Goal: Task Accomplishment & Management: Manage account settings

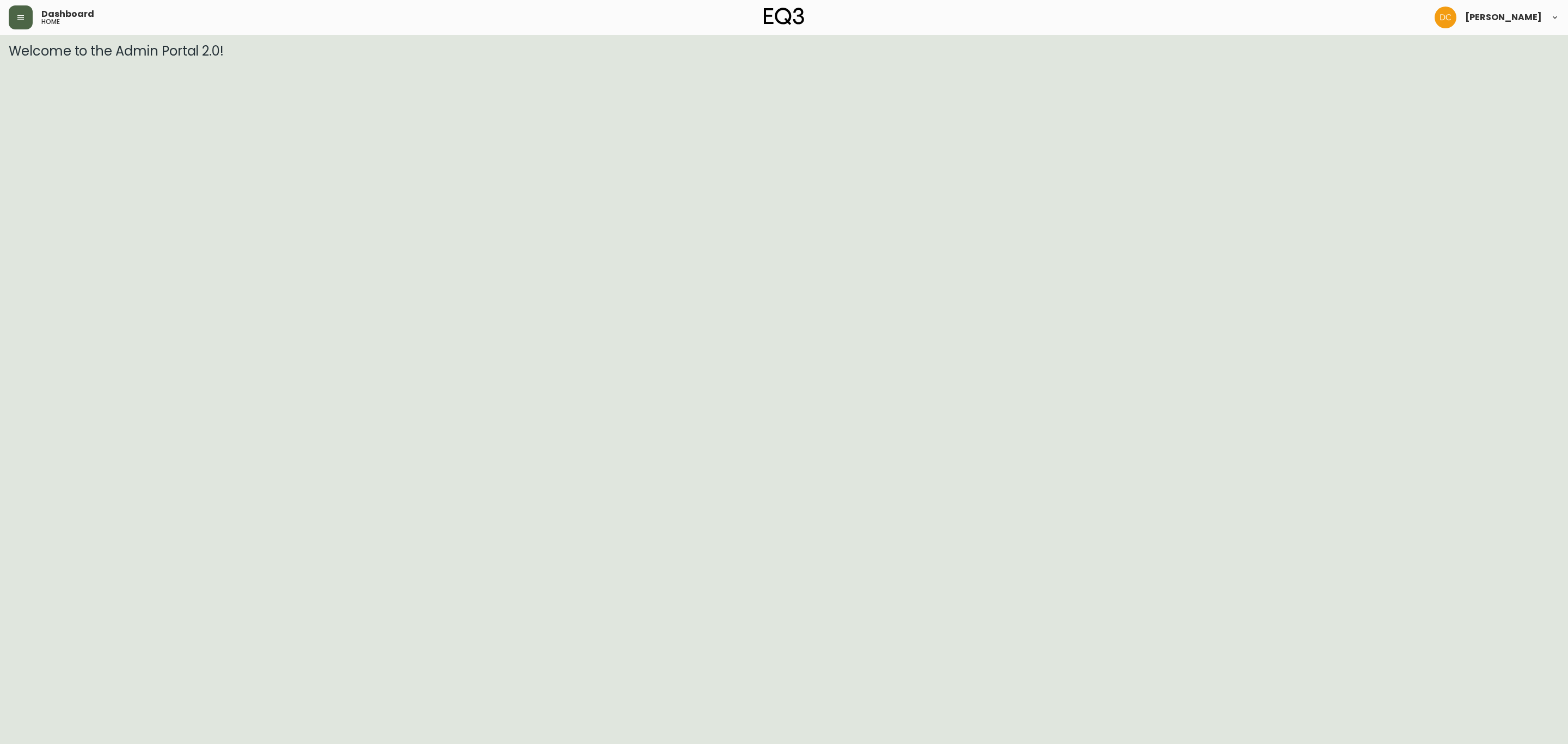
click at [22, 22] on button "button" at bounding box center [20, 17] width 24 height 24
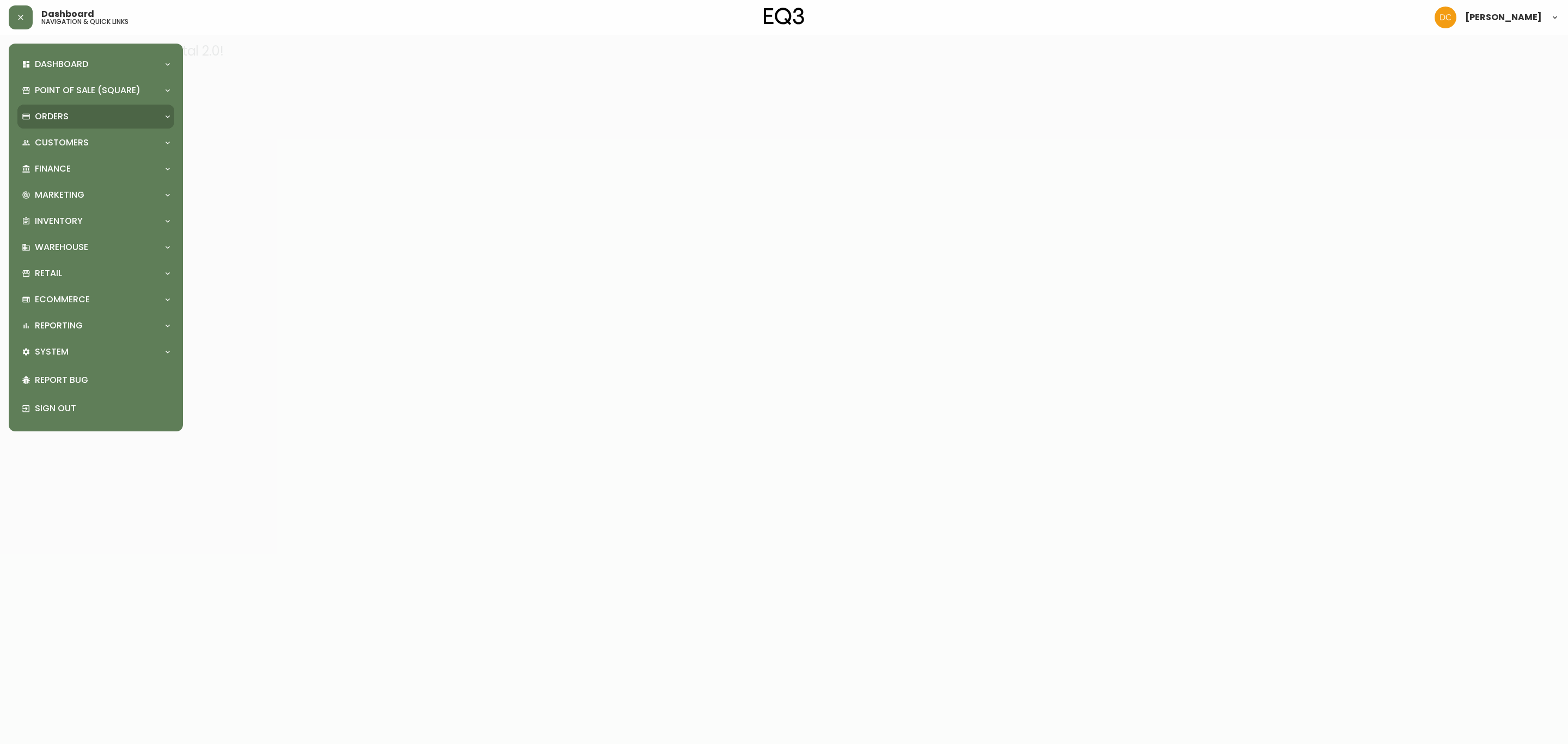
click at [57, 124] on div "Orders" at bounding box center [96, 116] width 157 height 24
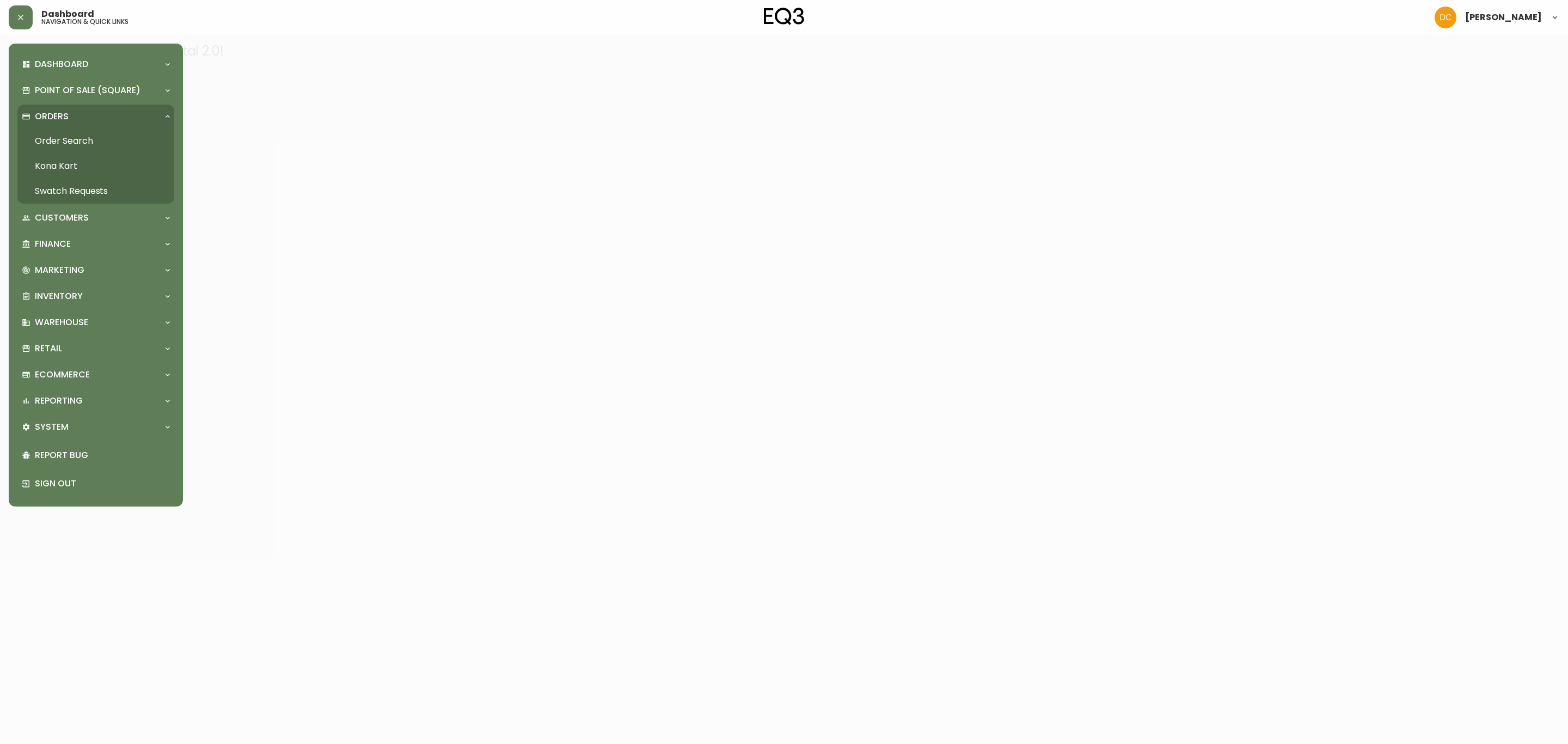
click at [73, 146] on link "Order Search" at bounding box center [96, 141] width 157 height 25
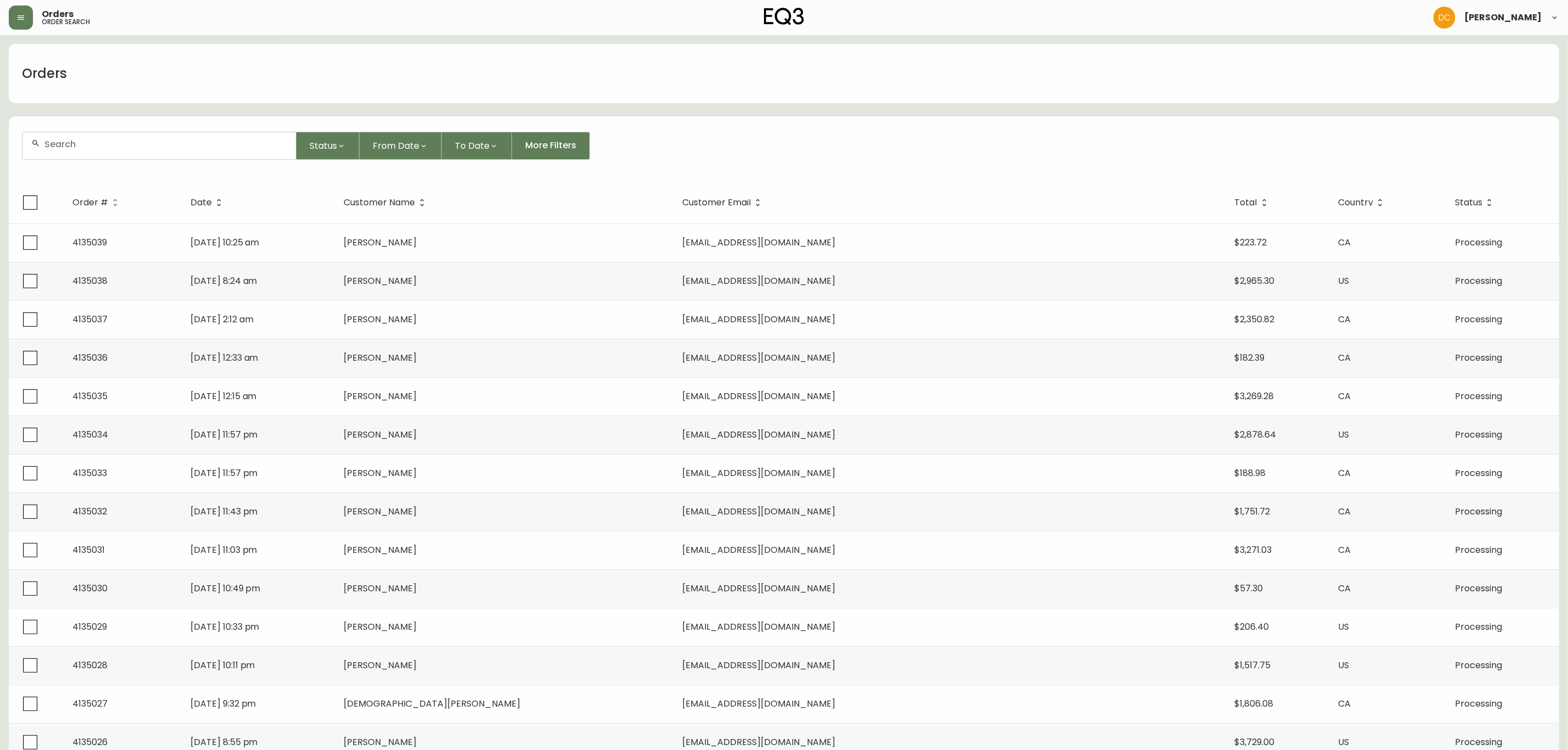
click at [7, 22] on header "Orders order search David Castro" at bounding box center [784, 17] width 1568 height 35
click at [19, 19] on icon "button" at bounding box center [20, 17] width 9 height 9
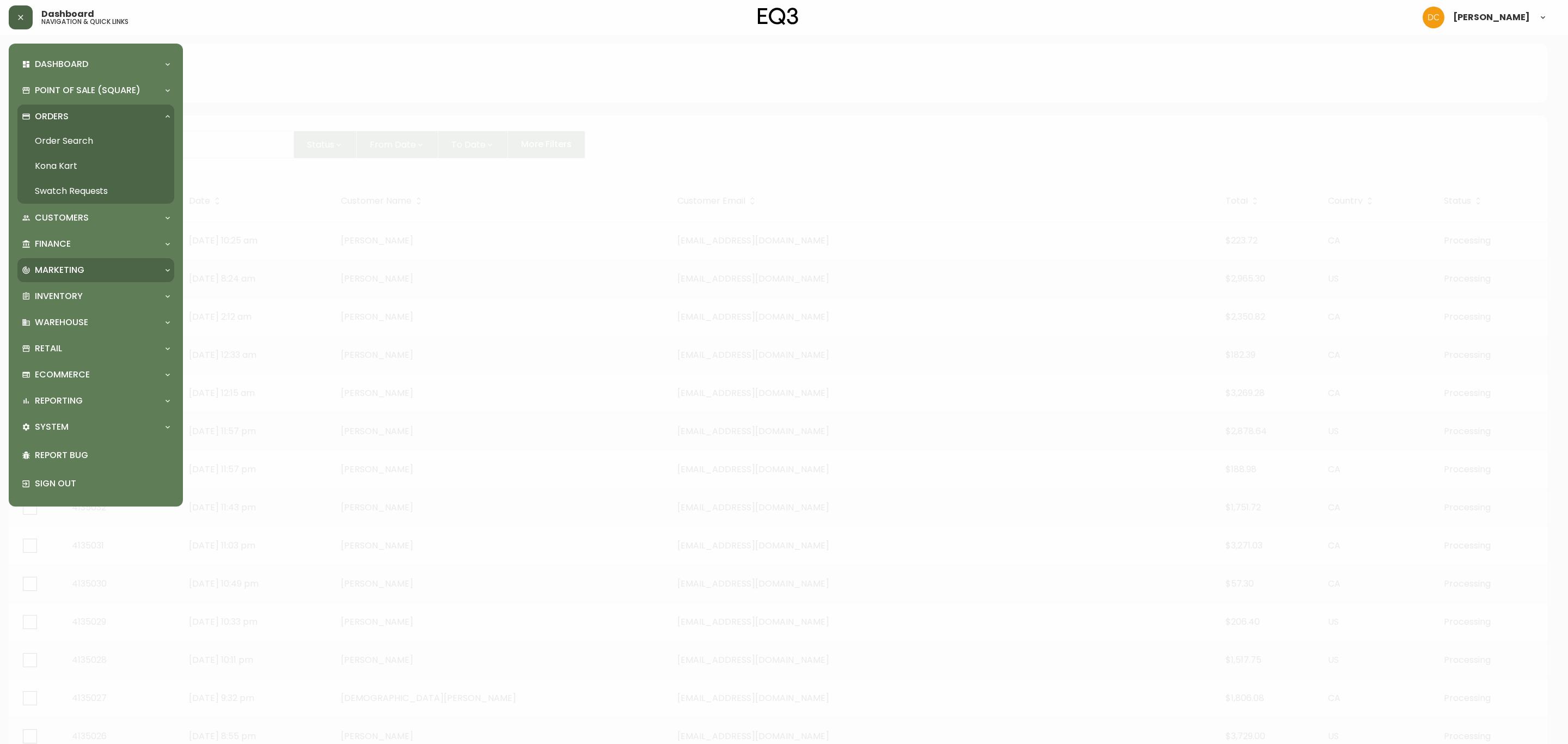
click at [87, 260] on div "Marketing" at bounding box center [96, 270] width 157 height 24
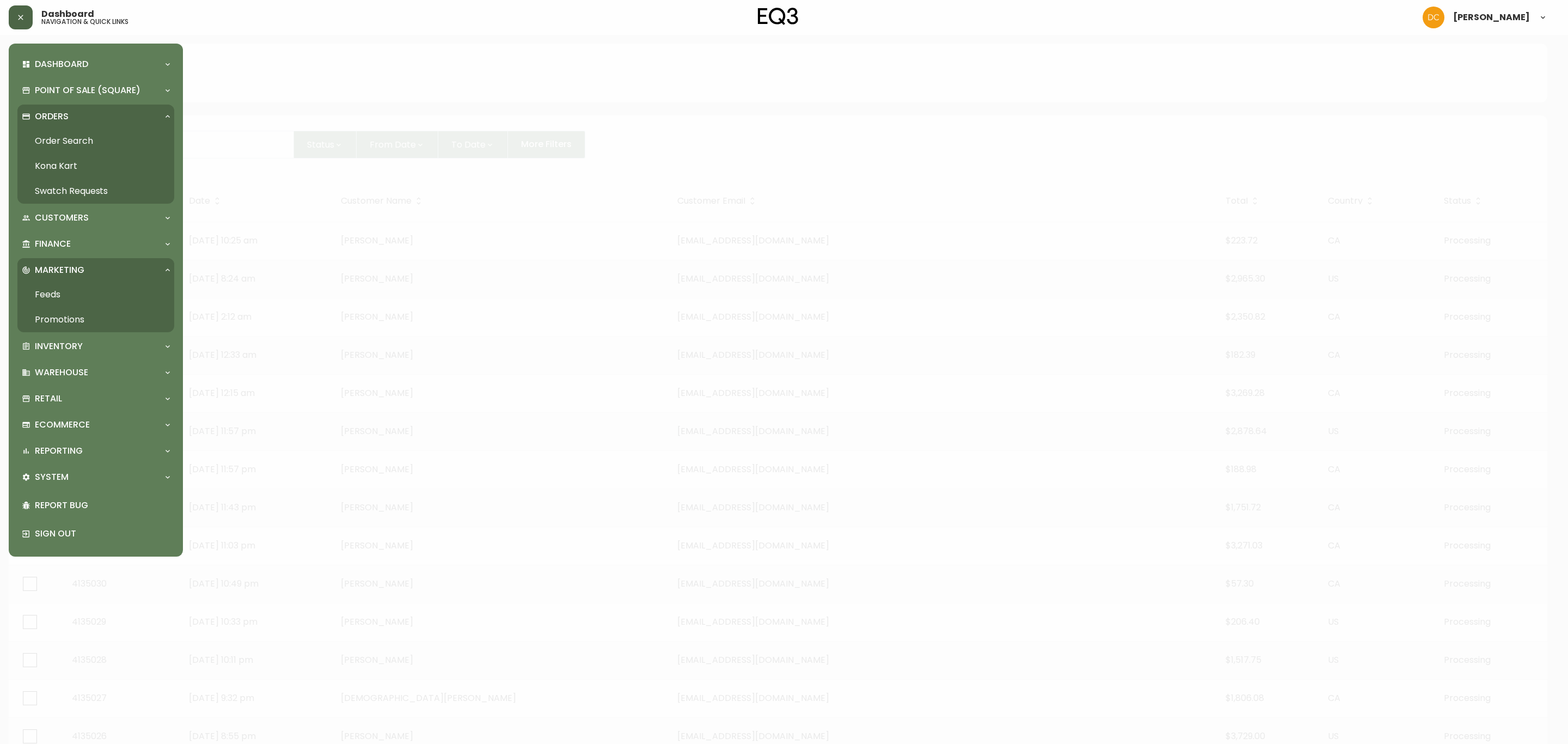
click at [92, 318] on link "Promotions" at bounding box center [96, 320] width 157 height 25
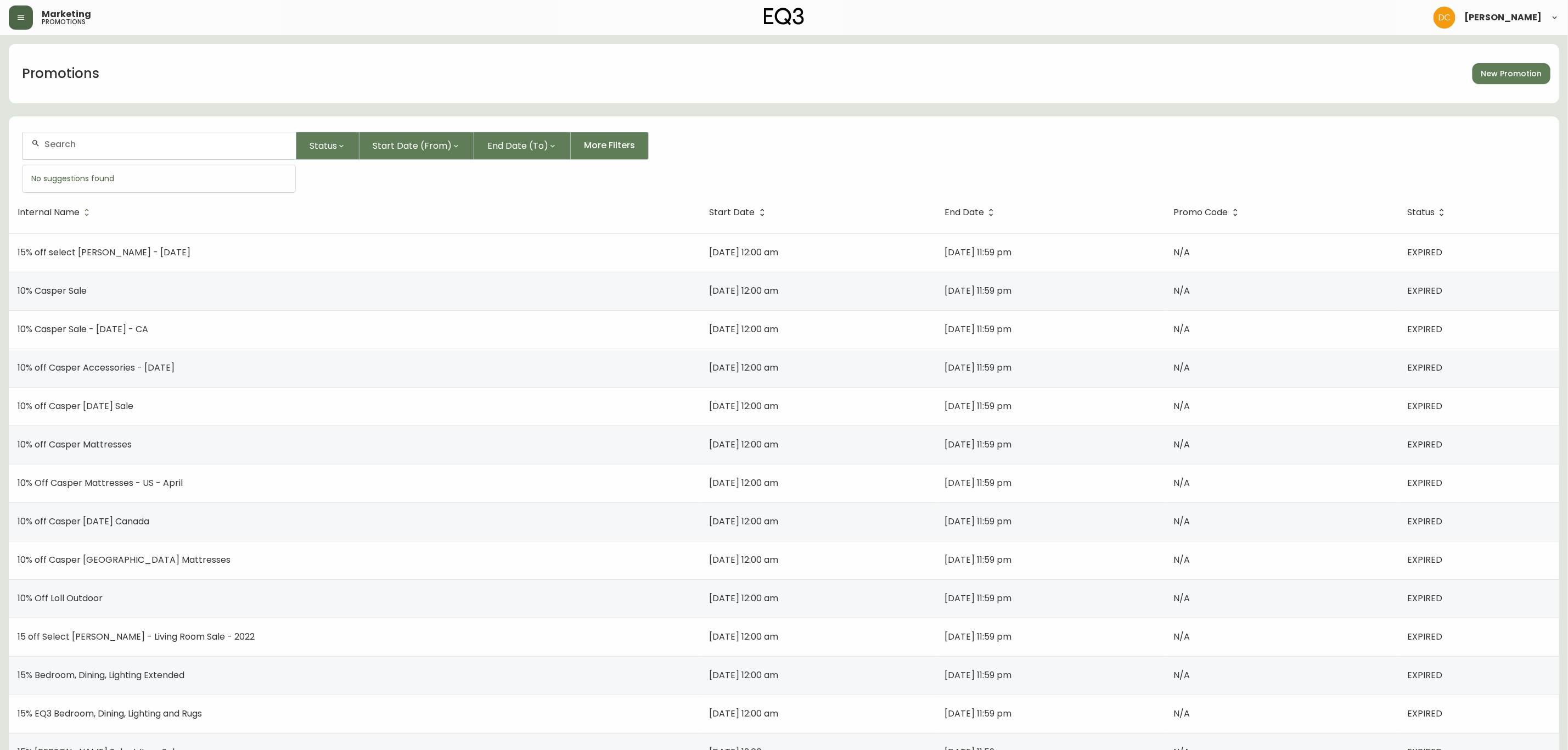
click at [146, 147] on input "text" at bounding box center [166, 143] width 243 height 10
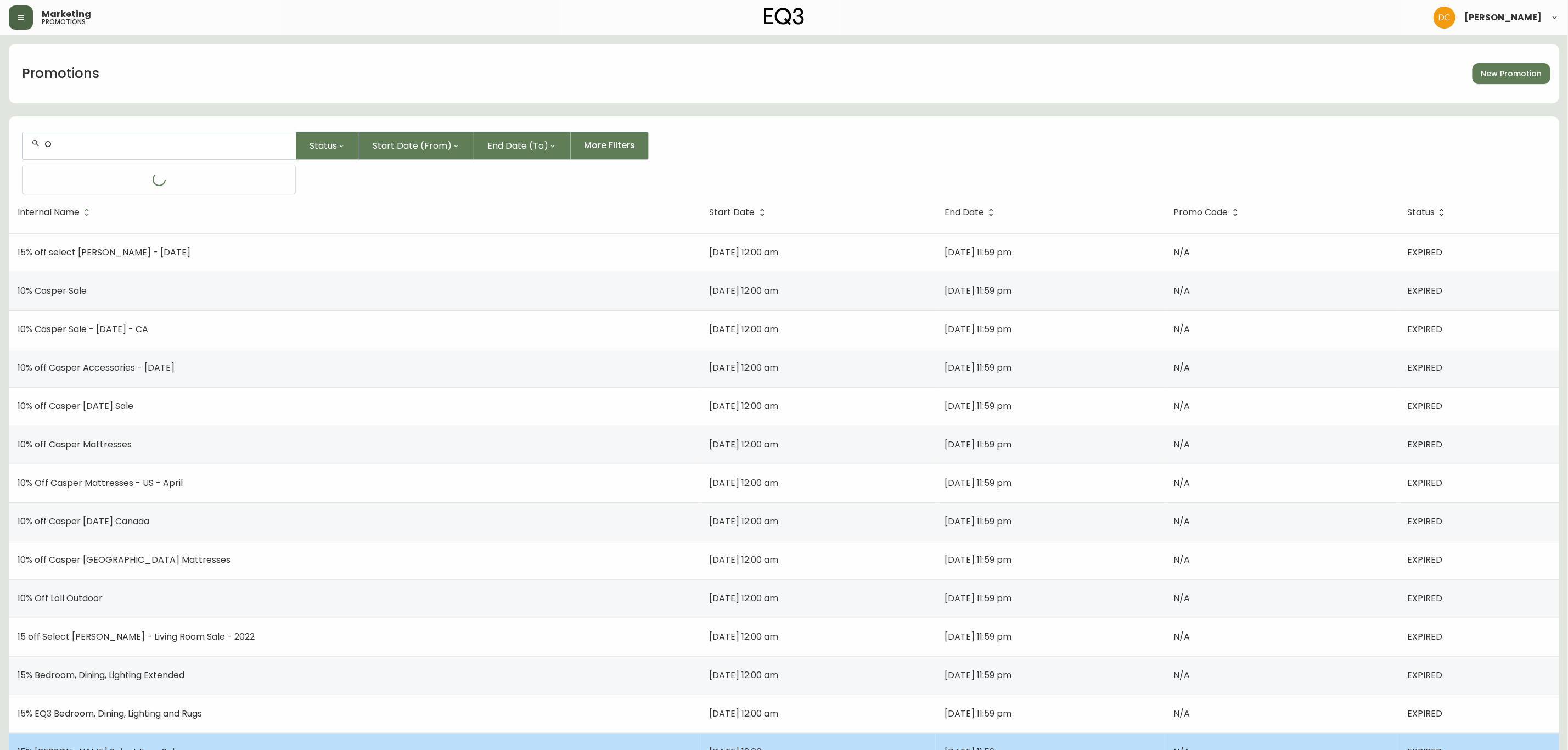
type input "O"
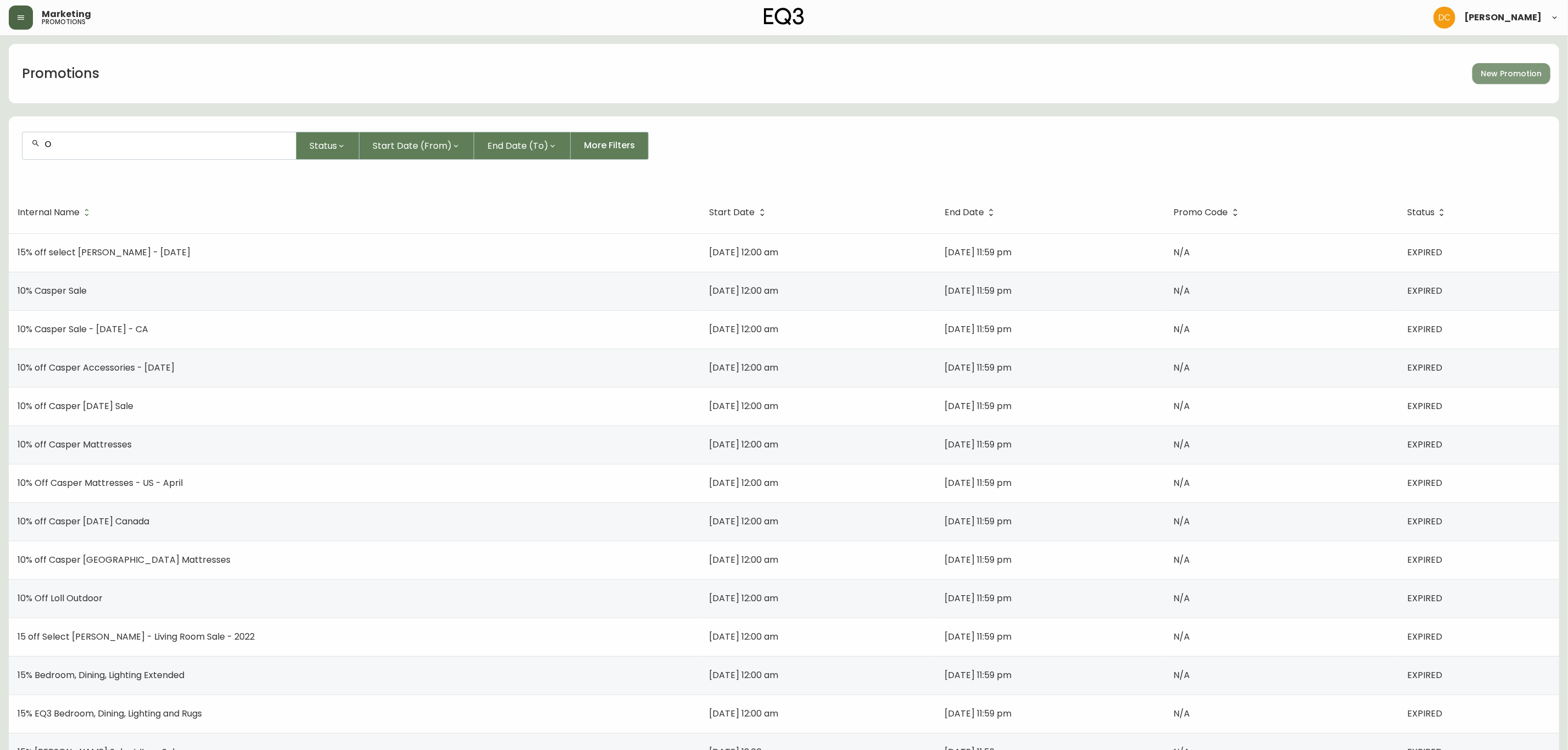
drag, startPoint x: 1506, startPoint y: 74, endPoint x: 1471, endPoint y: 86, distance: 37.0
click at [1506, 74] on span "New Promotion" at bounding box center [1512, 74] width 61 height 14
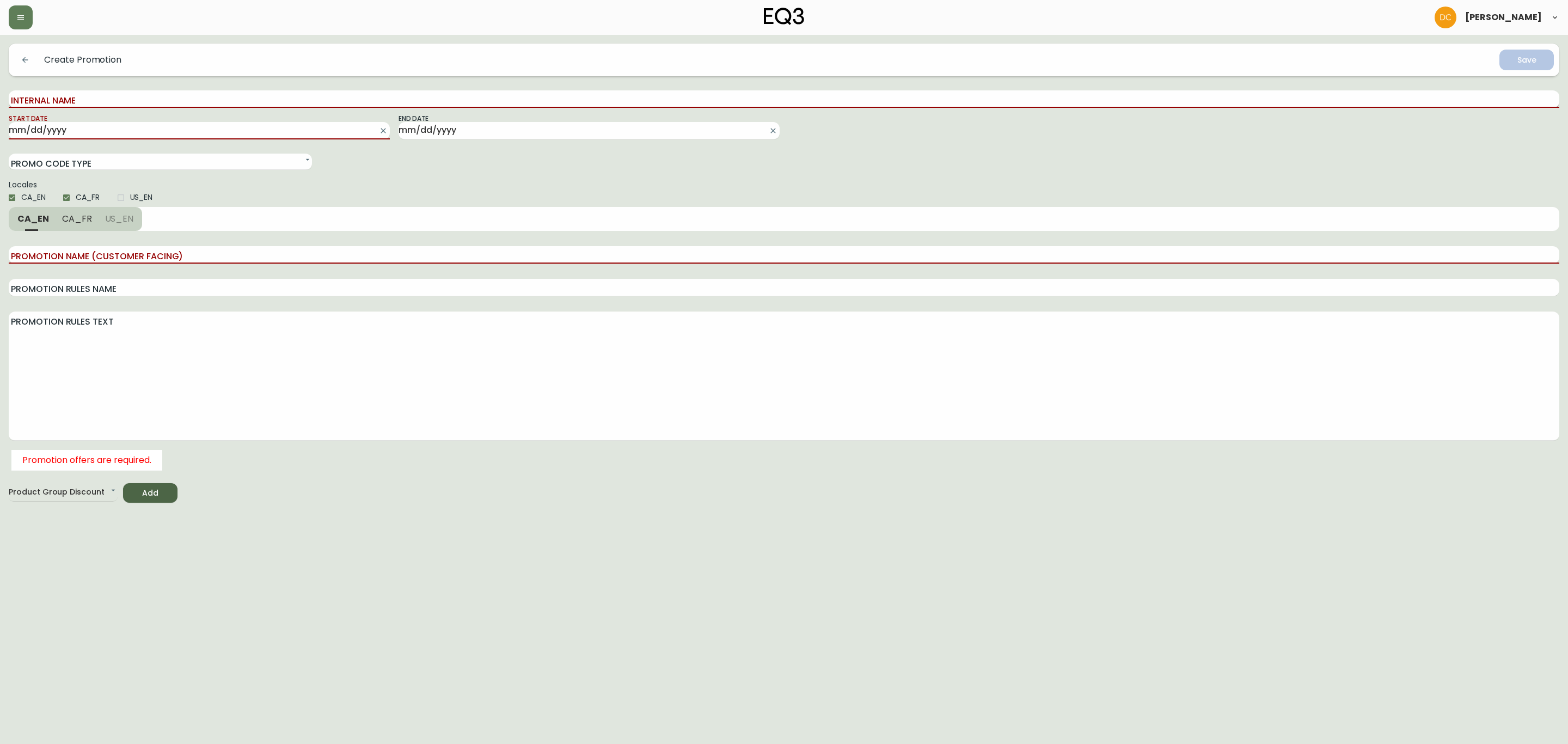
click at [136, 102] on input "Internal Name" at bounding box center [784, 99] width 1551 height 18
type input "Whol"
click at [16, 61] on button "button" at bounding box center [25, 59] width 22 height 22
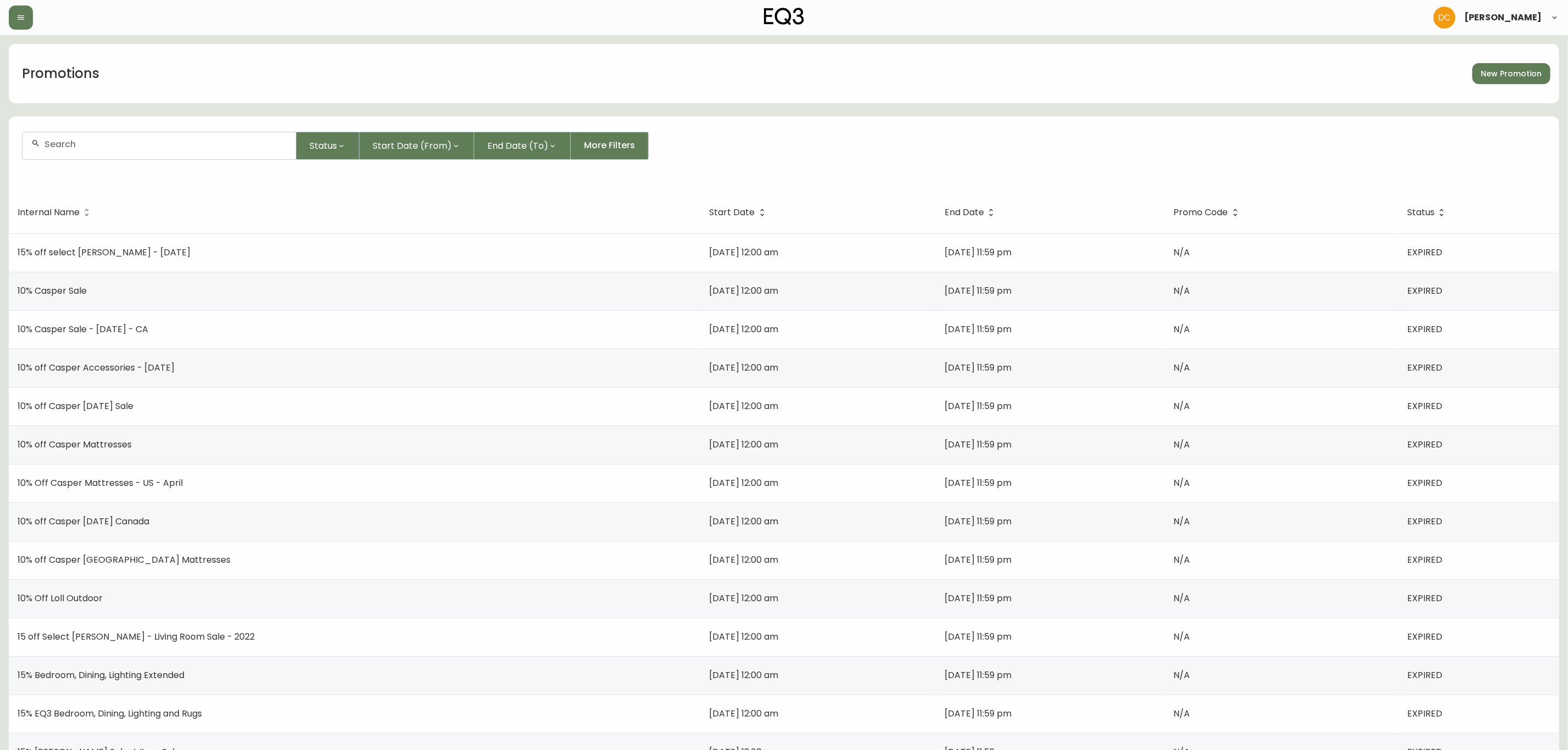
click at [178, 145] on input "text" at bounding box center [166, 143] width 243 height 10
type input "Wholeslae"
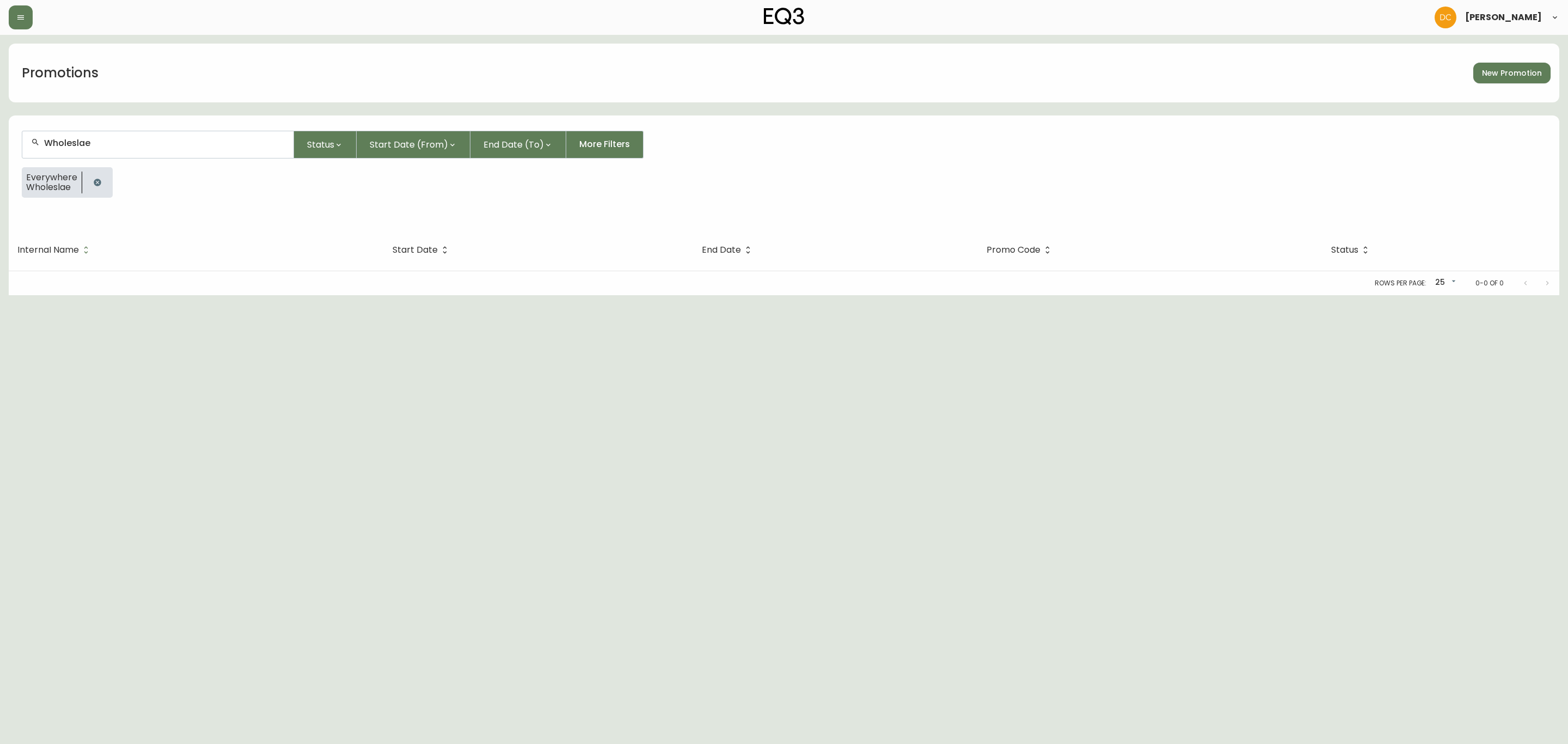
click at [176, 142] on input "Wholeslae" at bounding box center [165, 142] width 241 height 10
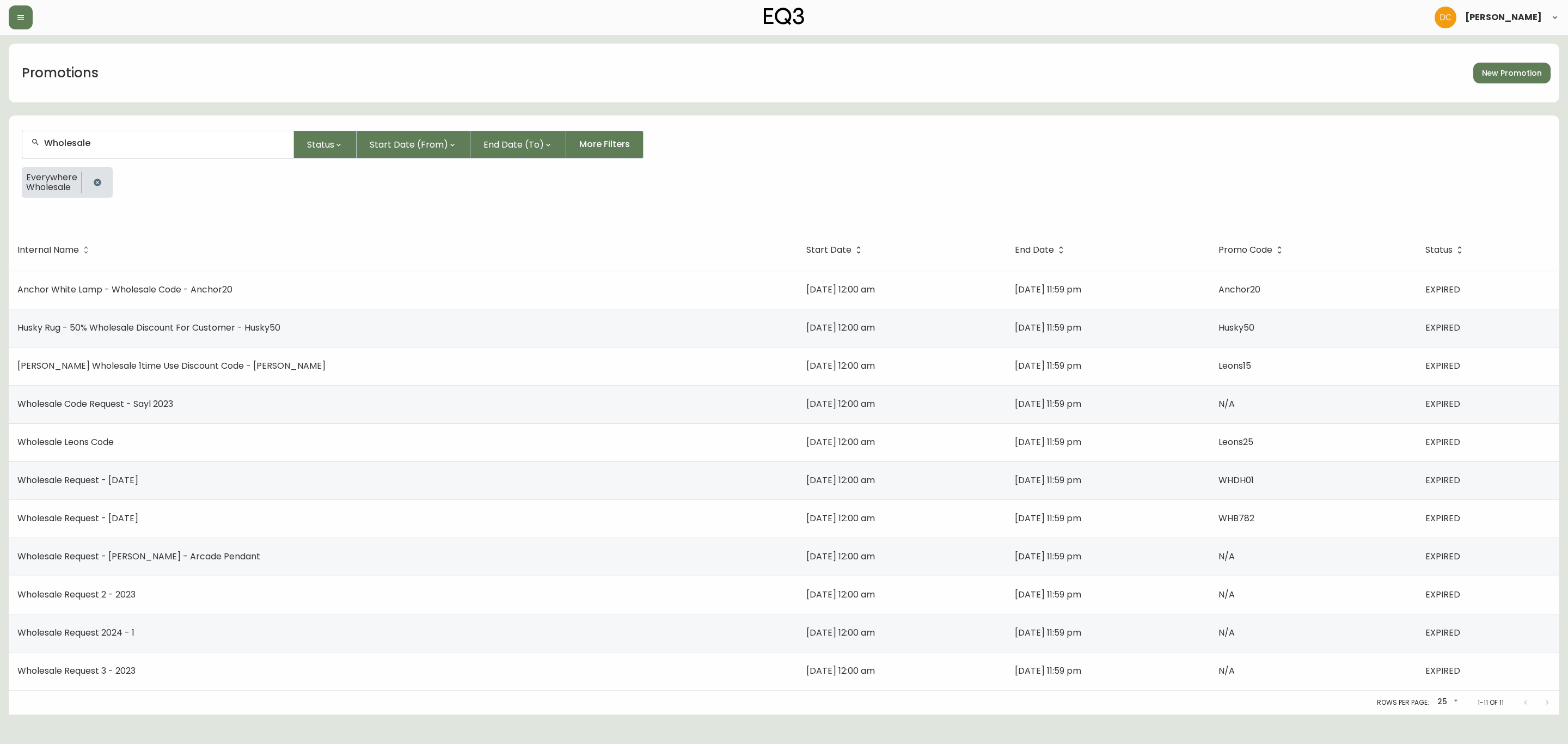
type input "Wholesale"
click at [1536, 82] on link "New Promotion" at bounding box center [1512, 73] width 77 height 21
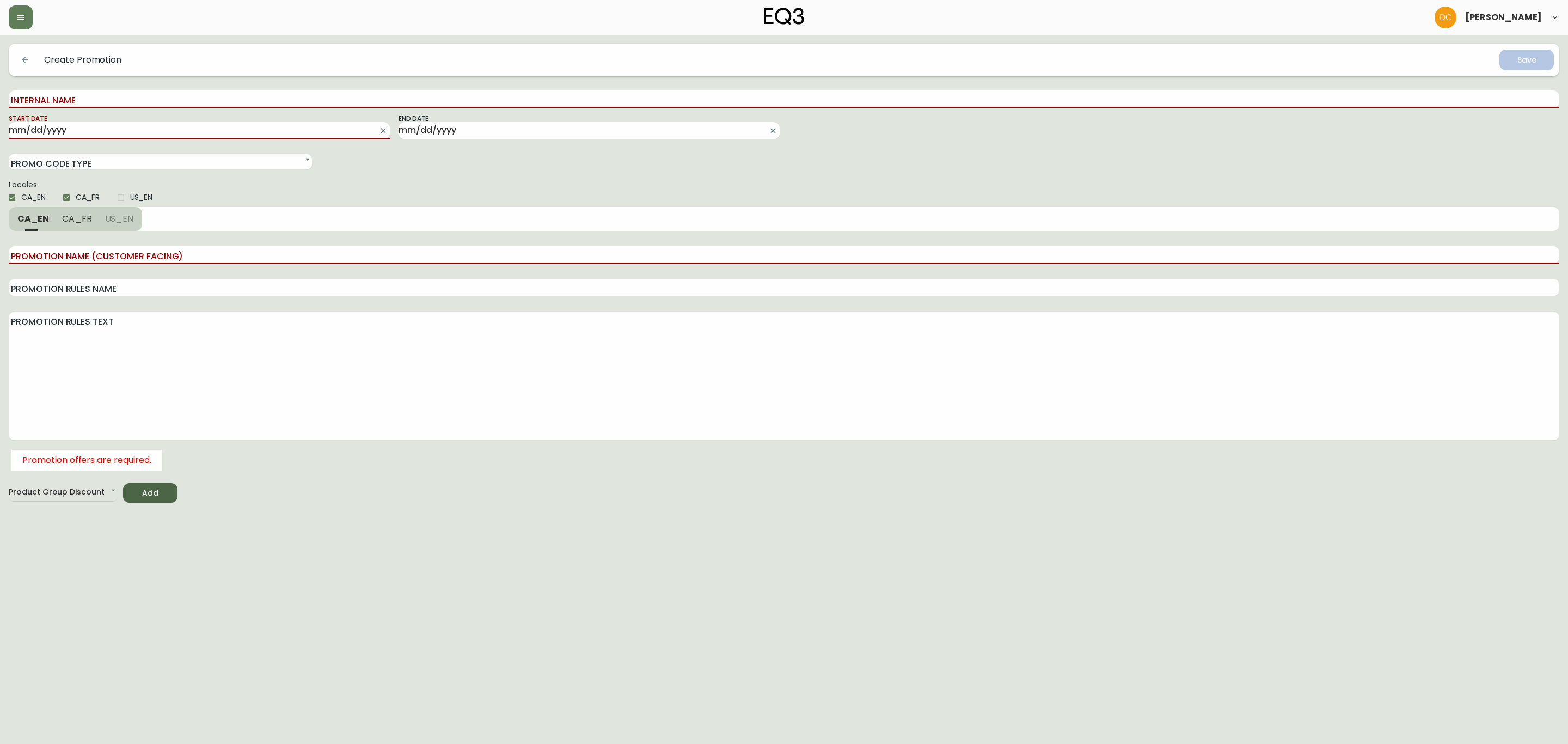
drag, startPoint x: 90, startPoint y: 92, endPoint x: 88, endPoint y: 86, distance: 6.3
click at [90, 91] on input "Internal Name" at bounding box center [784, 99] width 1551 height 18
type input "Wholesale Request 1 - 2025 - Silk Matt"
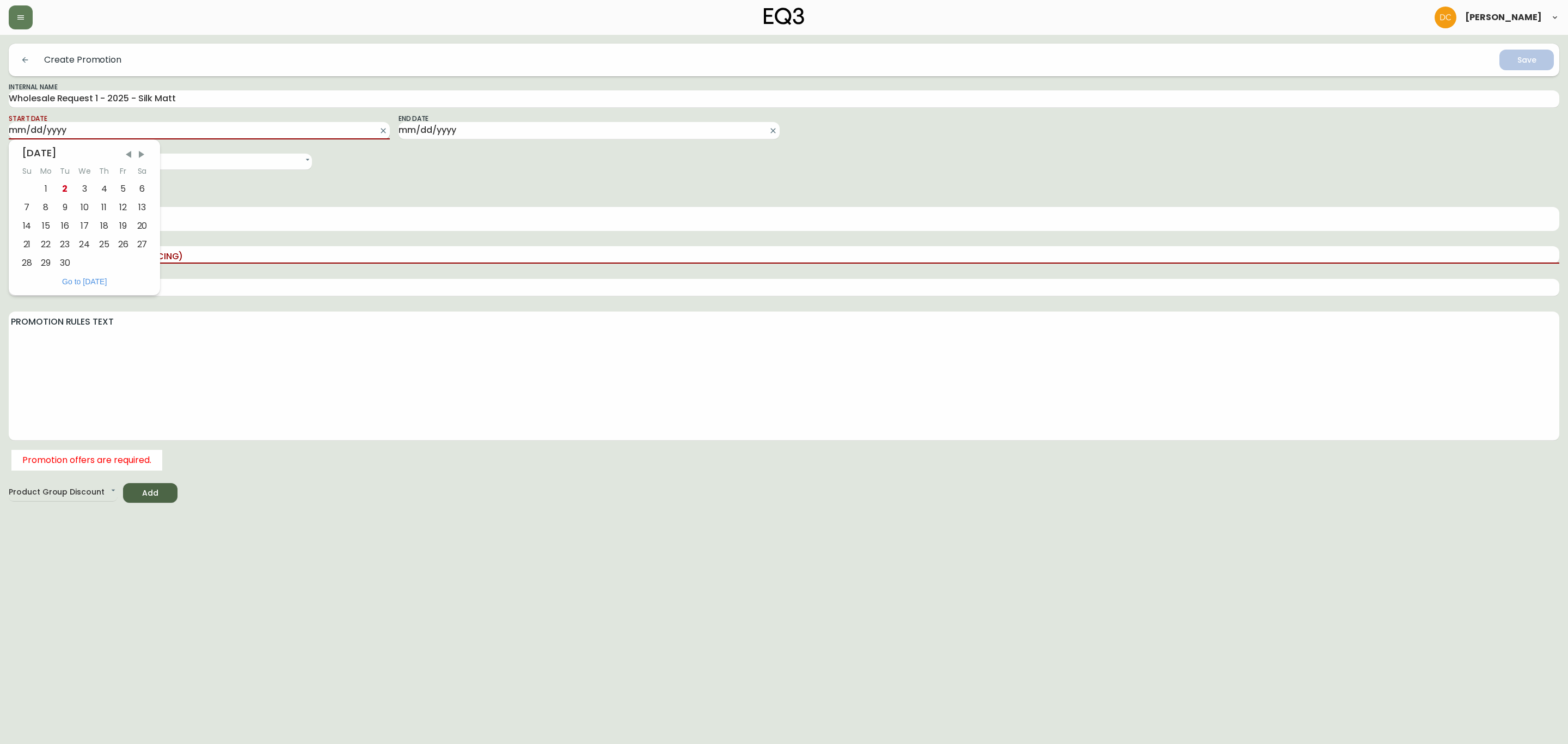
click at [126, 138] on input "Start Date" at bounding box center [190, 131] width 364 height 18
click at [51, 191] on div "1" at bounding box center [46, 189] width 19 height 19
type input "[DATE]"
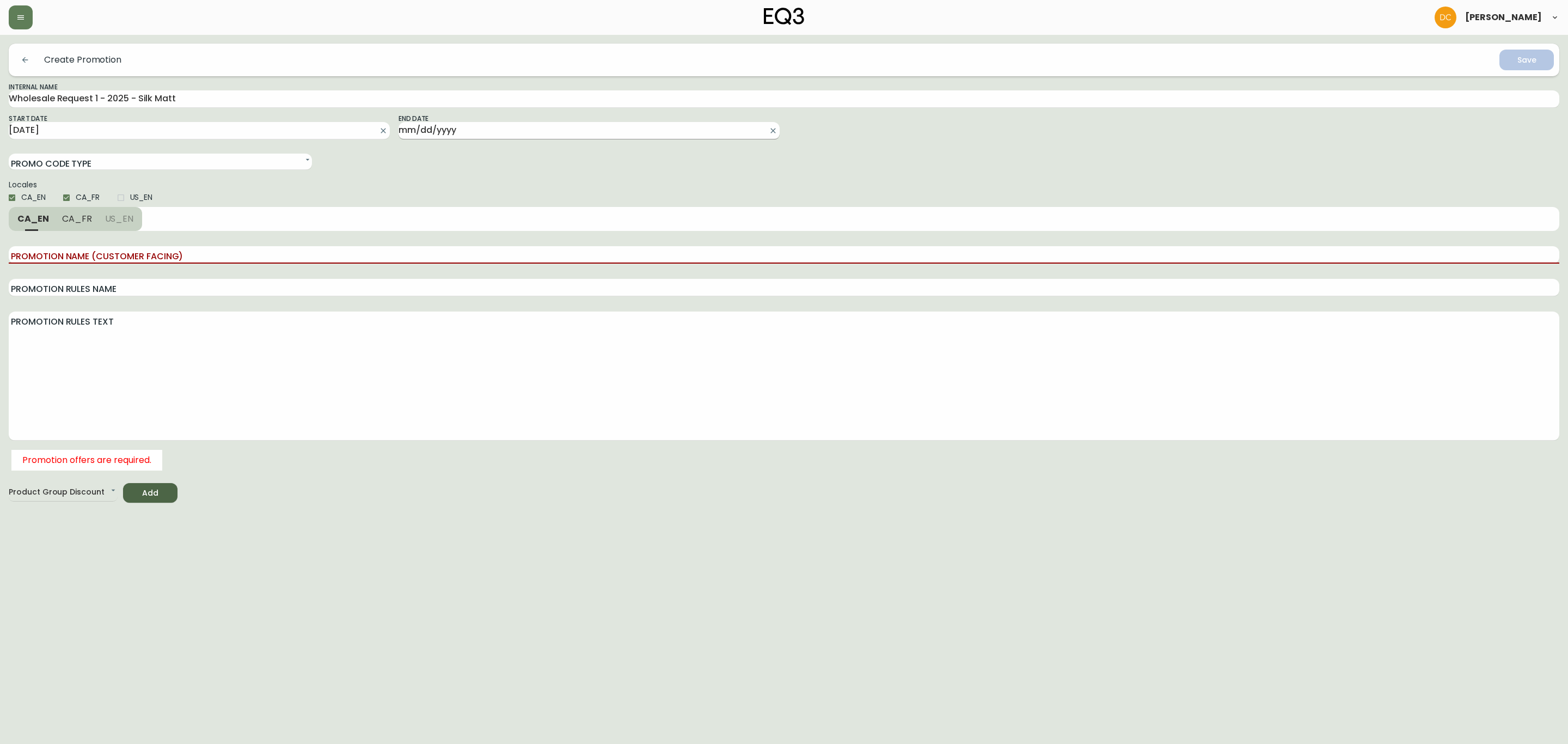
click at [444, 127] on input "End Date" at bounding box center [580, 131] width 364 height 18
click at [531, 152] on span "Next Month" at bounding box center [531, 155] width 11 height 11
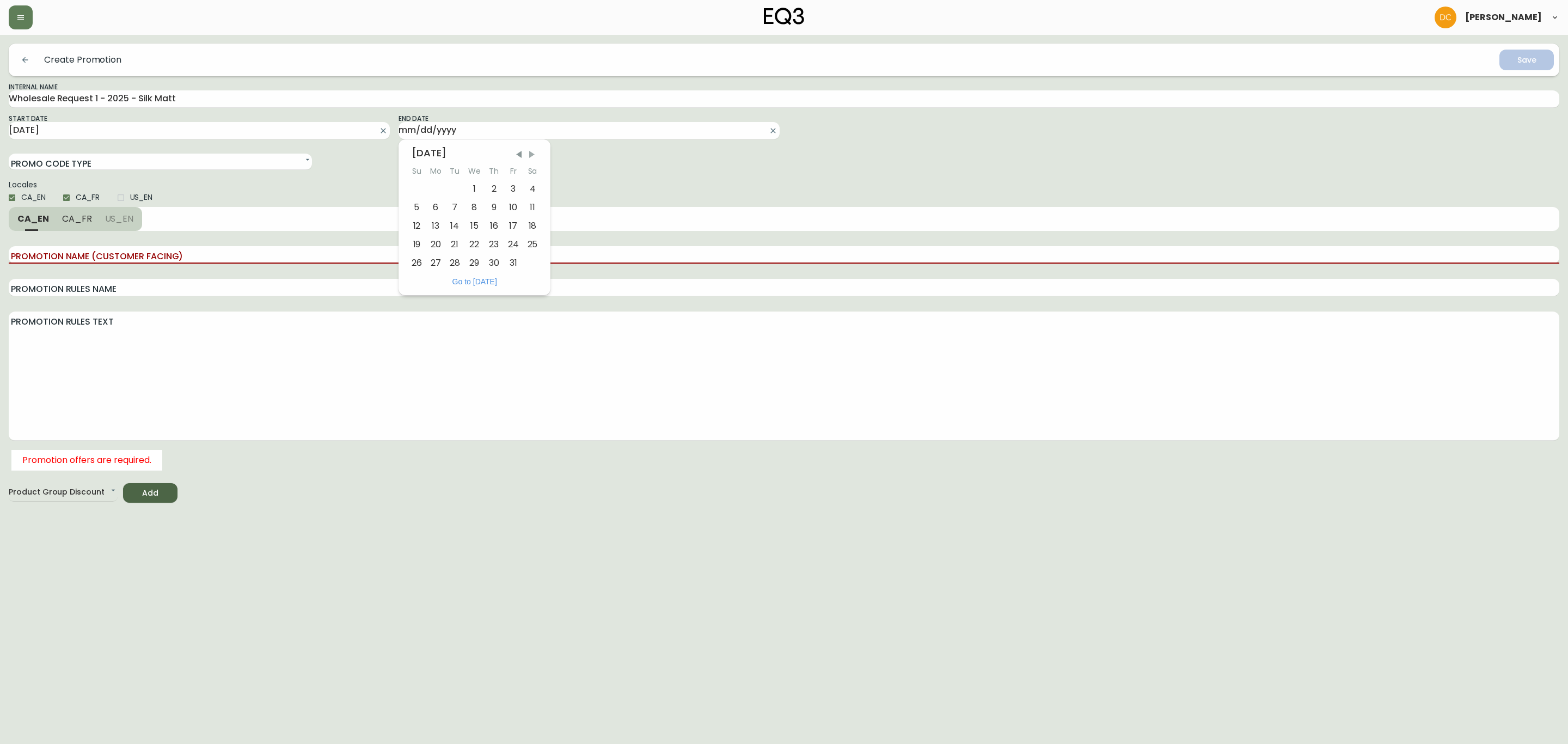
click at [531, 152] on span "Next Month" at bounding box center [532, 155] width 11 height 11
click at [531, 152] on span "Next Month" at bounding box center [531, 155] width 11 height 11
click at [477, 260] on div "31" at bounding box center [474, 263] width 20 height 19
type input "[DATE]"
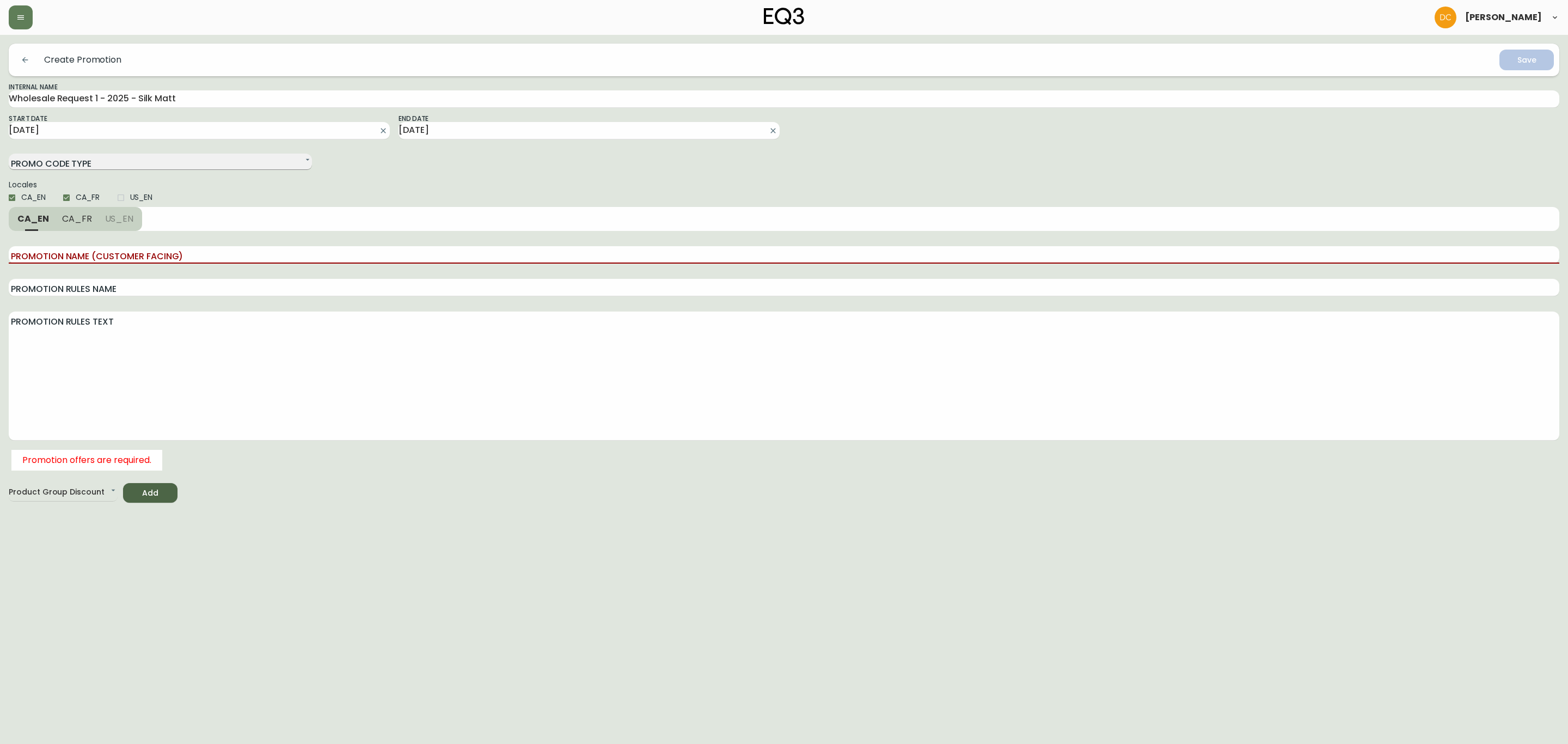
drag, startPoint x: 167, startPoint y: 168, endPoint x: 173, endPoint y: 161, distance: 9.2
click at [170, 165] on select "Single Code Multi Code" at bounding box center [160, 161] width 304 height 16
select select "SINGLE_CODE"
click at [8, 154] on select "Single Code Multi Code" at bounding box center [160, 161] width 304 height 16
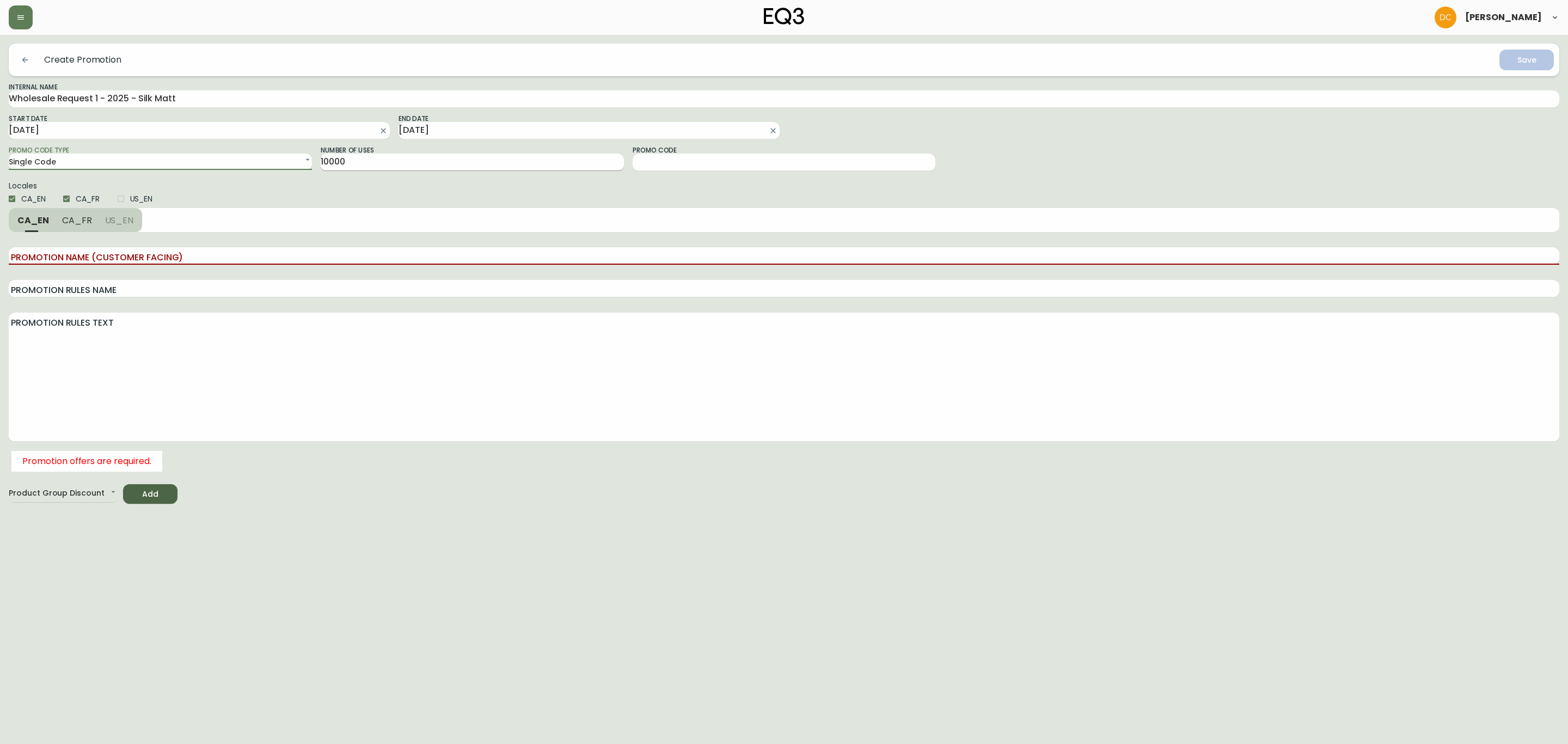
click at [422, 167] on input "10000" at bounding box center [472, 162] width 304 height 18
type input "1"
click at [711, 170] on input "Promo Code" at bounding box center [784, 162] width 304 height 18
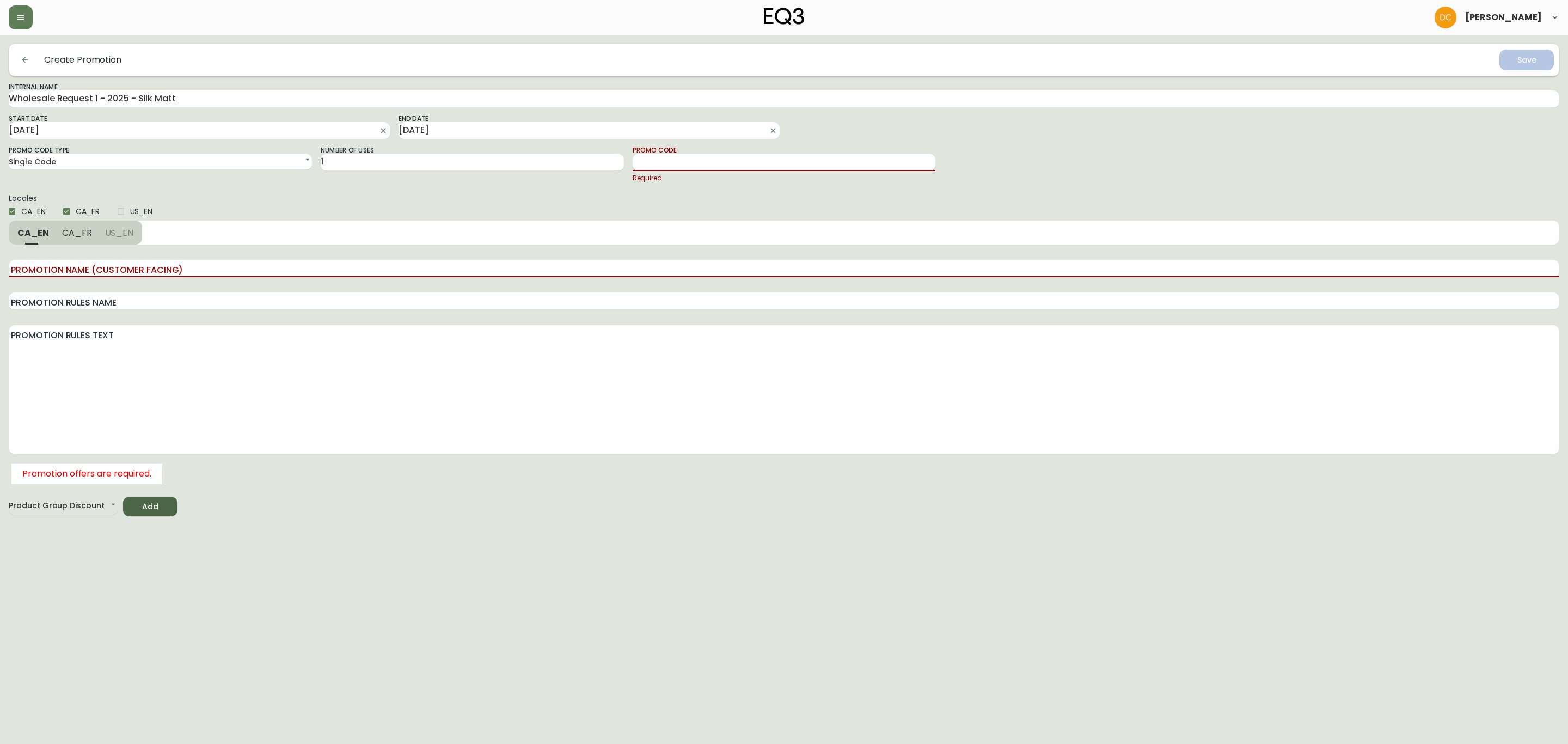
click at [658, 163] on input "Promo Code" at bounding box center [784, 162] width 304 height 18
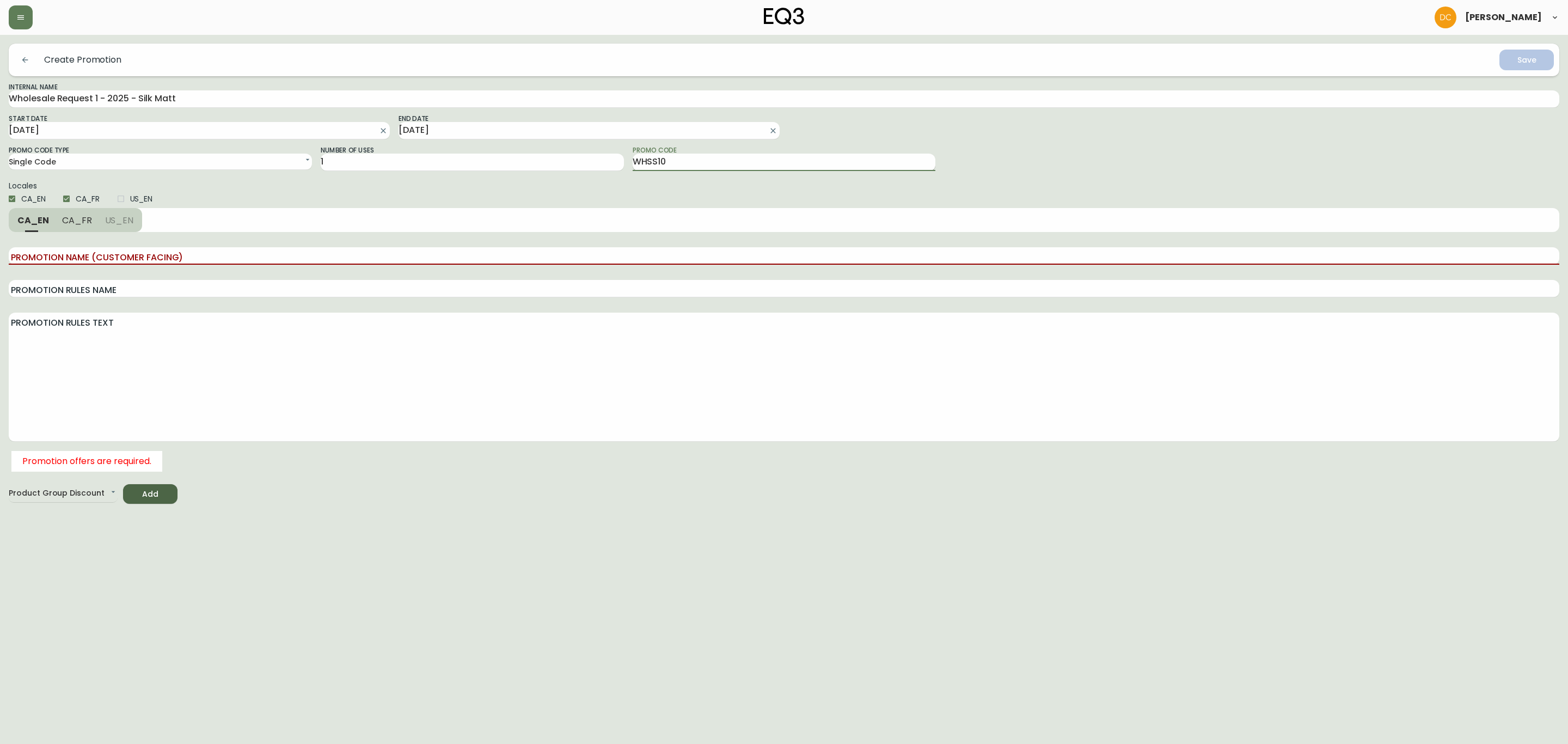
click at [650, 163] on input "WHSS10" at bounding box center [784, 162] width 304 height 18
type input "WHSS10"
click at [186, 256] on input "Promotion Name (Customer Facing)" at bounding box center [784, 256] width 1551 height 18
click at [153, 199] on span "US_EN" at bounding box center [141, 199] width 23 height 12
click at [130, 199] on input "US_EN" at bounding box center [121, 199] width 19 height 19
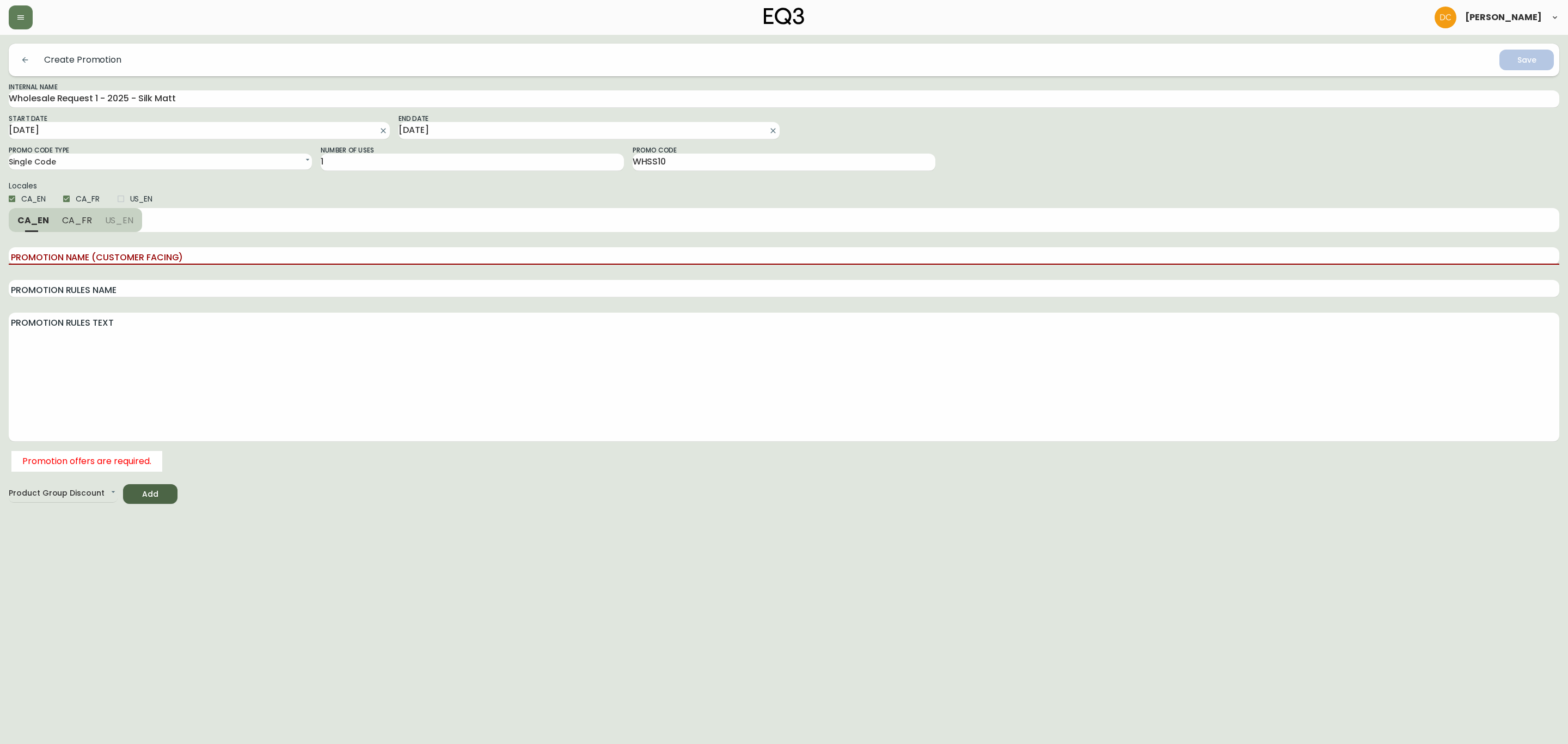
checkbox input "true"
click at [31, 199] on span "CA_EN" at bounding box center [33, 199] width 25 height 12
click at [21, 199] on input "CA_EN" at bounding box center [12, 199] width 19 height 19
checkbox input "false"
click at [63, 196] on input "CA_FR" at bounding box center [66, 199] width 19 height 19
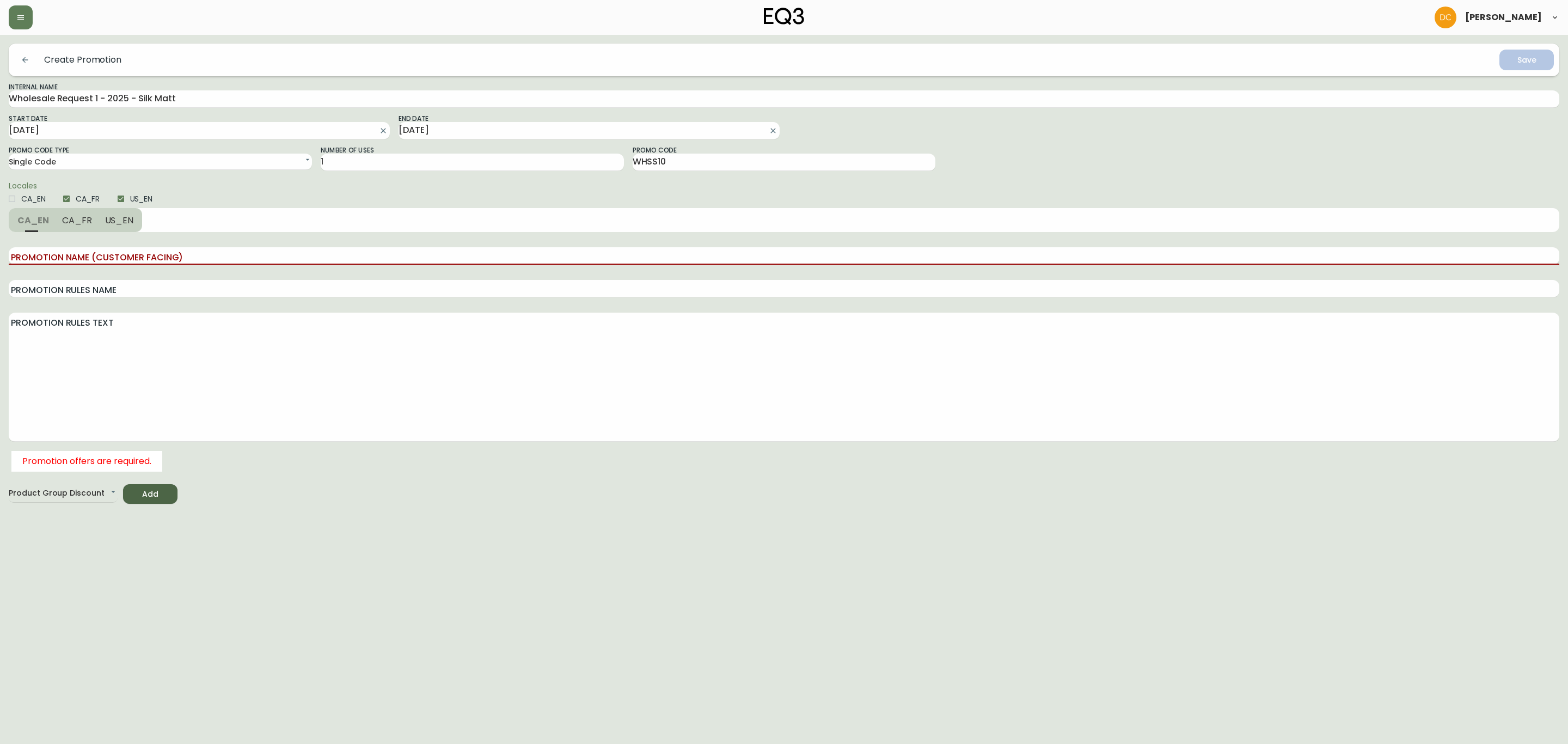
checkbox input "false"
drag, startPoint x: 139, startPoint y: 215, endPoint x: 134, endPoint y: 220, distance: 7.1
click at [139, 214] on div "CA_EN CA_FR US_EN" at bounding box center [784, 219] width 1551 height 24
drag, startPoint x: 127, startPoint y: 228, endPoint x: 127, endPoint y: 263, distance: 35.0
click at [126, 227] on button "US_EN" at bounding box center [120, 219] width 44 height 24
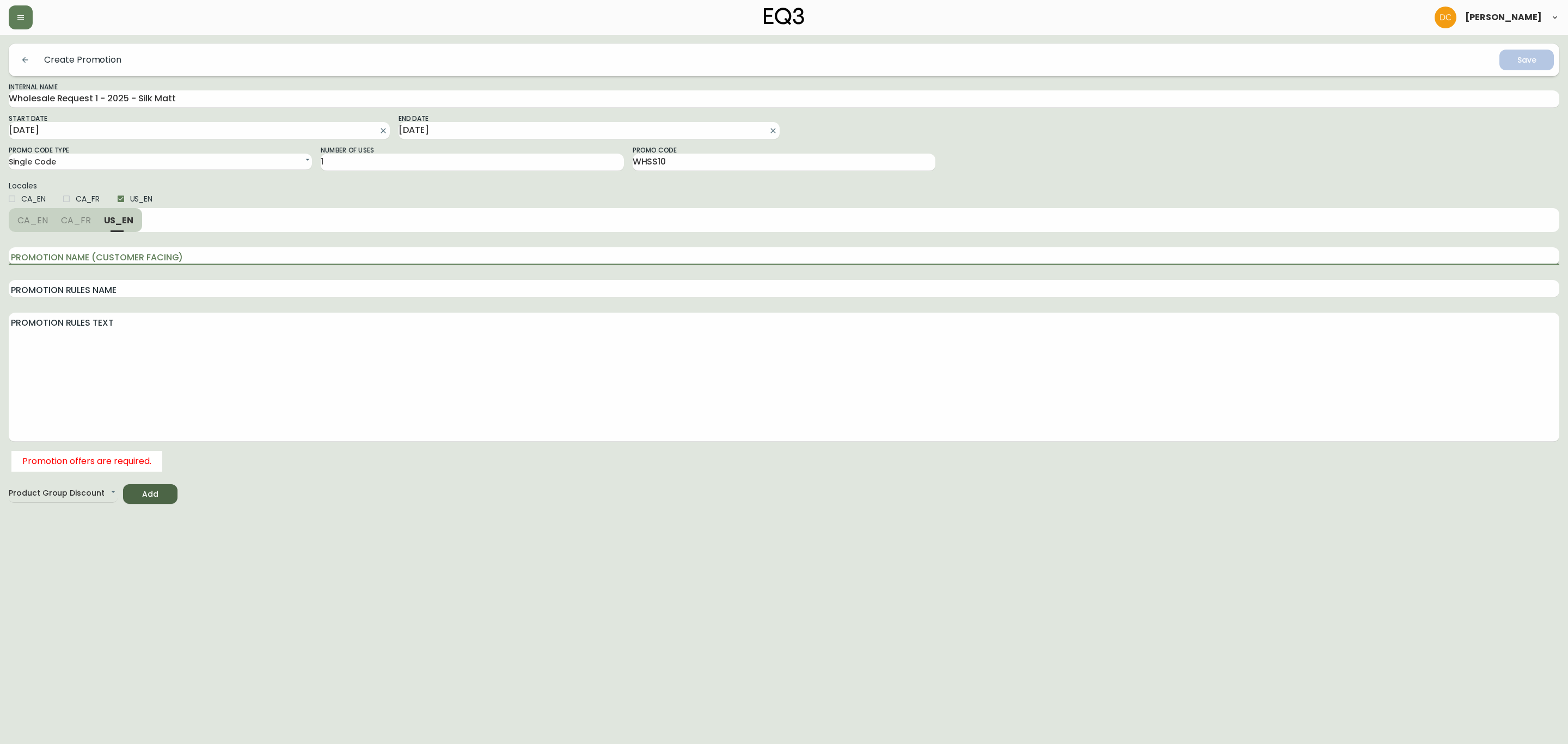
click at [137, 258] on input "Promotion Name (Customer Facing)" at bounding box center [784, 256] width 1551 height 18
type input "Special Code"
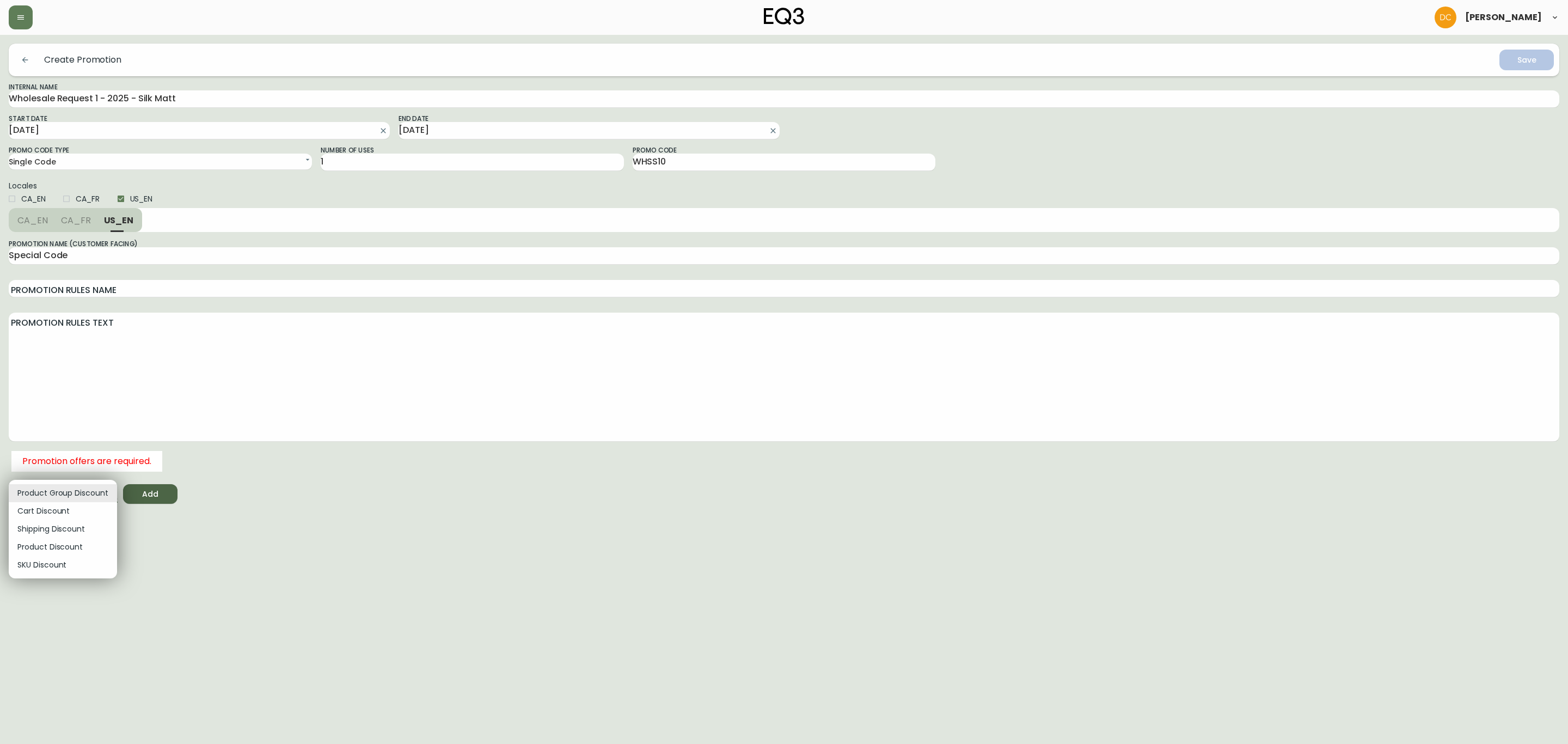
click at [90, 494] on body "[PERSON_NAME] Create Promotion Save Internal Name Wholesale Request 1 - 2025 - …" at bounding box center [784, 252] width 1568 height 504
click at [75, 569] on li "SKU Discount" at bounding box center [63, 565] width 108 height 18
type input "SKU_OFFER"
click at [145, 491] on span "Add" at bounding box center [137, 494] width 37 height 14
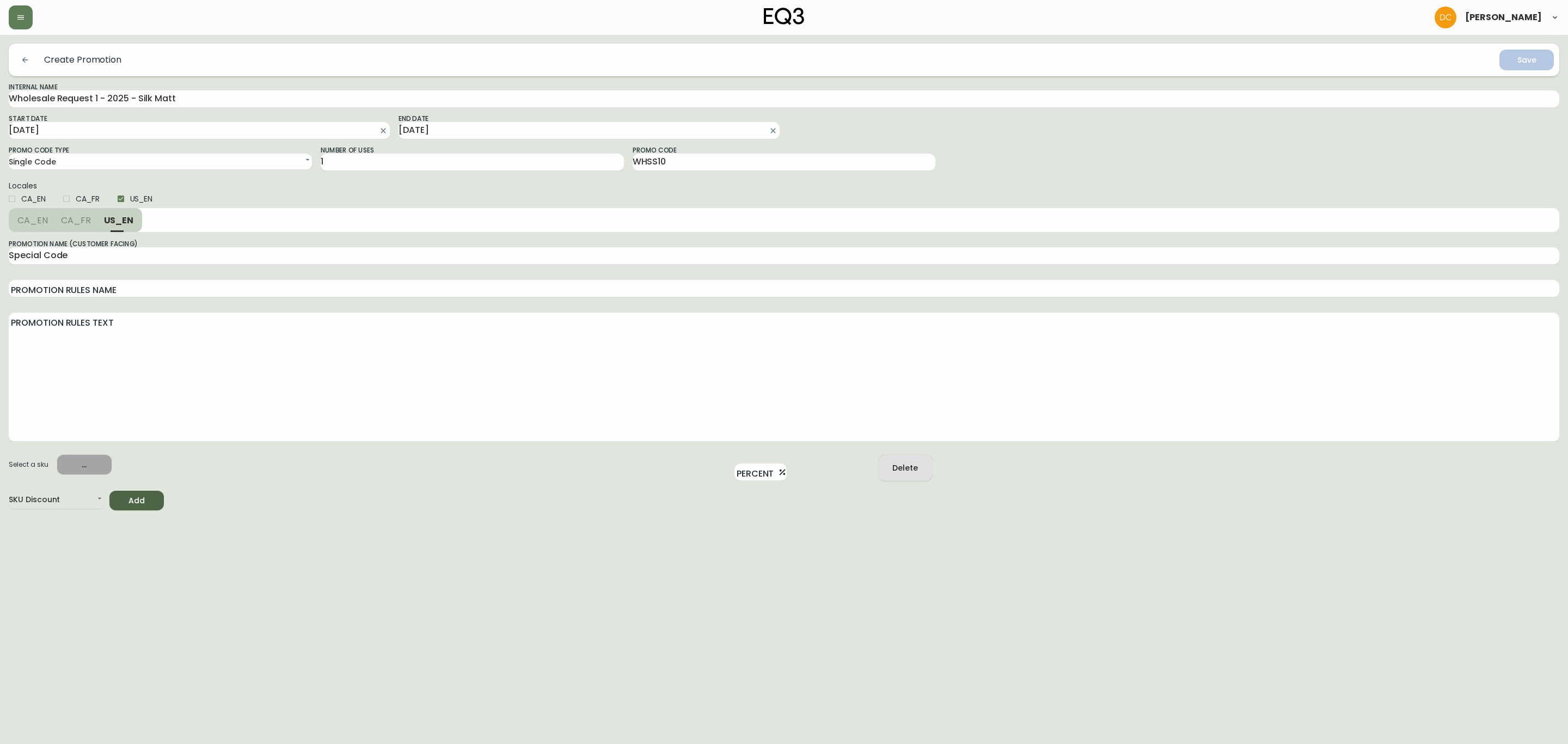
click at [75, 464] on span "..." at bounding box center [84, 465] width 37 height 14
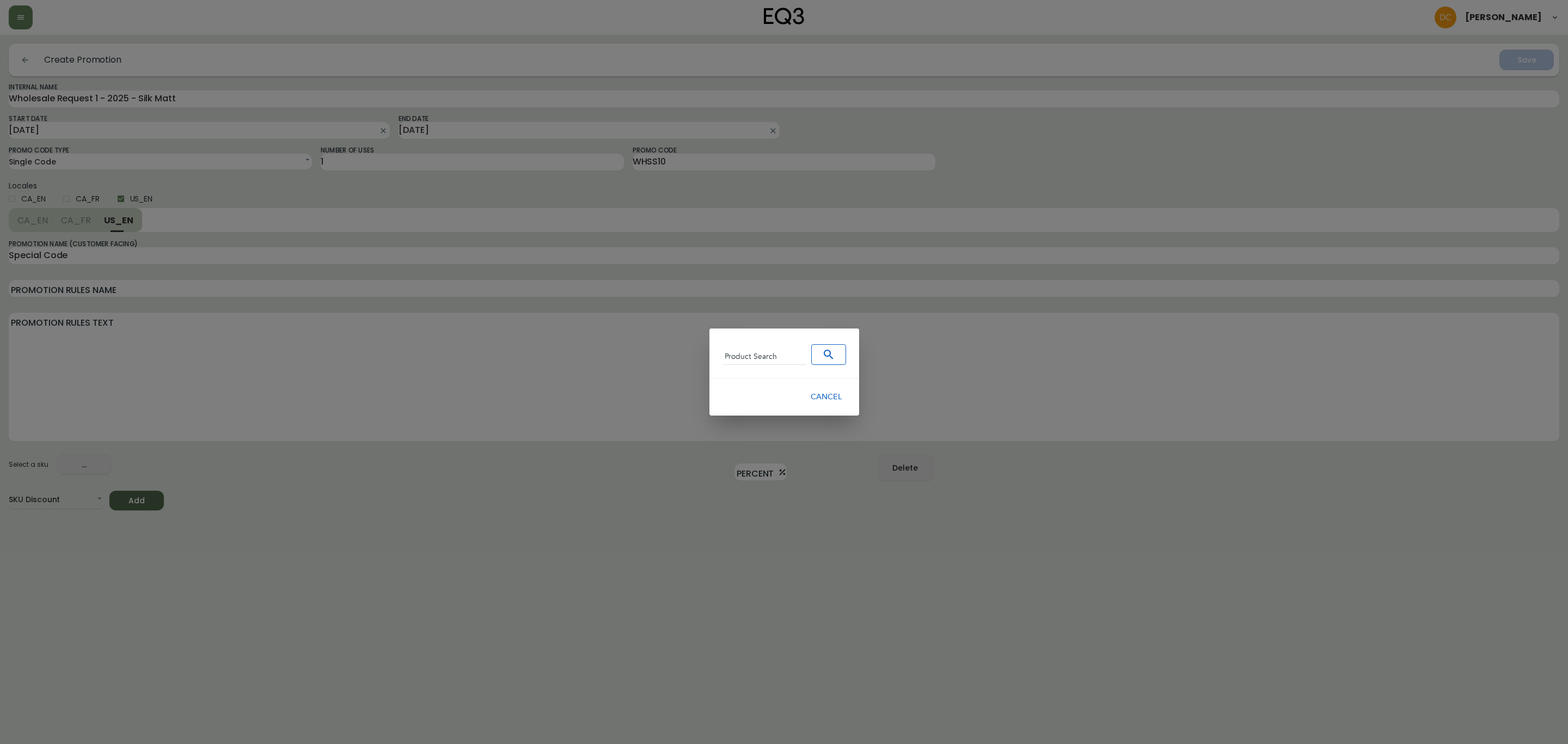
click at [765, 341] on div "Product Search" at bounding box center [784, 352] width 124 height 25
drag, startPoint x: 763, startPoint y: 355, endPoint x: 803, endPoint y: 350, distance: 40.3
click at [763, 355] on input "Product Search" at bounding box center [764, 356] width 84 height 16
paste input "5360-673-D1-US"
type input "5360-673-D1-US"
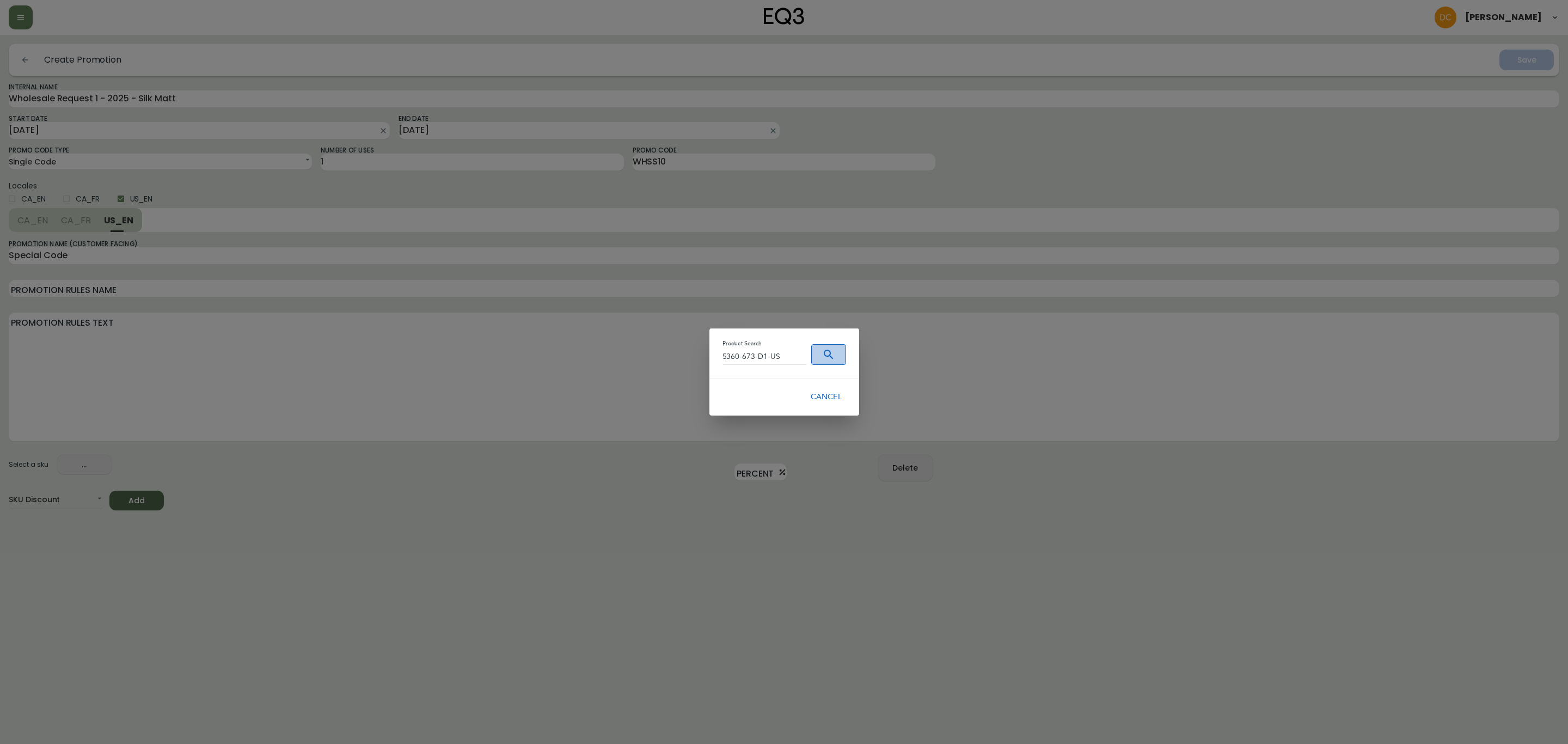
click at [826, 350] on icon "Search" at bounding box center [828, 354] width 13 height 13
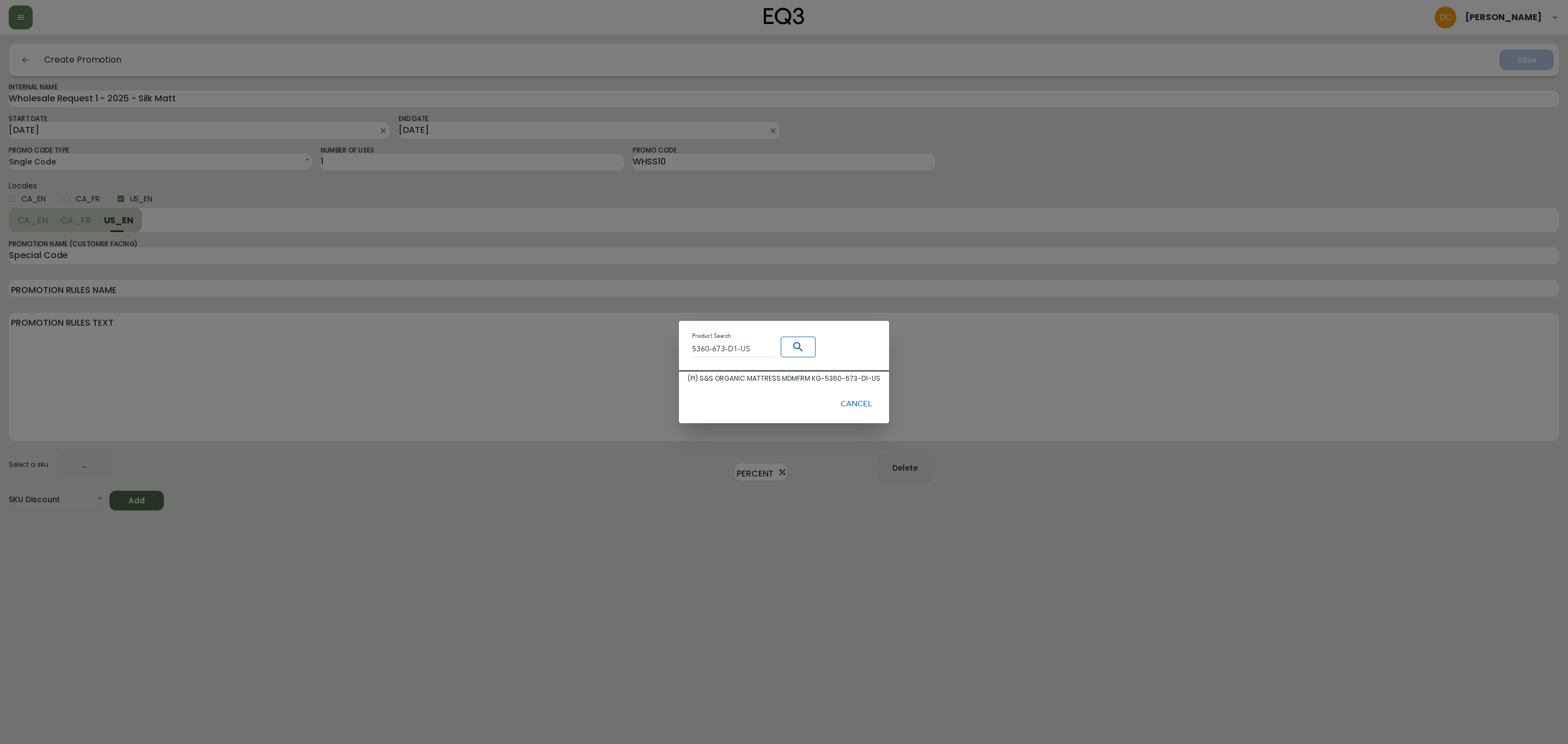
click at [752, 376] on div "( PI ) S&S ORGANIC MATTRESS MDMFRM KG - 5360-673-D1-US" at bounding box center [783, 379] width 192 height 10
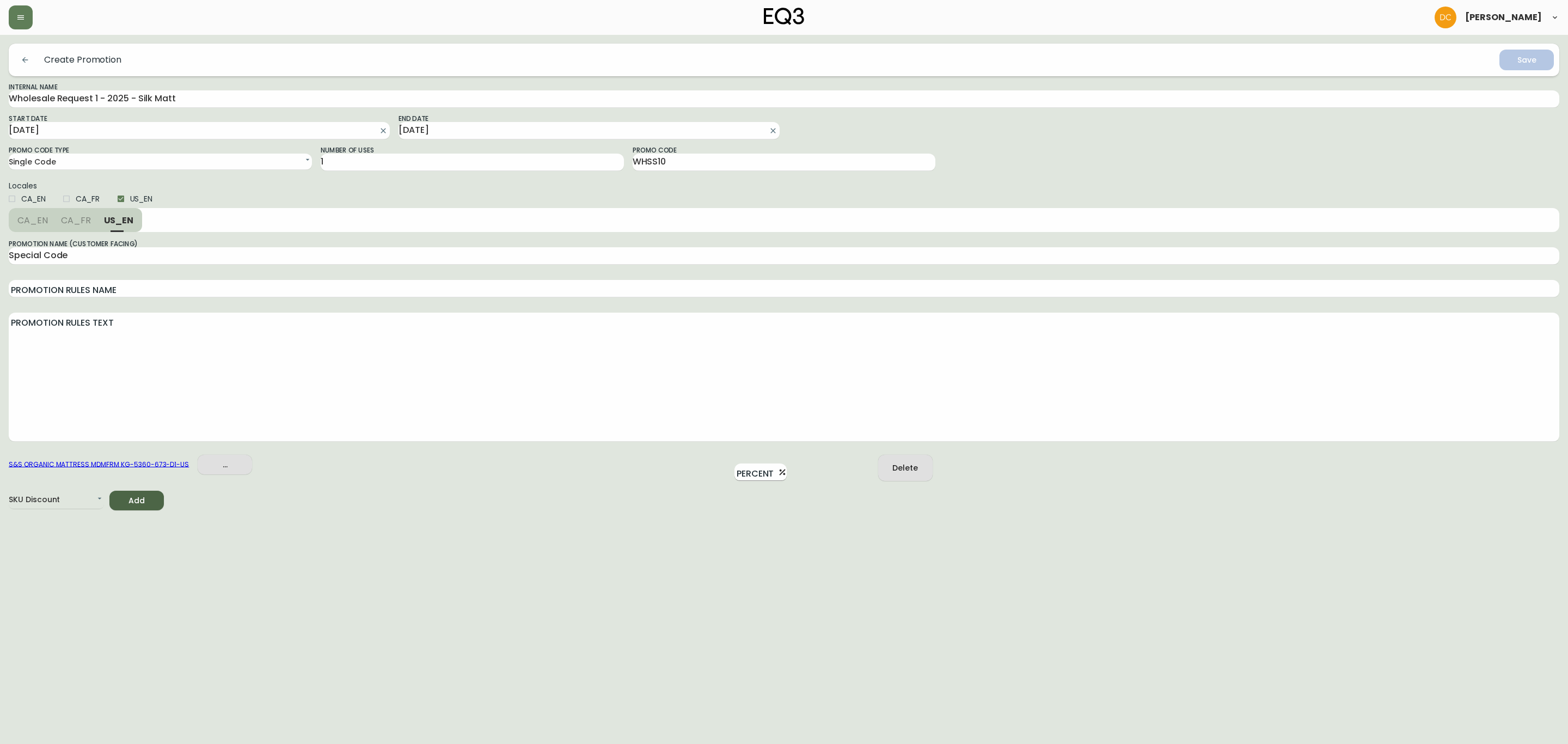
click at [757, 467] on input "Percent" at bounding box center [754, 472] width 39 height 18
type input "10"
click at [687, 511] on html "[PERSON_NAME] Create Promotion Save Internal Name Wholesale Request 1 - 2025 - …" at bounding box center [784, 255] width 1568 height 511
click at [892, 511] on html "[PERSON_NAME] Create Promotion Save Internal Name Wholesale Request 1 - 2025 - …" at bounding box center [784, 255] width 1568 height 511
click at [1518, 56] on circle "submit" at bounding box center [1522, 59] width 10 height 10
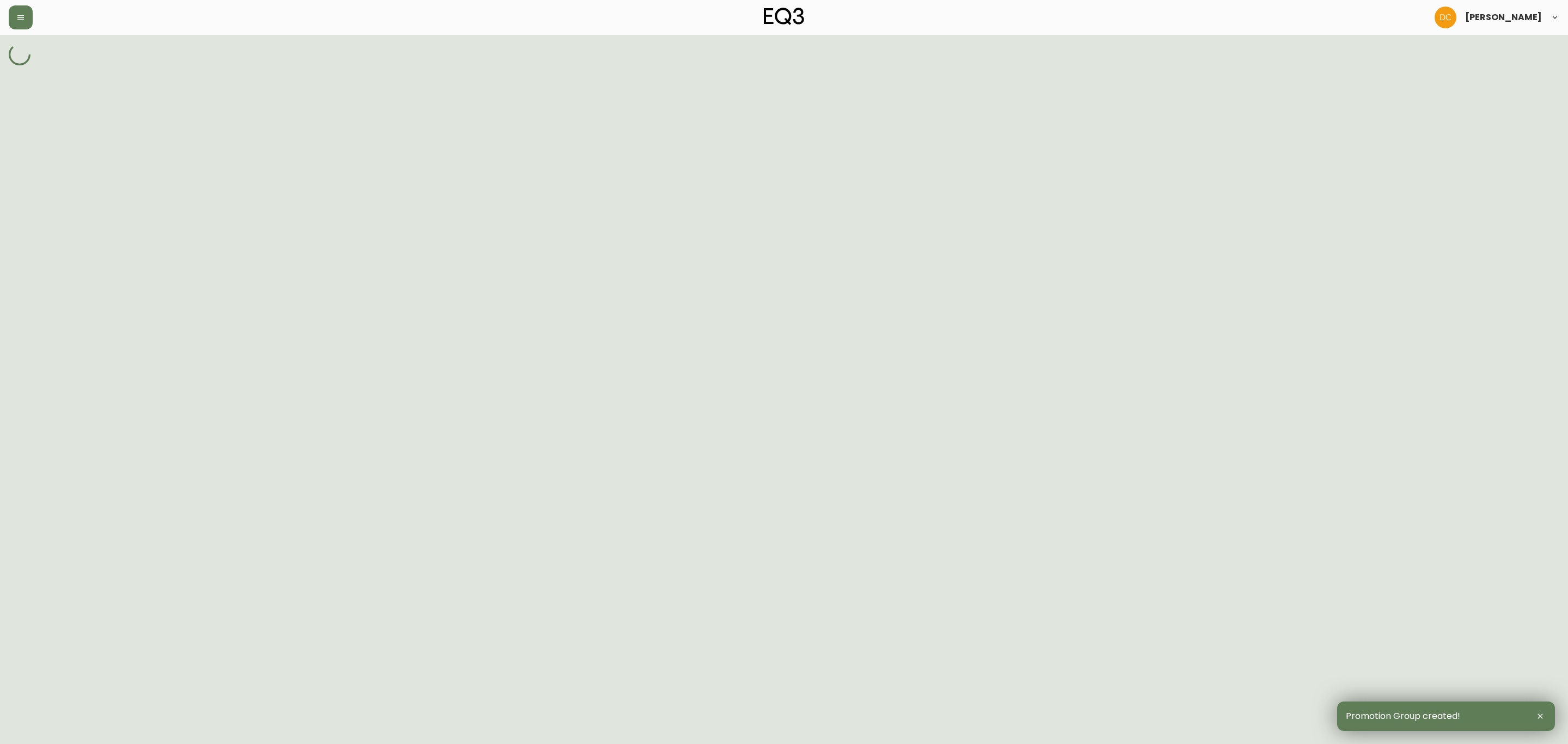
select select "SINGLE_CODE"
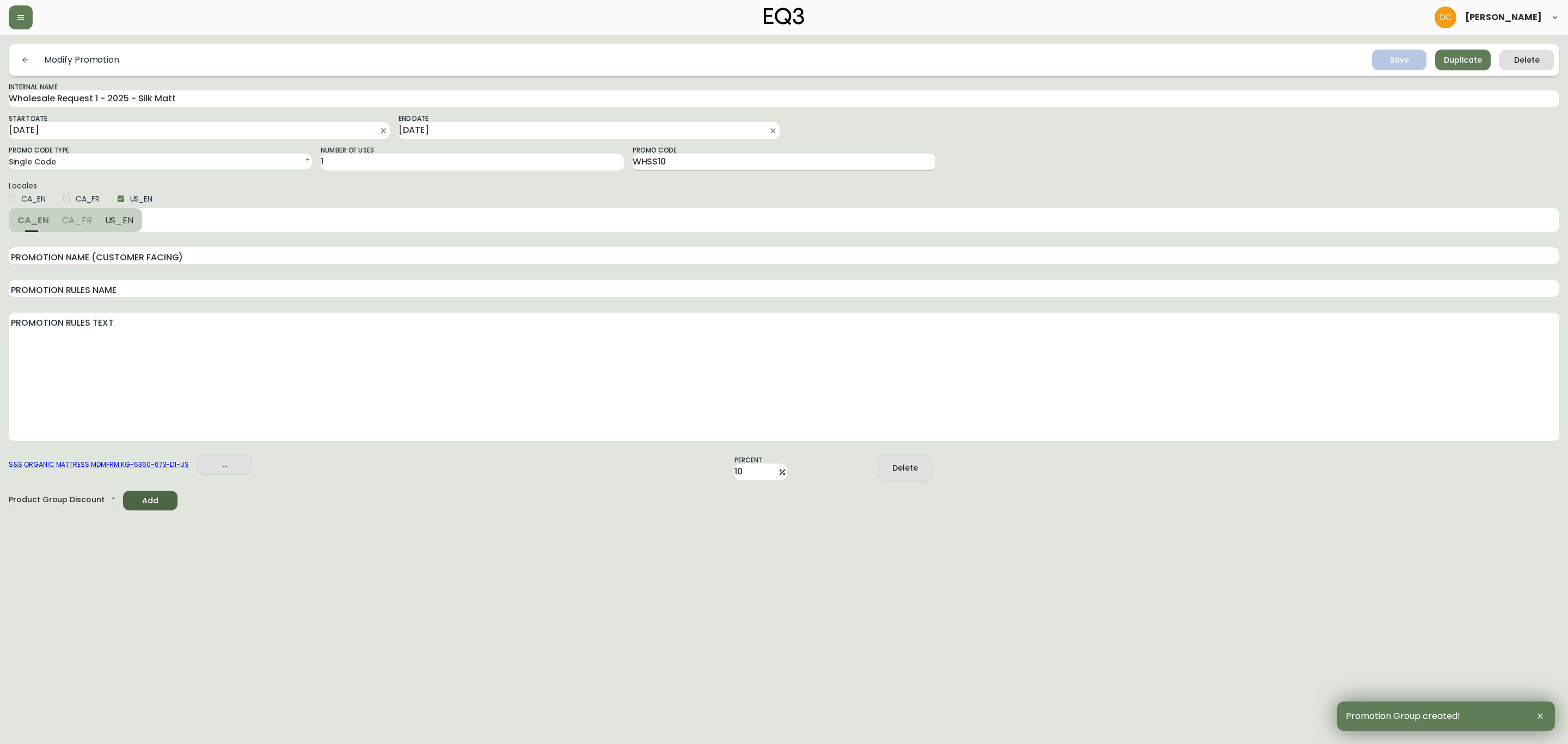
click at [722, 162] on input "WHSS10" at bounding box center [784, 162] width 304 height 18
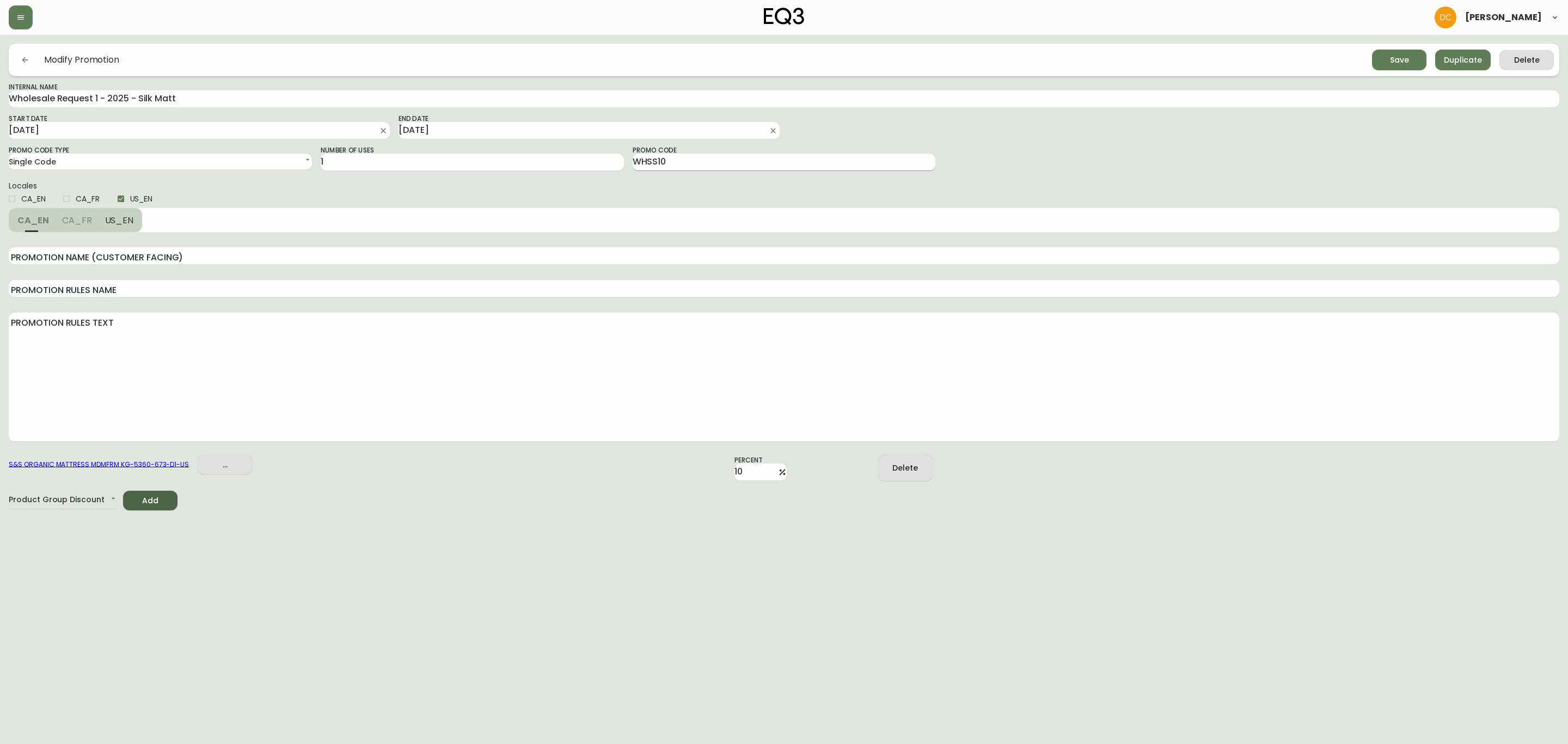
click at [700, 163] on input "WHSS10" at bounding box center [784, 162] width 304 height 18
click at [645, 162] on input "WHSS10" at bounding box center [784, 162] width 304 height 18
click at [659, 159] on input "WHSS10" at bounding box center [784, 162] width 304 height 18
type input "WHS10S"
click at [1387, 60] on span "Save" at bounding box center [1400, 60] width 37 height 14
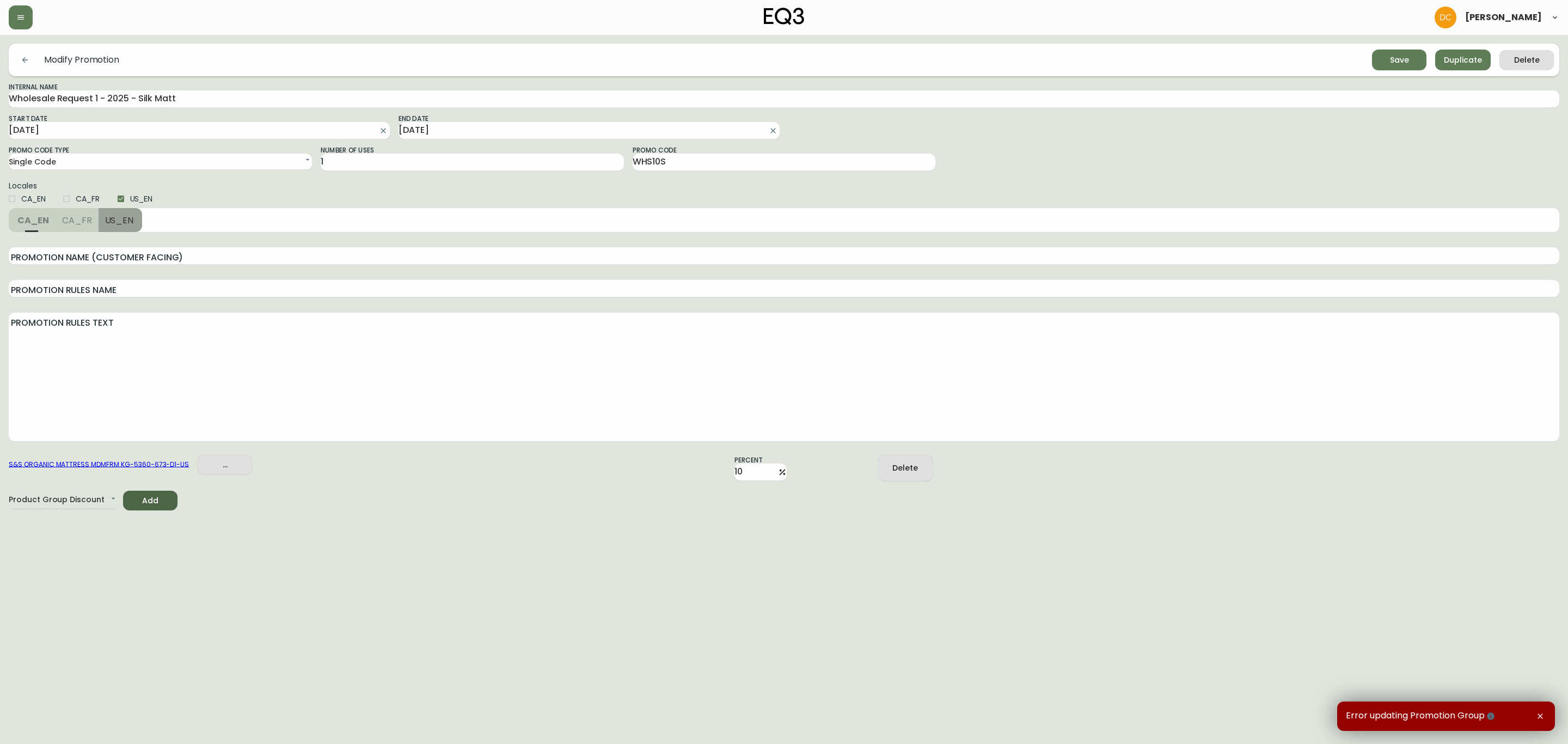
click at [132, 223] on button "US_EN" at bounding box center [120, 219] width 44 height 24
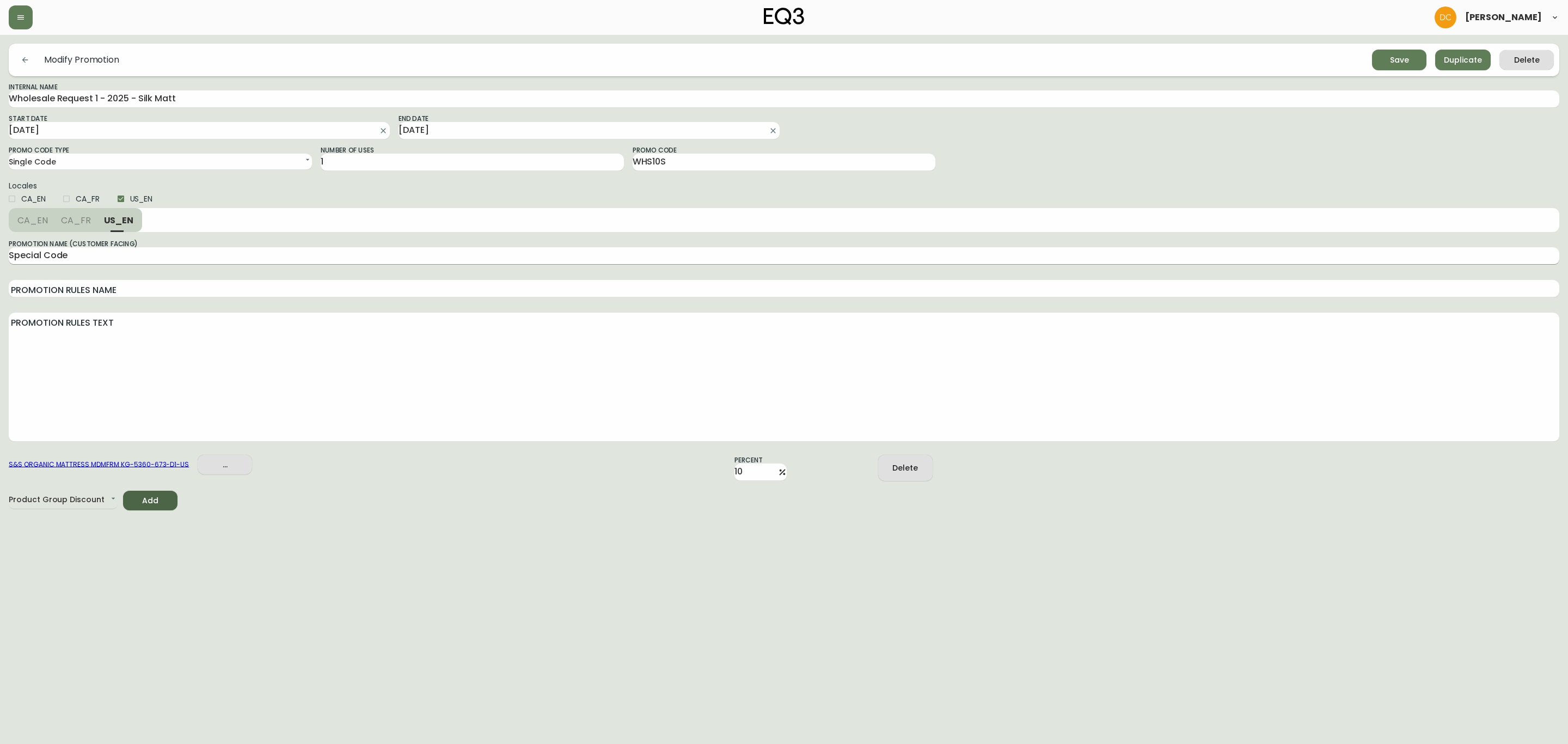
click at [59, 255] on input "Special Code" at bounding box center [784, 256] width 1551 height 18
type input "Special Discount"
click at [1392, 69] on button "Save" at bounding box center [1399, 59] width 54 height 21
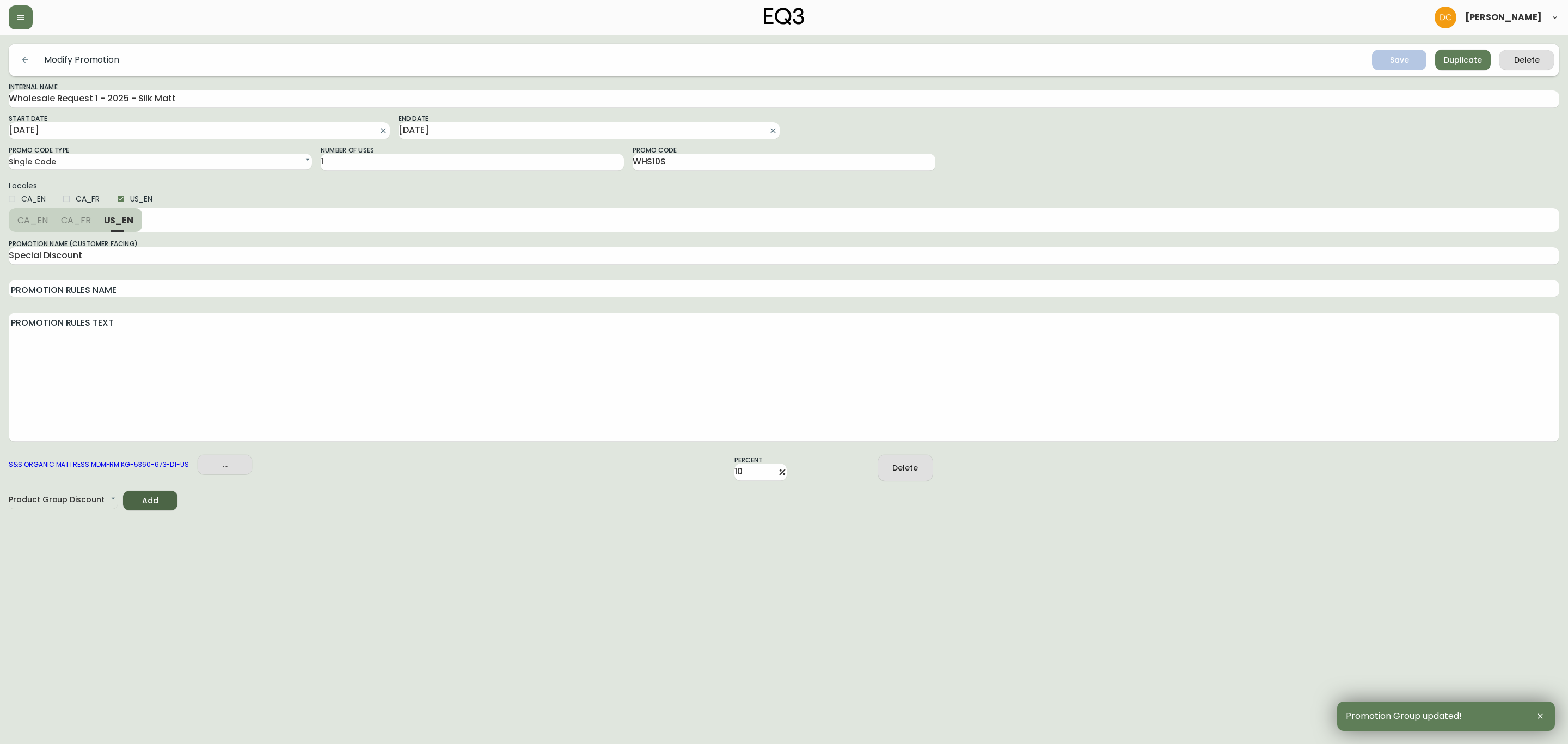
click at [1156, 511] on html "[PERSON_NAME] Modify Promotion Save Duplicate Delete Internal Name Wholesale Re…" at bounding box center [784, 255] width 1568 height 511
click at [662, 158] on input "WHS10S" at bounding box center [784, 162] width 304 height 18
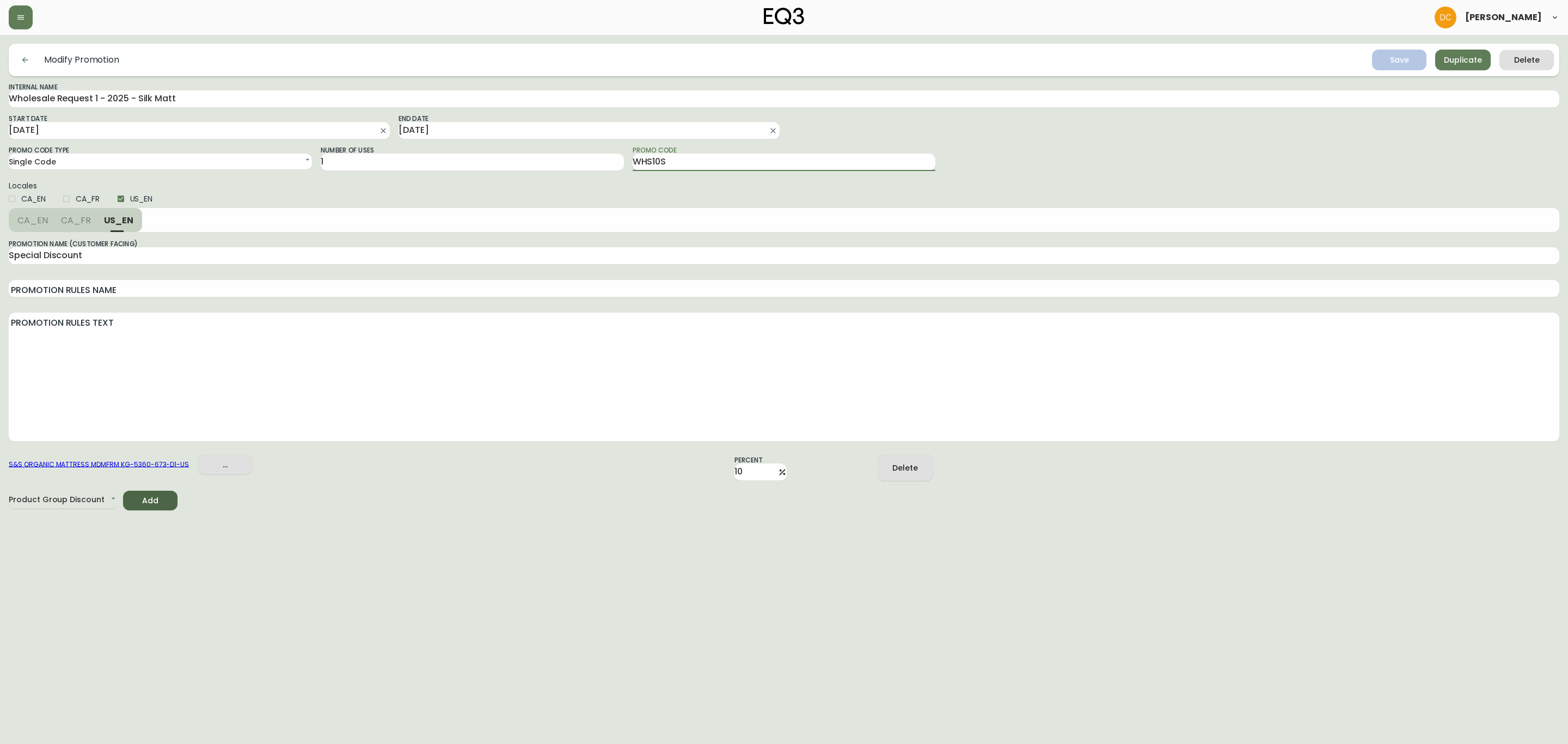
click at [654, 163] on input "WHS10S" at bounding box center [784, 162] width 304 height 18
click at [1087, 145] on div at bounding box center [1095, 158] width 304 height 26
click at [463, 511] on html "[PERSON_NAME] Modify Promotion Save Duplicate Delete Internal Name Wholesale Re…" at bounding box center [784, 255] width 1568 height 511
click at [482, 511] on html "[PERSON_NAME] Modify Promotion Save Duplicate Delete Internal Name Wholesale Re…" at bounding box center [784, 255] width 1568 height 511
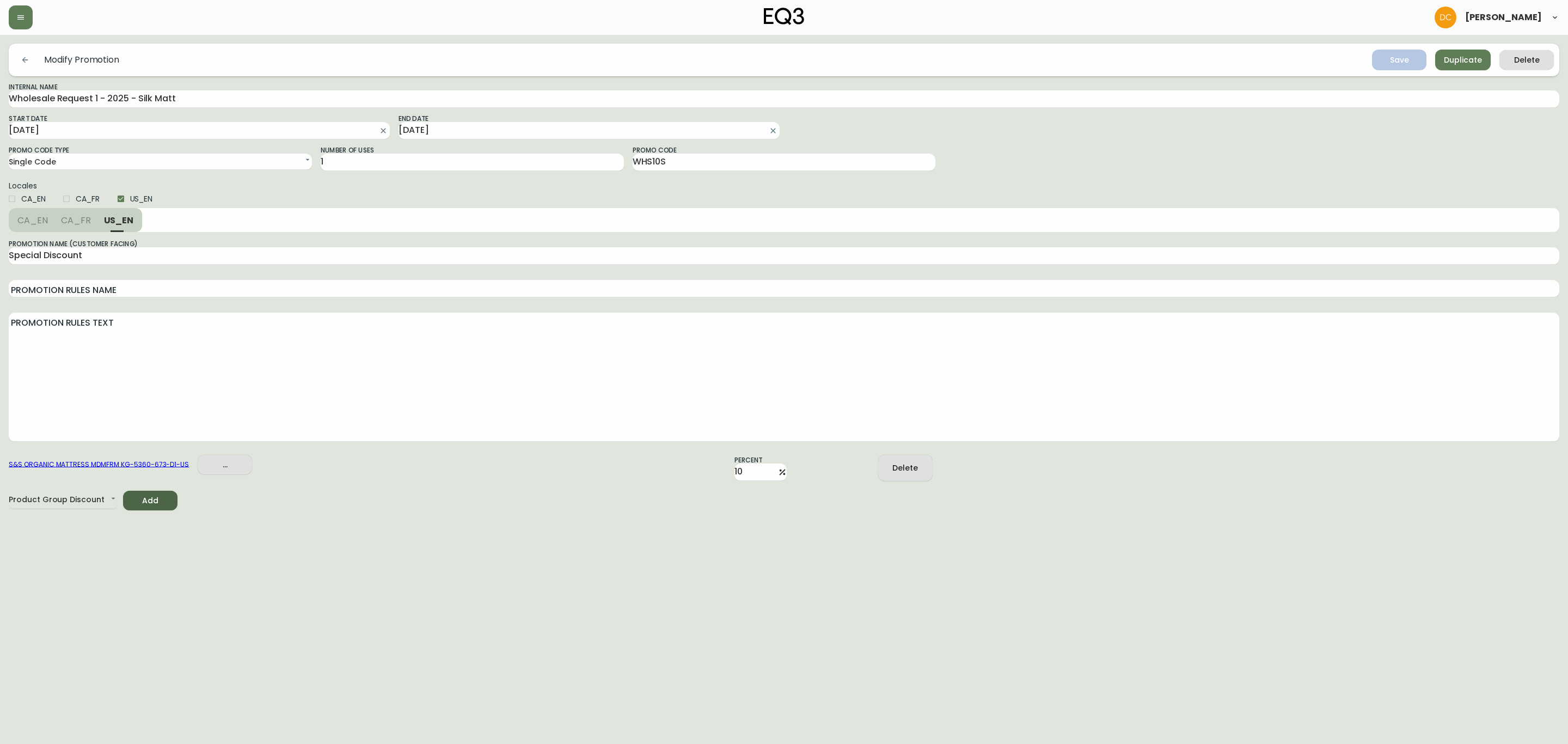
click at [22, 69] on button "button" at bounding box center [25, 59] width 22 height 22
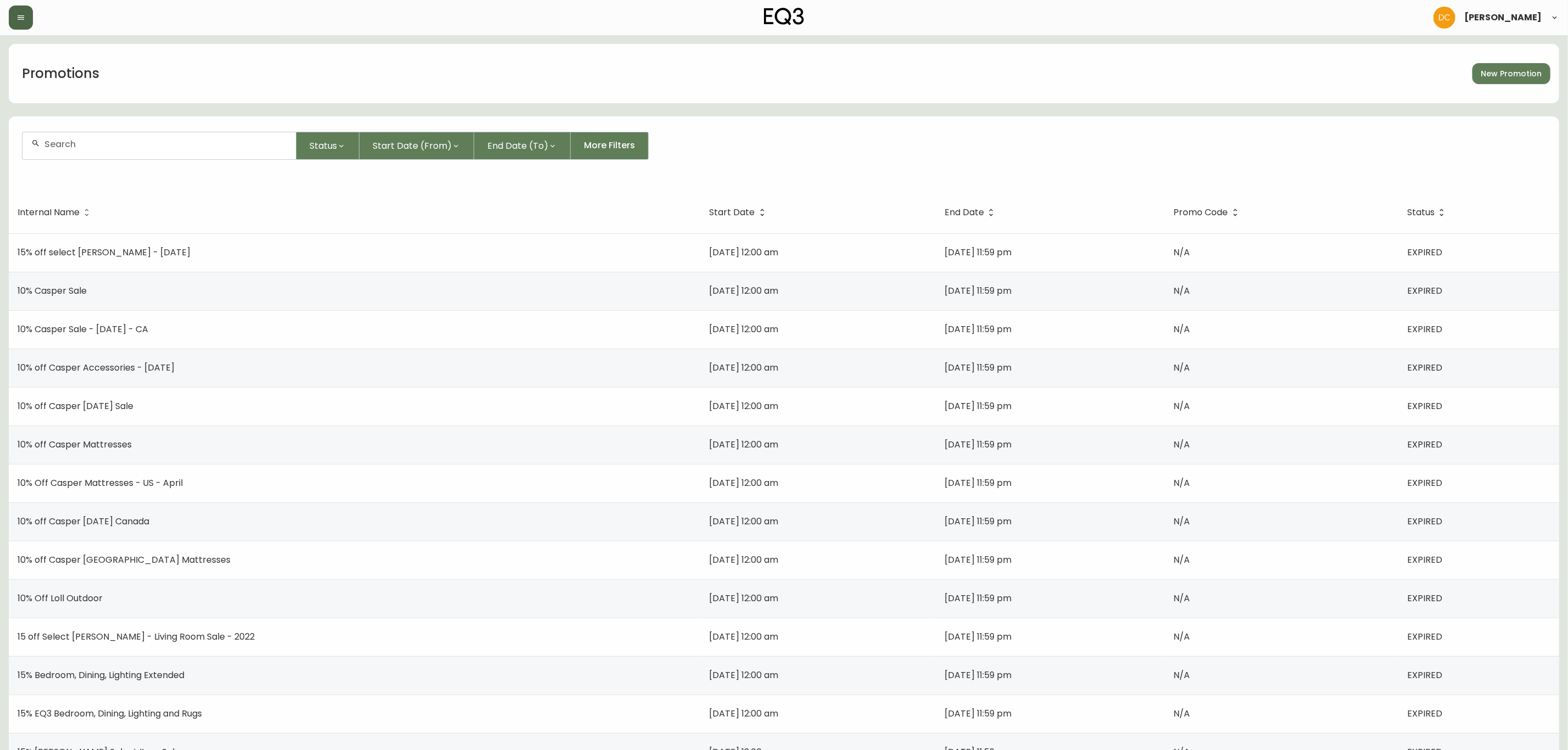
click at [22, 19] on icon "button" at bounding box center [20, 17] width 9 height 9
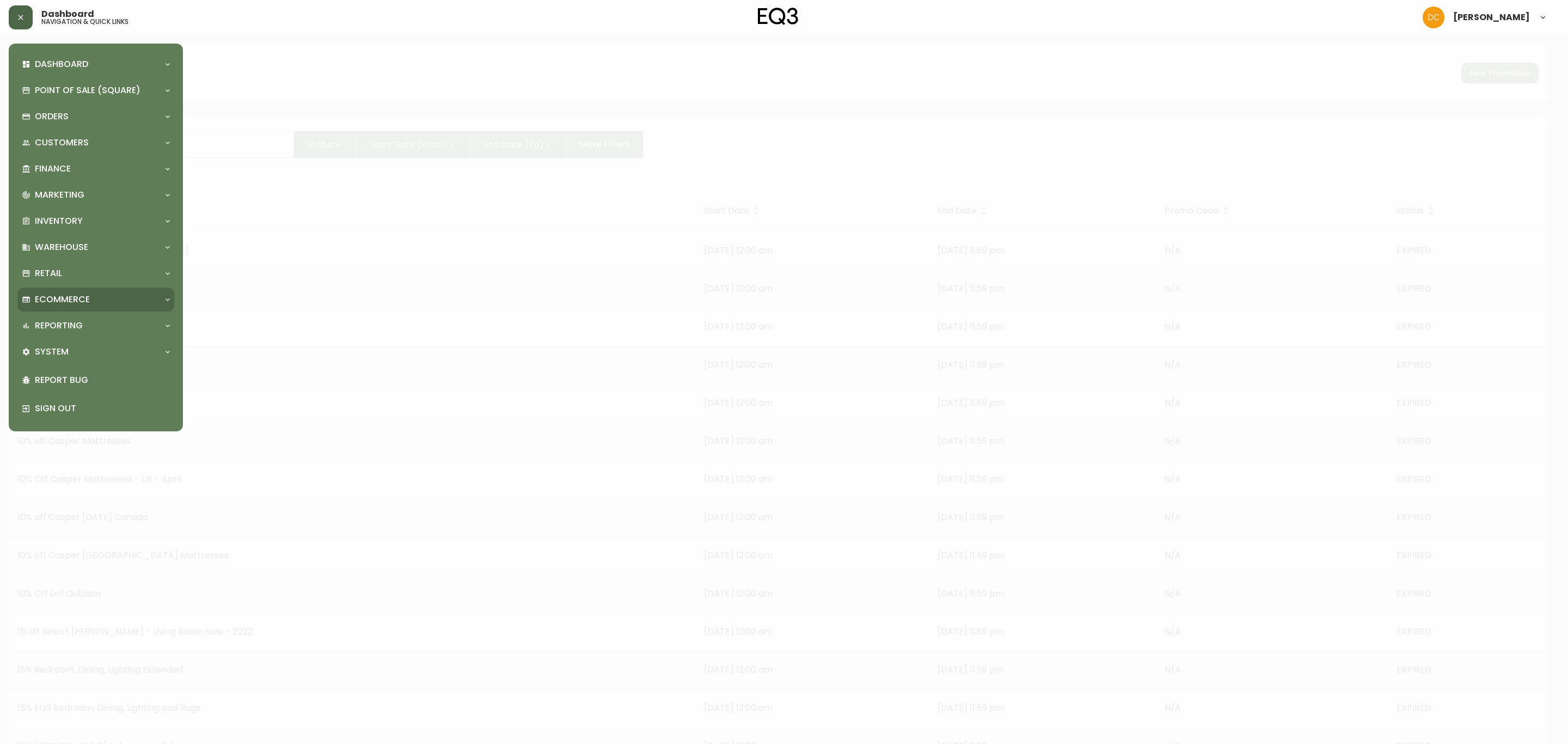
click at [92, 301] on div "Ecommerce" at bounding box center [90, 300] width 137 height 12
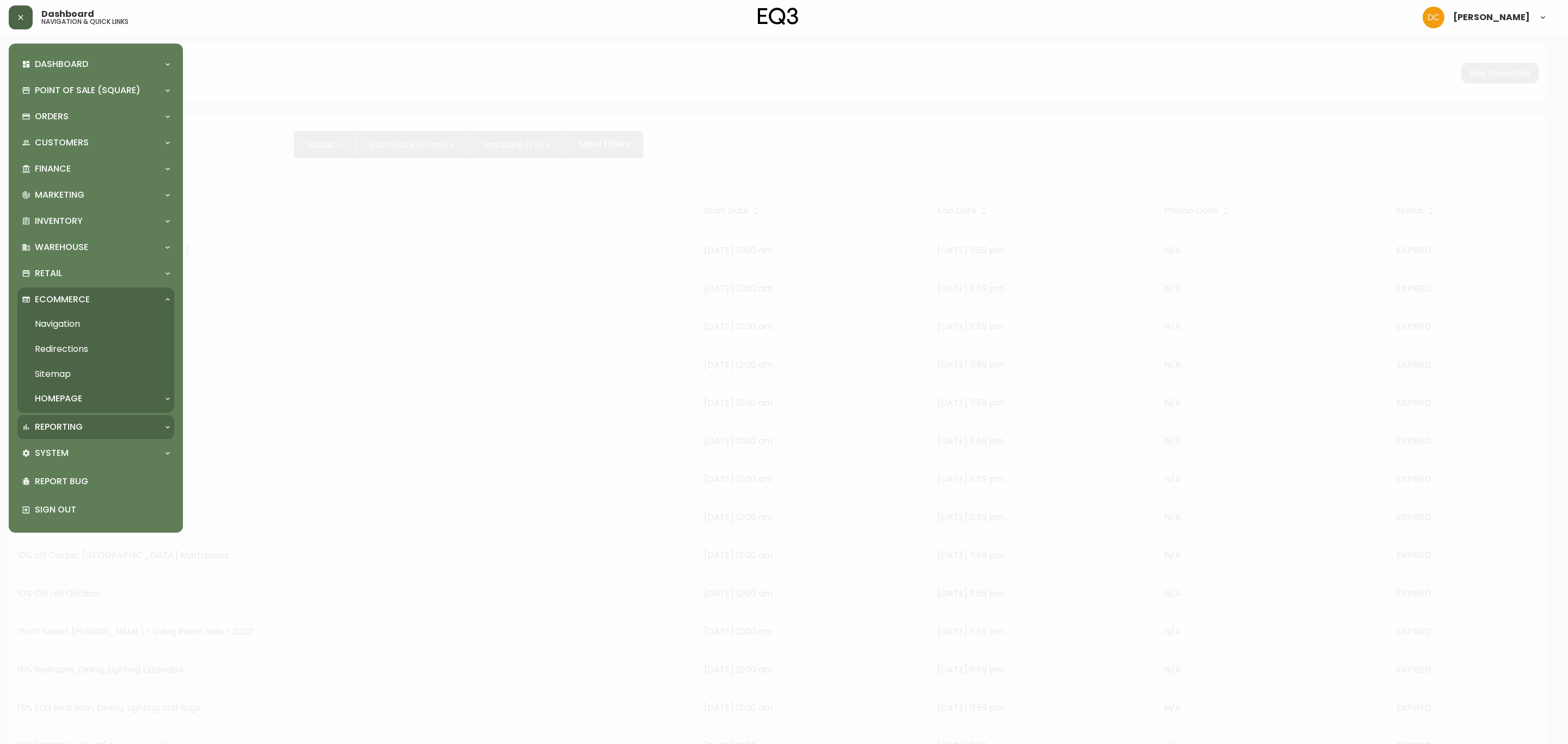
click at [76, 423] on p "Reporting" at bounding box center [59, 427] width 48 height 12
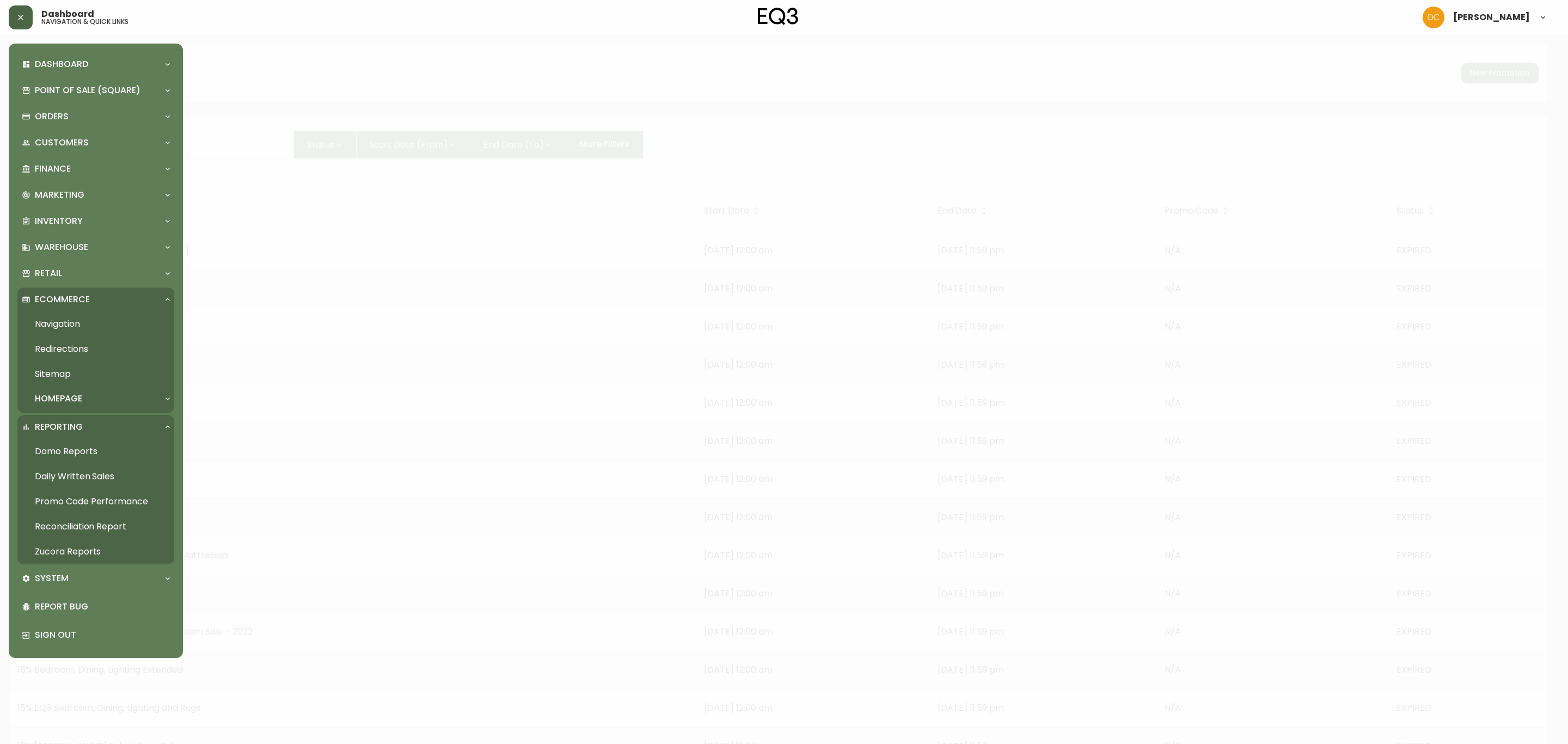
click at [92, 457] on link "Domo Reports" at bounding box center [96, 451] width 157 height 25
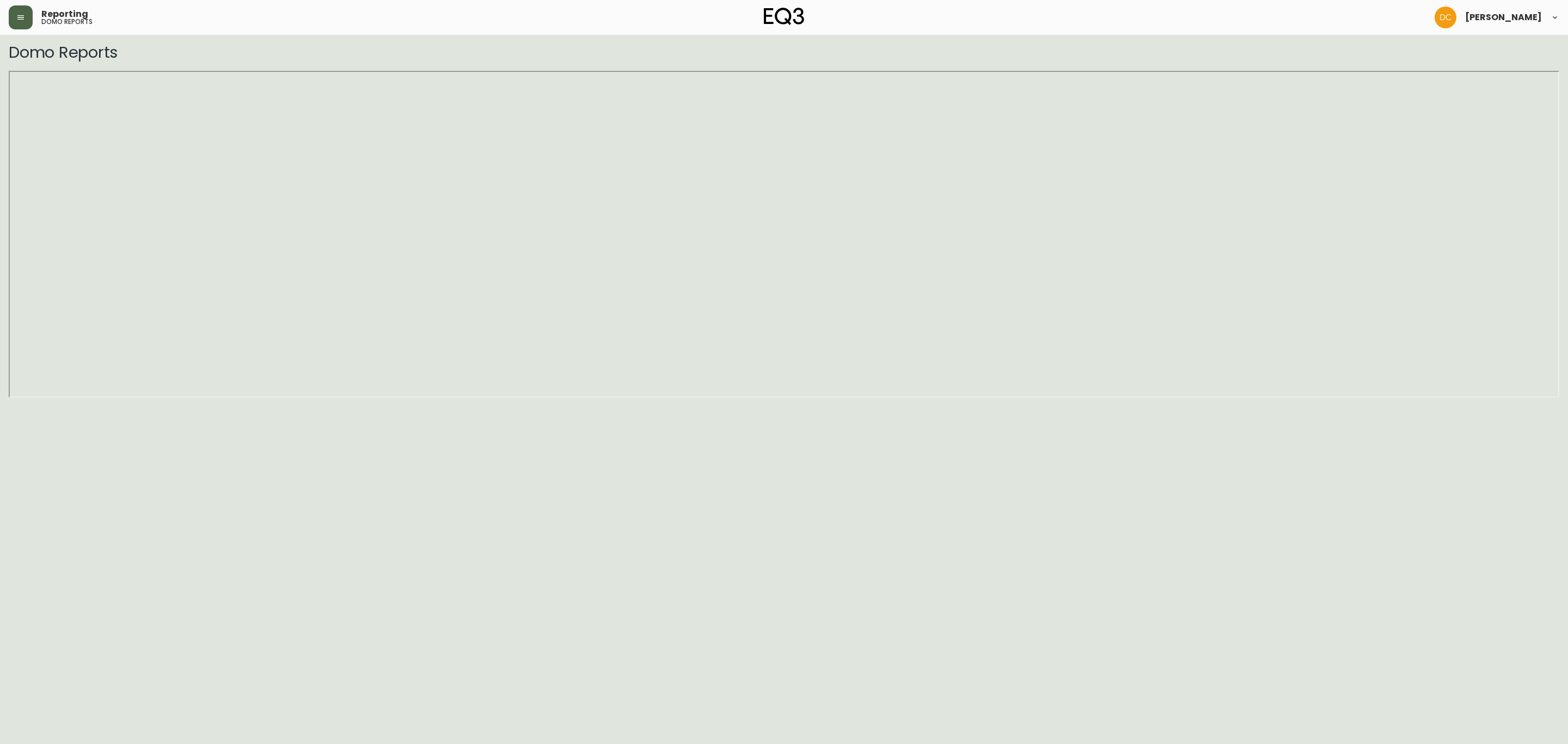
click at [15, 22] on button "button" at bounding box center [20, 17] width 24 height 24
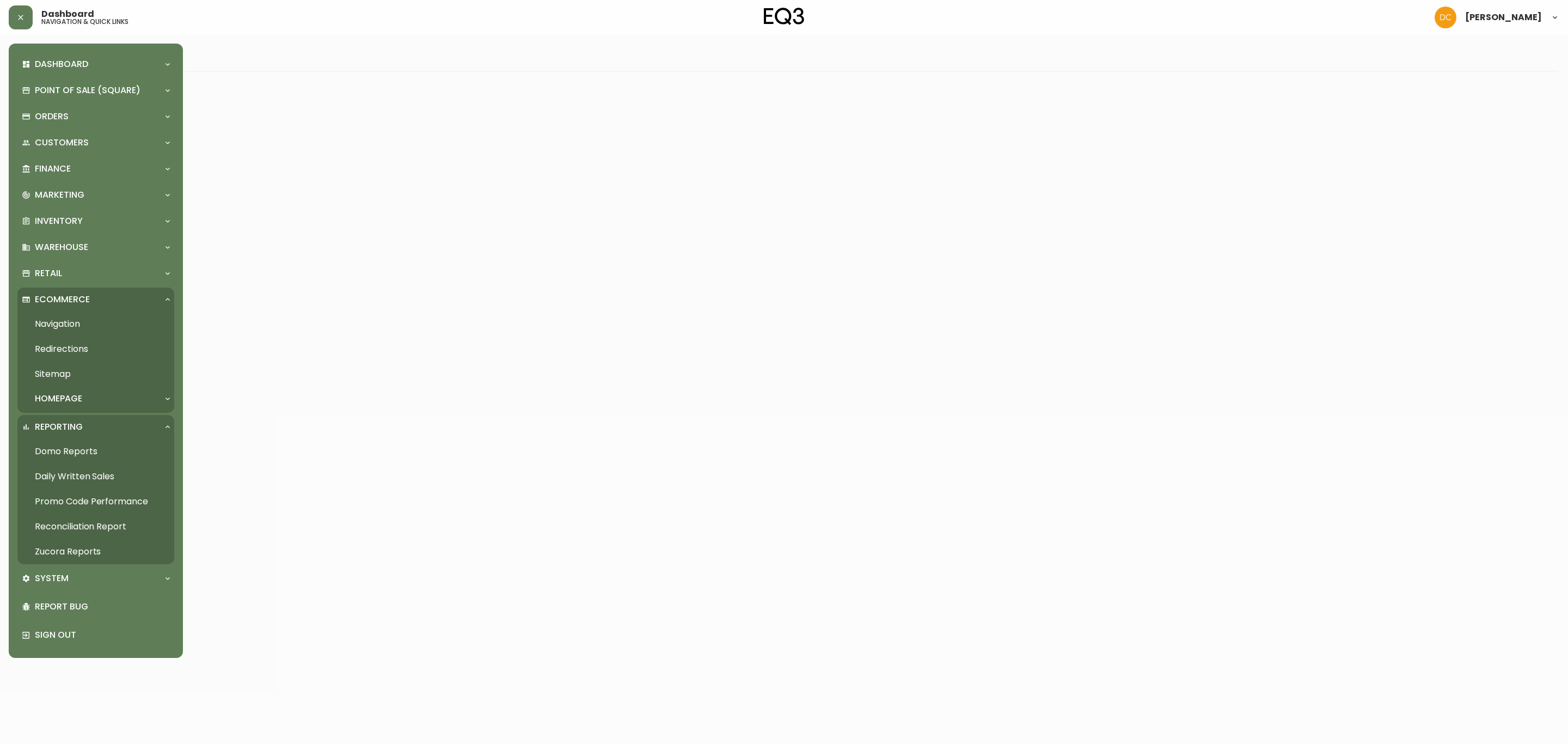
click at [103, 483] on link "Daily Written Sales" at bounding box center [96, 477] width 157 height 25
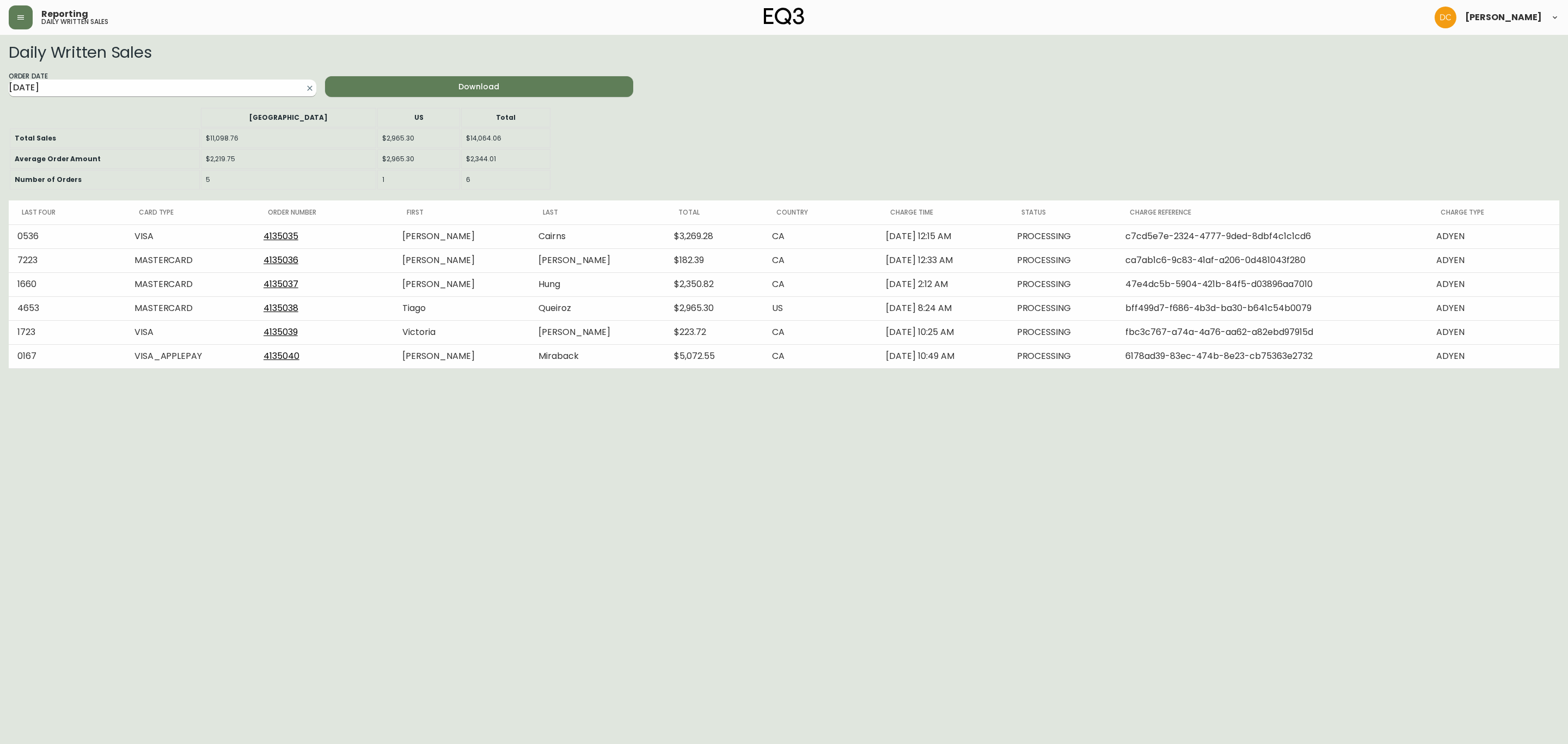
click at [217, 91] on input "[DATE]" at bounding box center [154, 88] width 290 height 18
click at [49, 144] on div "1" at bounding box center [46, 147] width 19 height 19
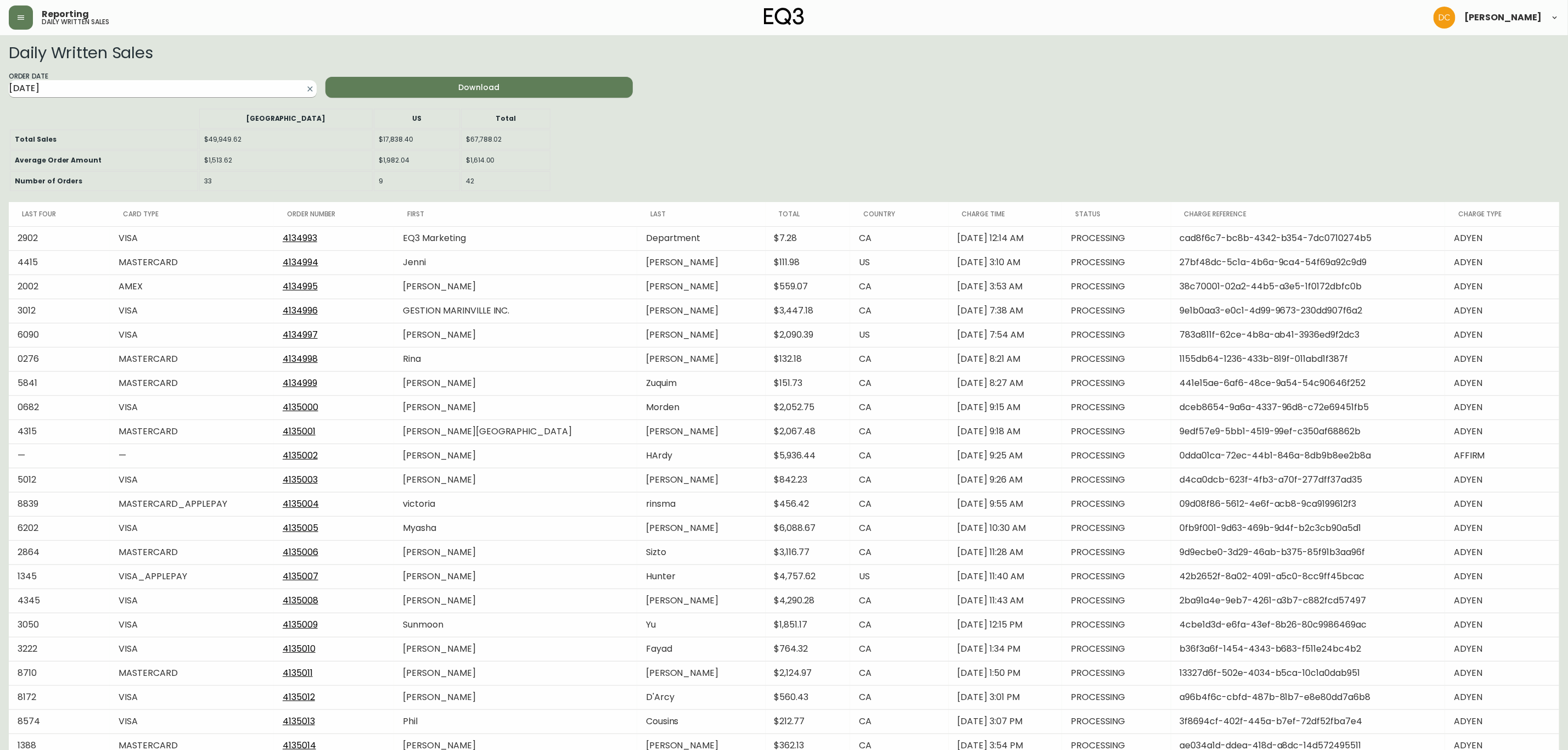
click at [239, 92] on input "[DATE]" at bounding box center [153, 89] width 290 height 18
click at [132, 112] on span "Previous Month" at bounding box center [129, 113] width 11 height 11
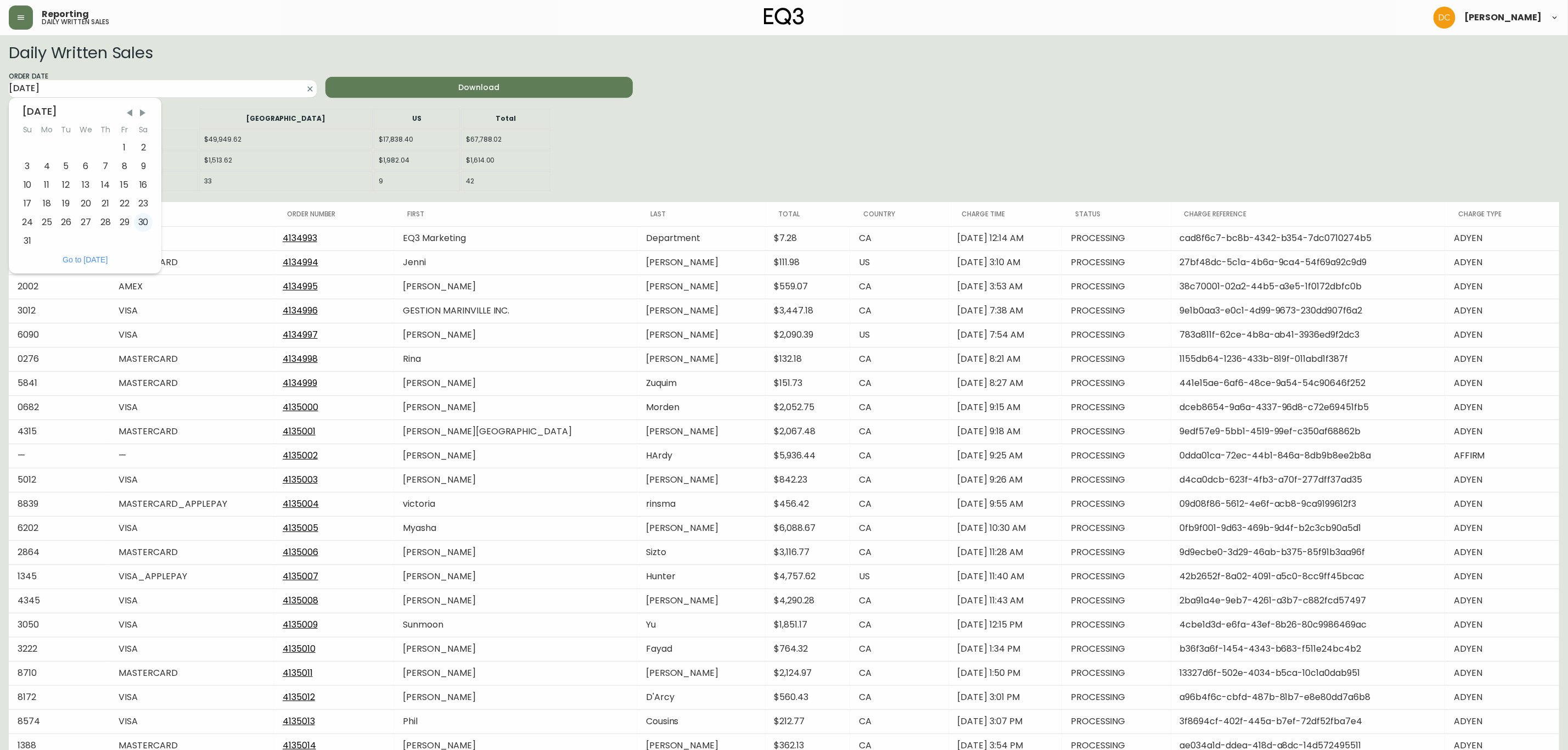
click at [146, 224] on div "30" at bounding box center [143, 223] width 19 height 19
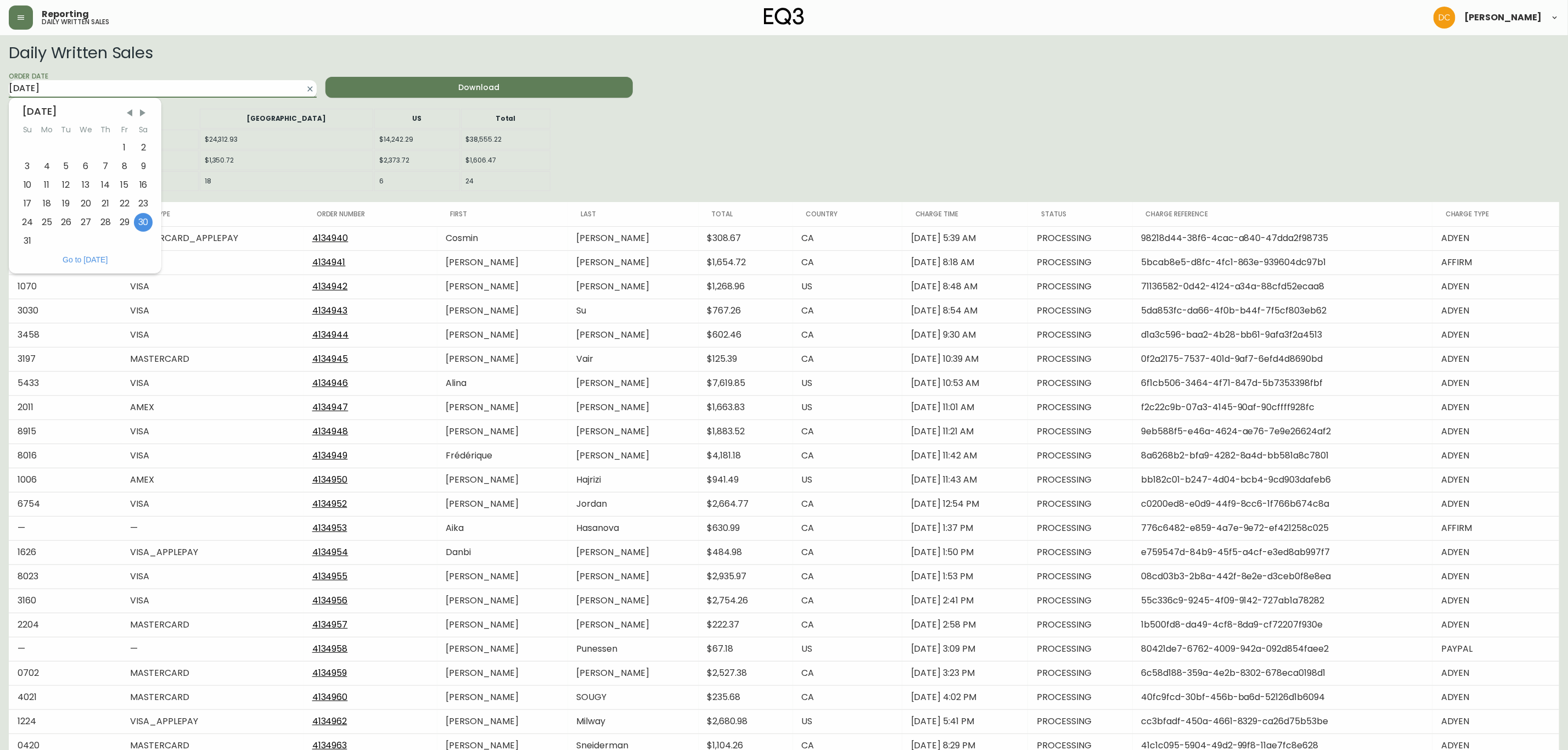
click at [237, 86] on input "[DATE]" at bounding box center [153, 89] width 290 height 18
click at [28, 241] on div "31" at bounding box center [27, 241] width 19 height 19
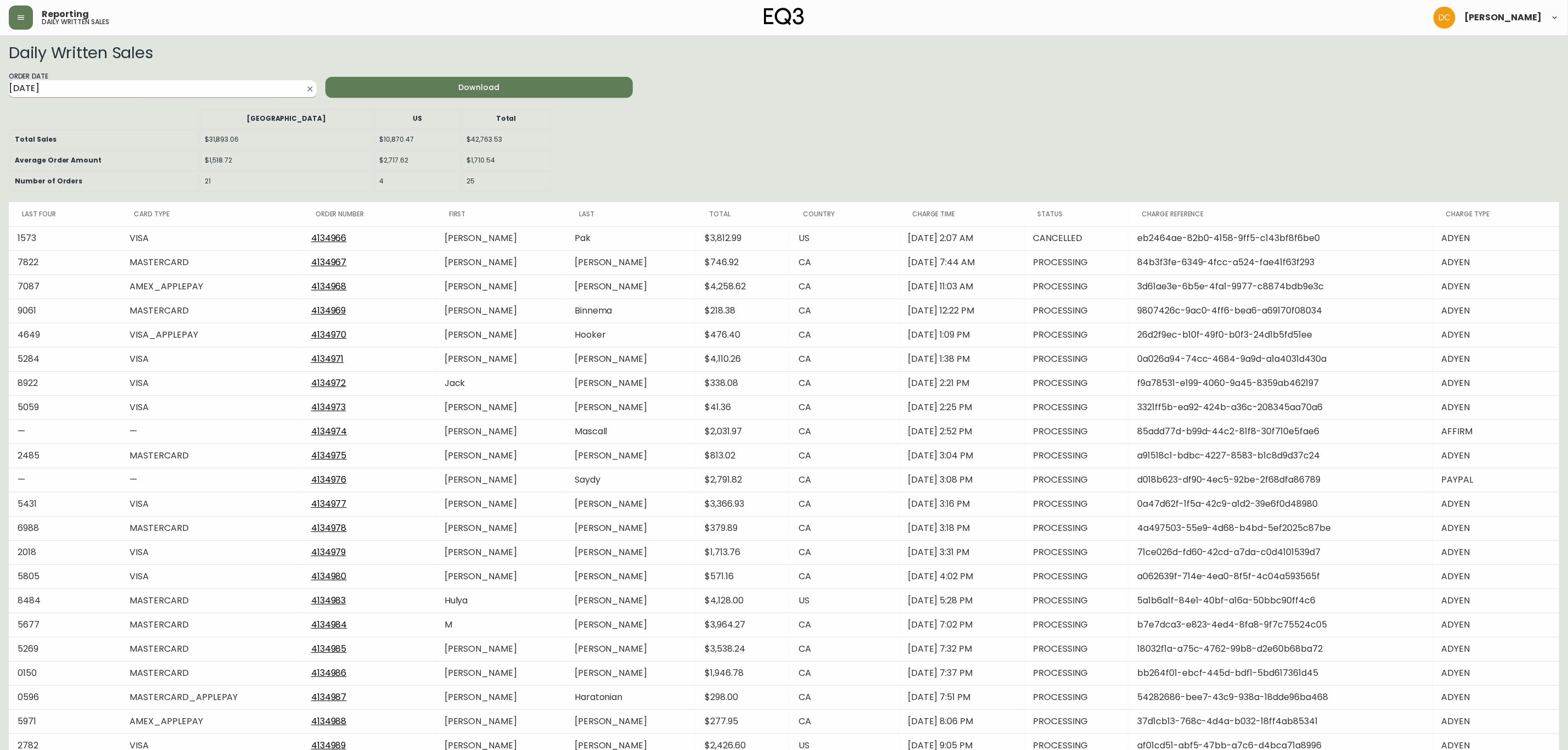
click at [124, 94] on input "[DATE]" at bounding box center [153, 89] width 290 height 18
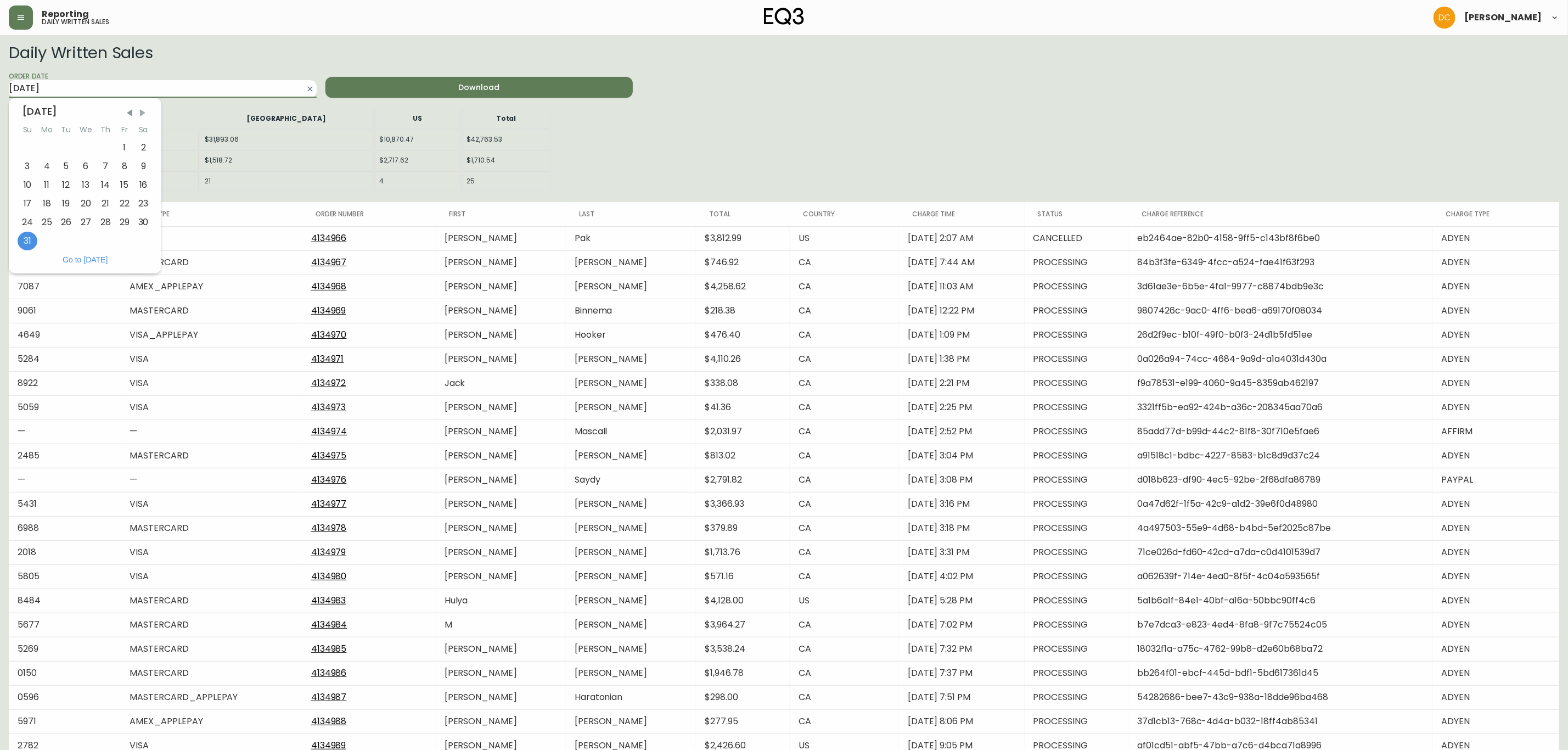
click at [147, 114] on span "Next Month" at bounding box center [142, 113] width 11 height 11
click at [45, 145] on div "1" at bounding box center [46, 148] width 19 height 19
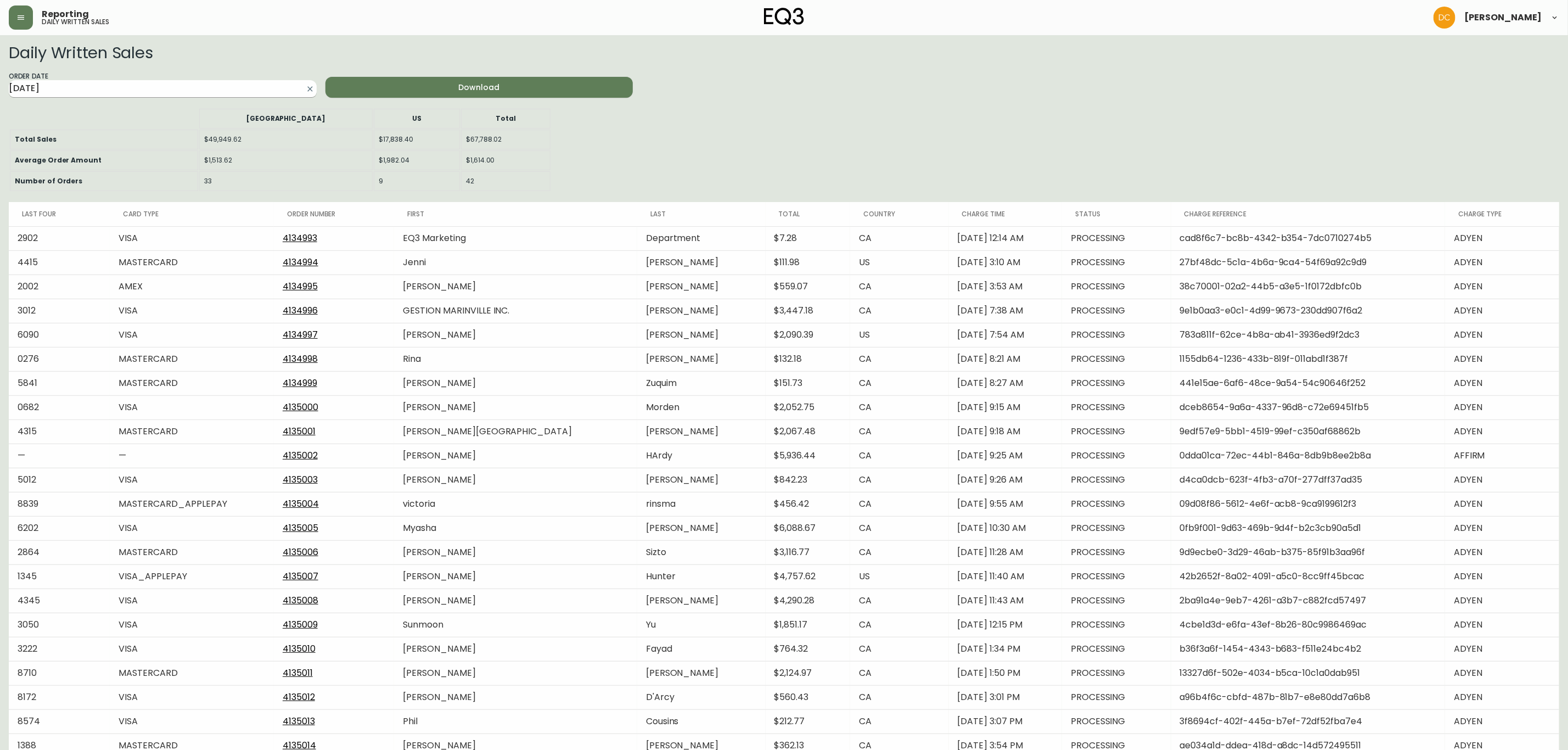
click at [171, 83] on input "[DATE]" at bounding box center [153, 89] width 290 height 18
click at [133, 114] on span "Previous Month" at bounding box center [129, 113] width 11 height 11
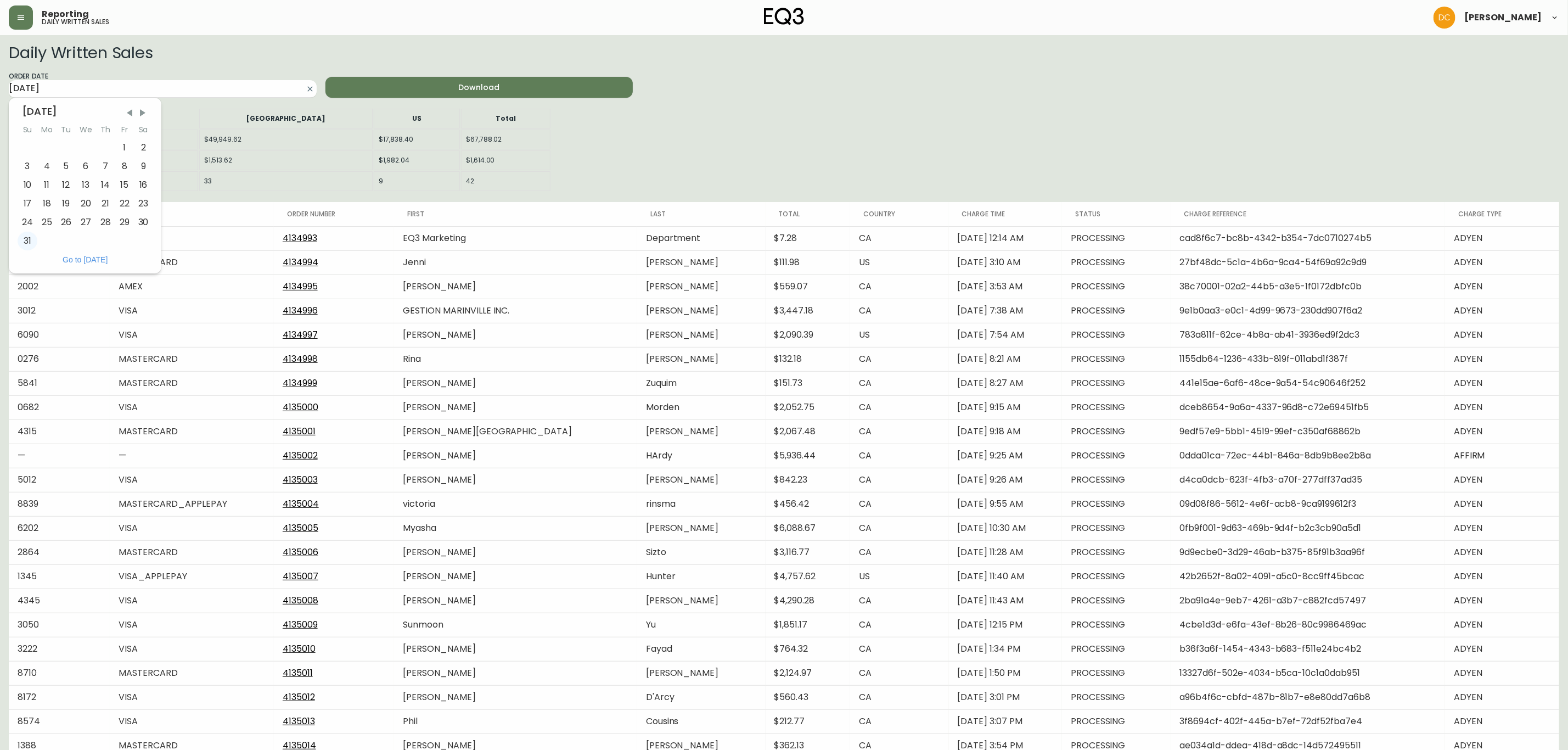
click at [32, 239] on div "31" at bounding box center [27, 241] width 19 height 19
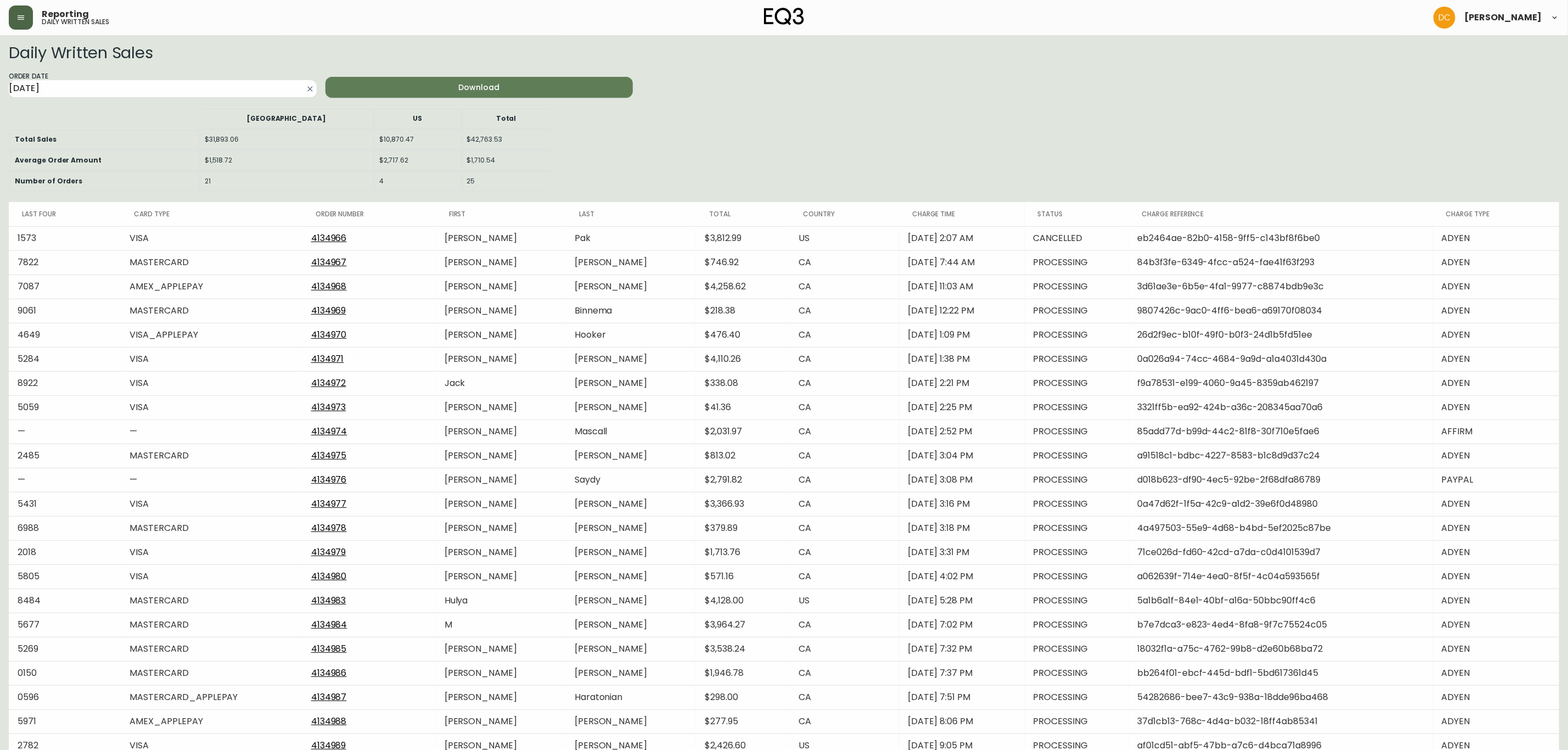
click at [29, 19] on button "button" at bounding box center [20, 17] width 24 height 24
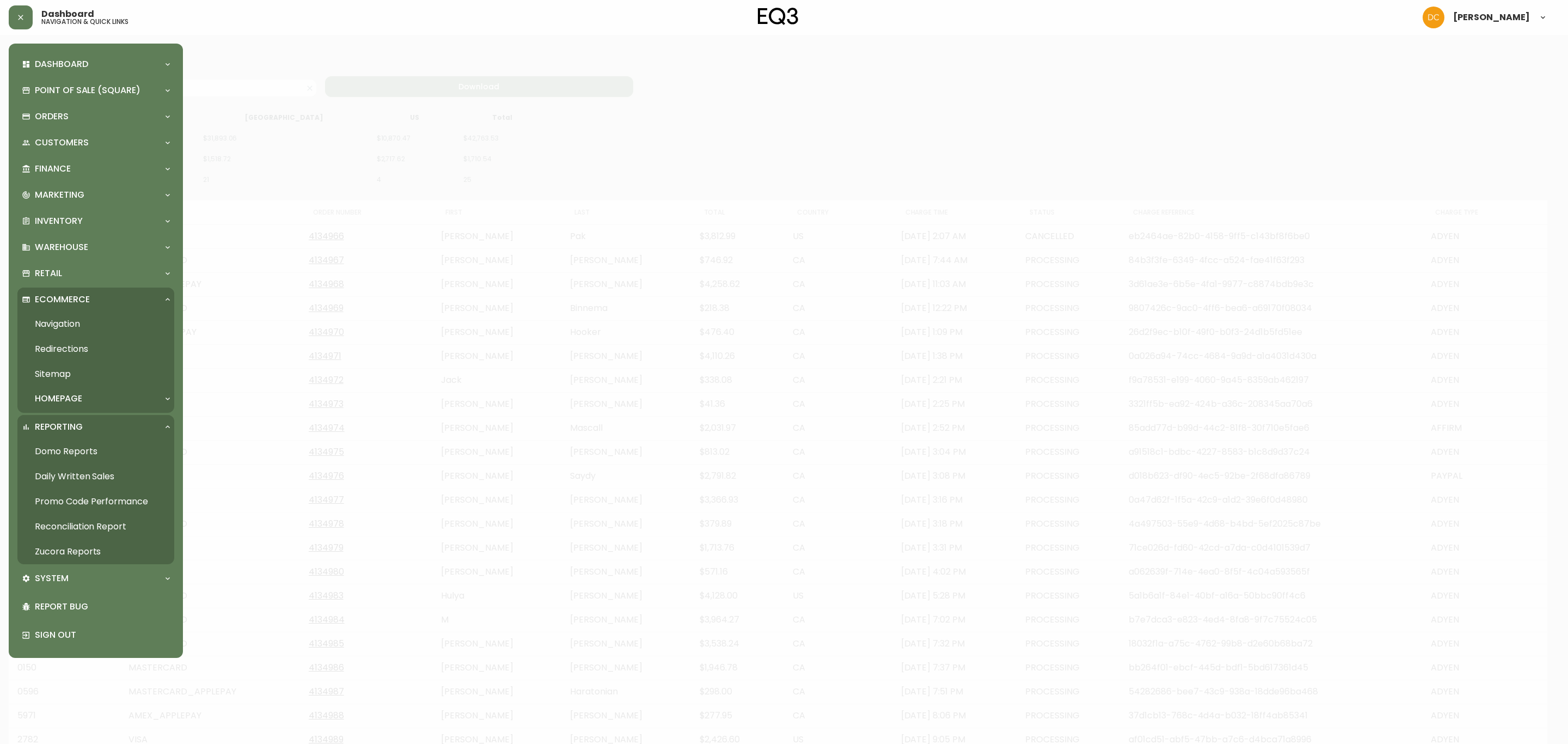
click at [248, 110] on div at bounding box center [784, 372] width 1568 height 744
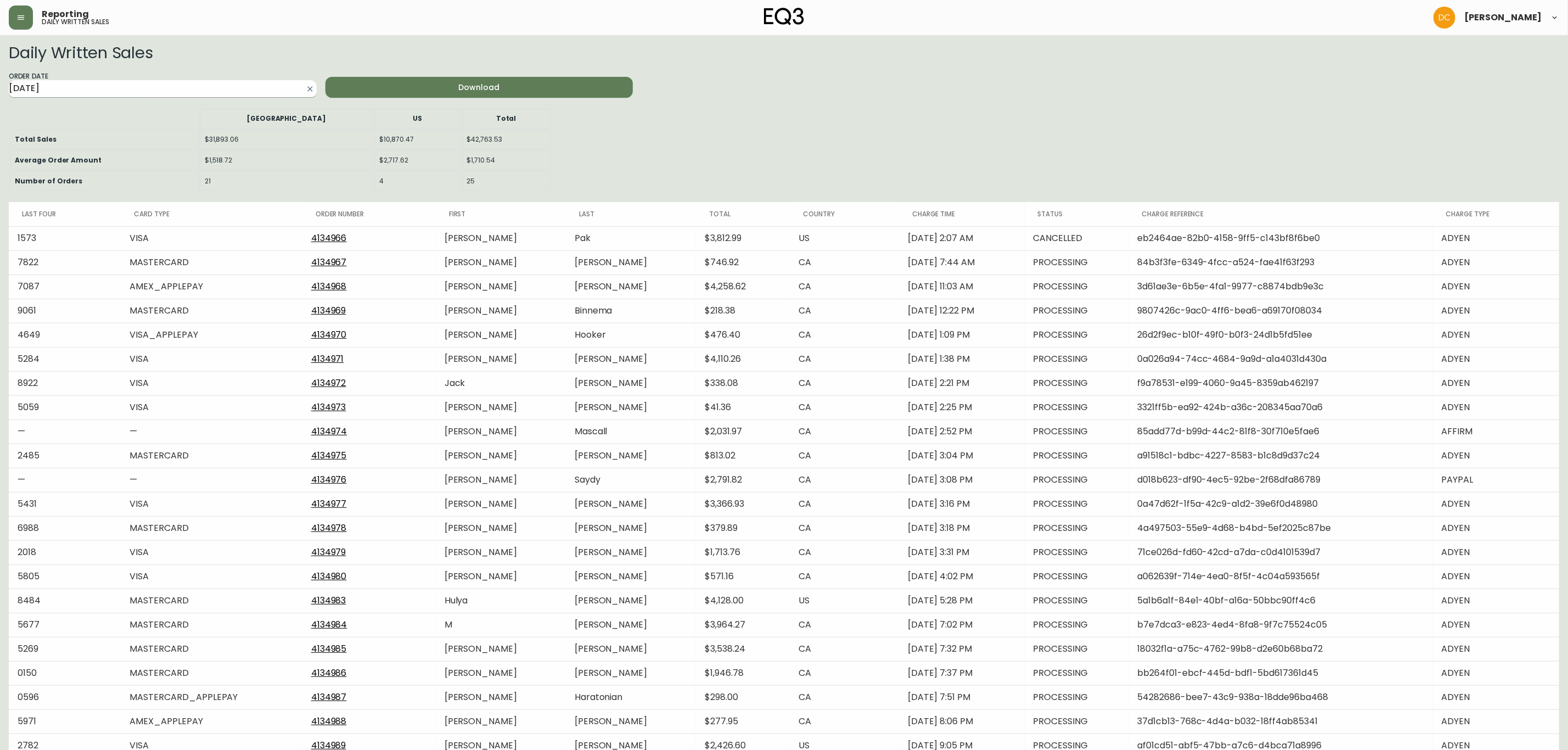
click at [214, 83] on input "[DATE]" at bounding box center [153, 89] width 290 height 18
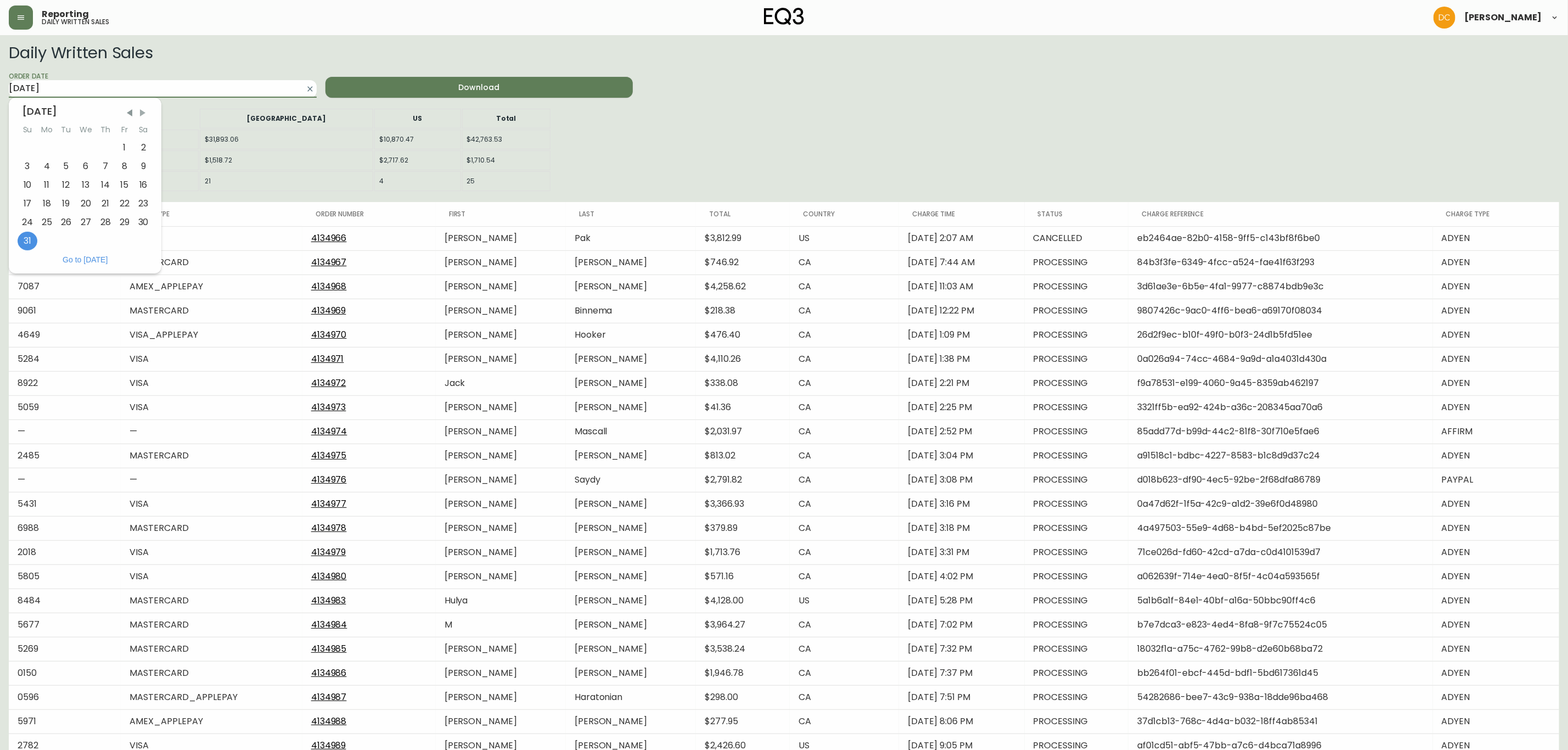
click at [140, 114] on span "Next Month" at bounding box center [142, 113] width 11 height 11
click at [40, 146] on div "1" at bounding box center [46, 148] width 19 height 19
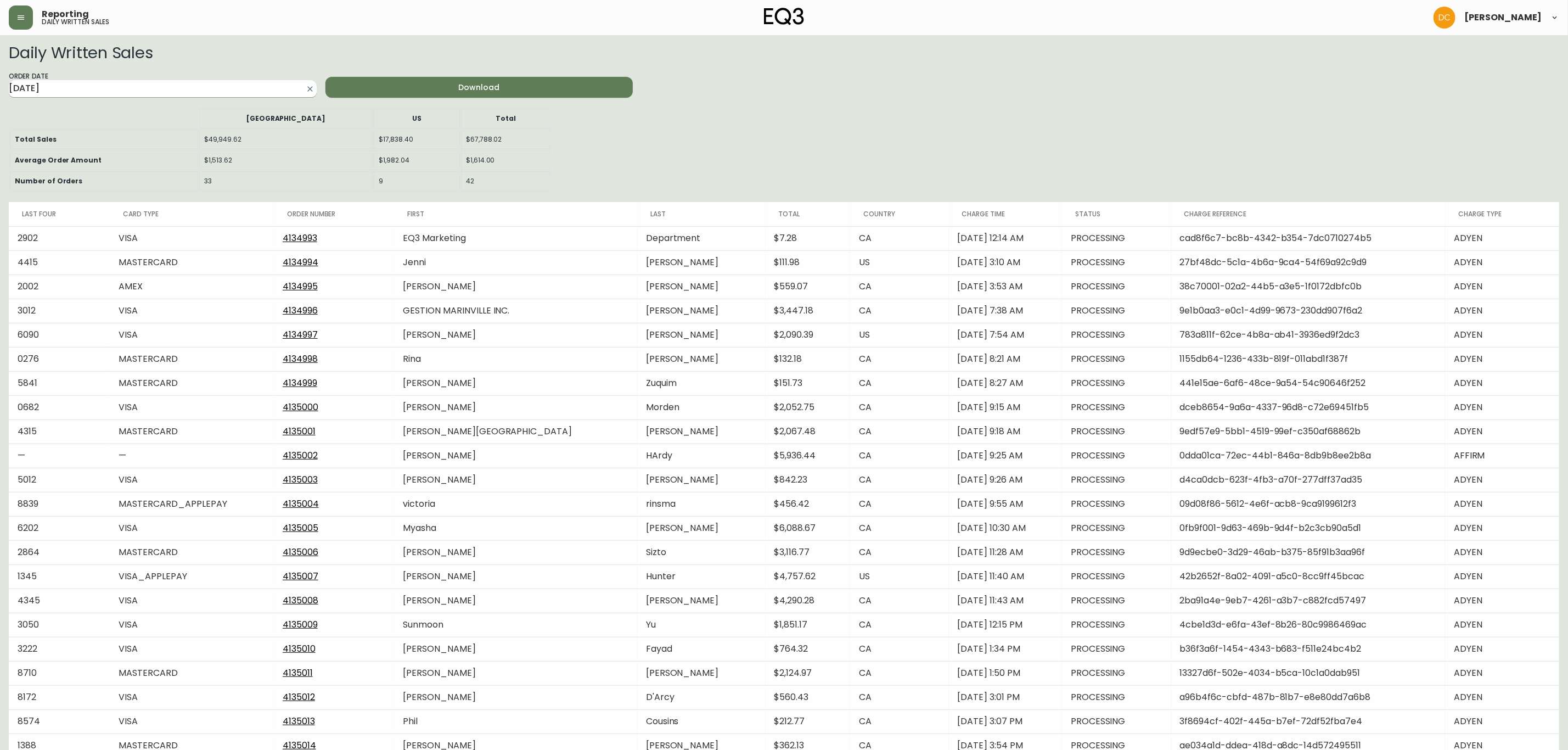
click at [109, 94] on input "[DATE]" at bounding box center [153, 89] width 290 height 18
click at [62, 143] on div "2" at bounding box center [65, 148] width 19 height 19
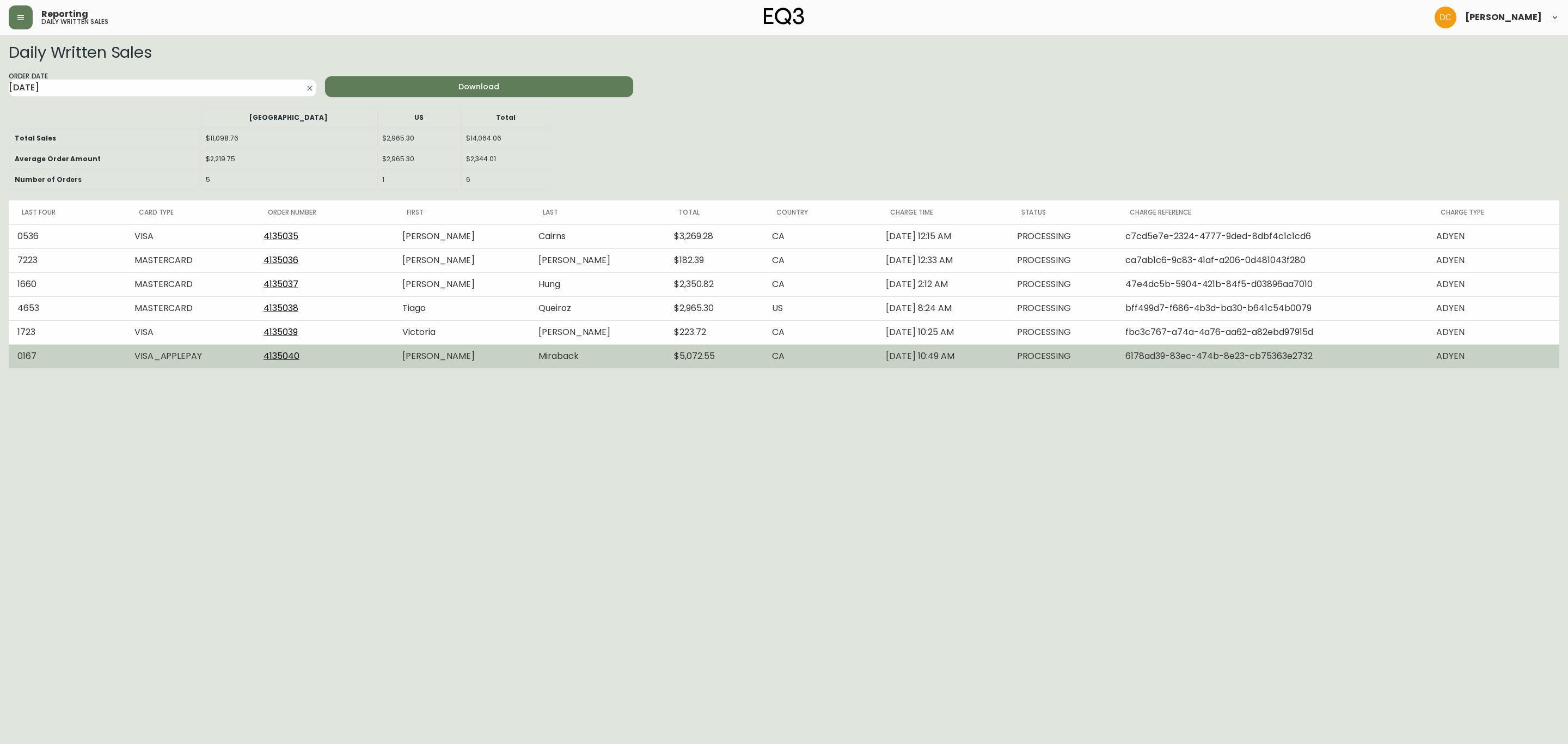
click at [278, 358] on link "4135040" at bounding box center [281, 356] width 36 height 12
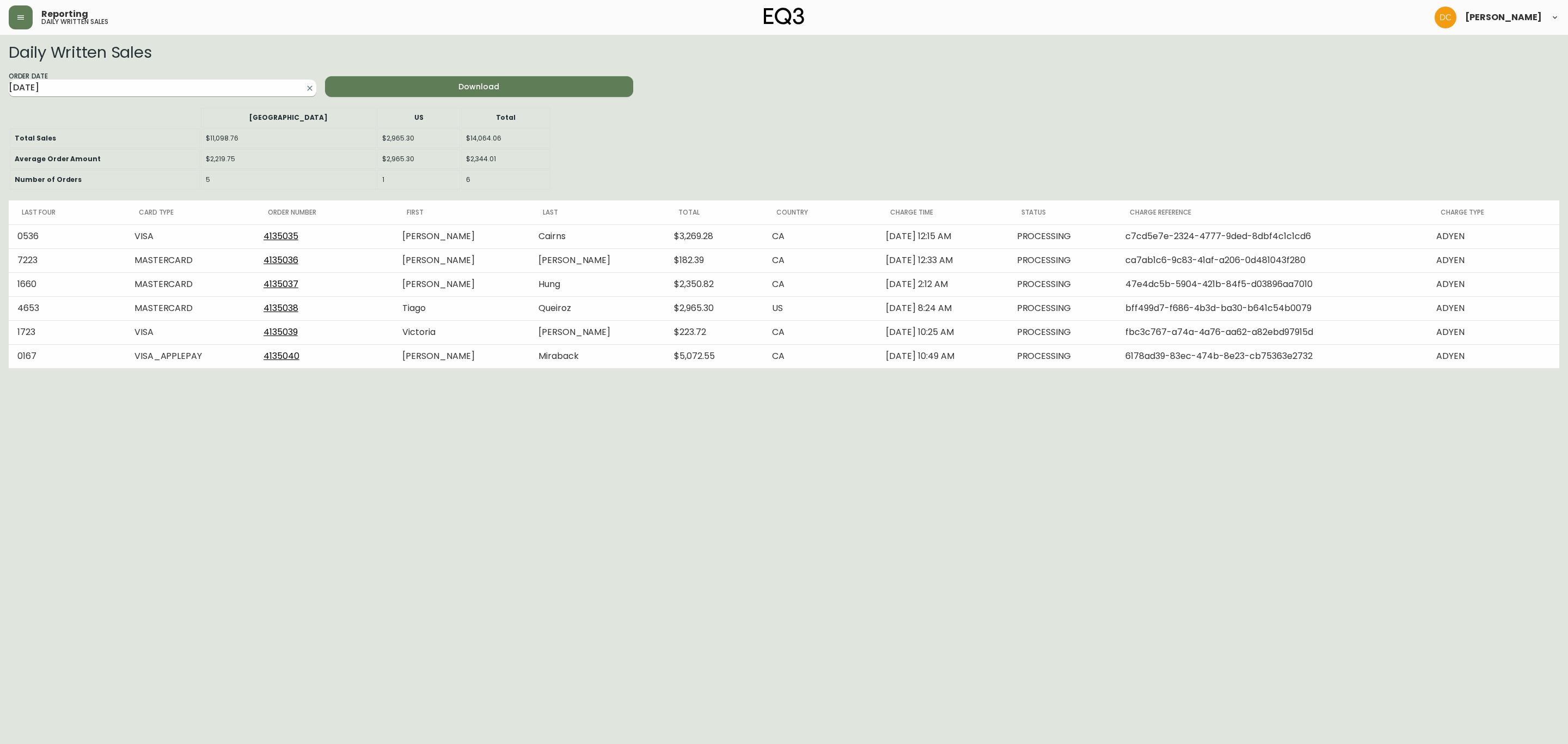
click at [213, 90] on input "[DATE]" at bounding box center [154, 88] width 290 height 18
click at [46, 142] on div "1" at bounding box center [46, 147] width 19 height 19
type input "[DATE]"
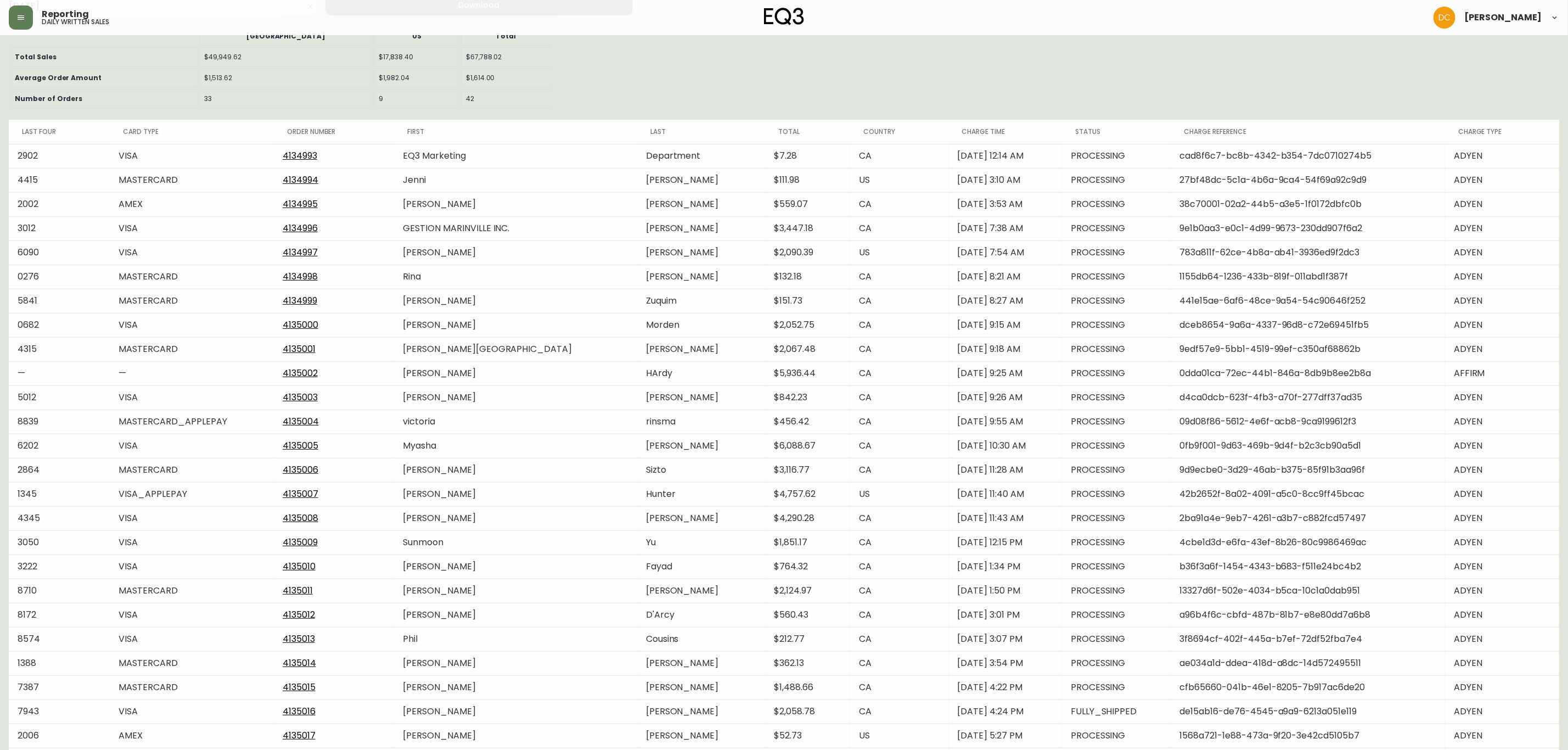
scroll to position [79, 0]
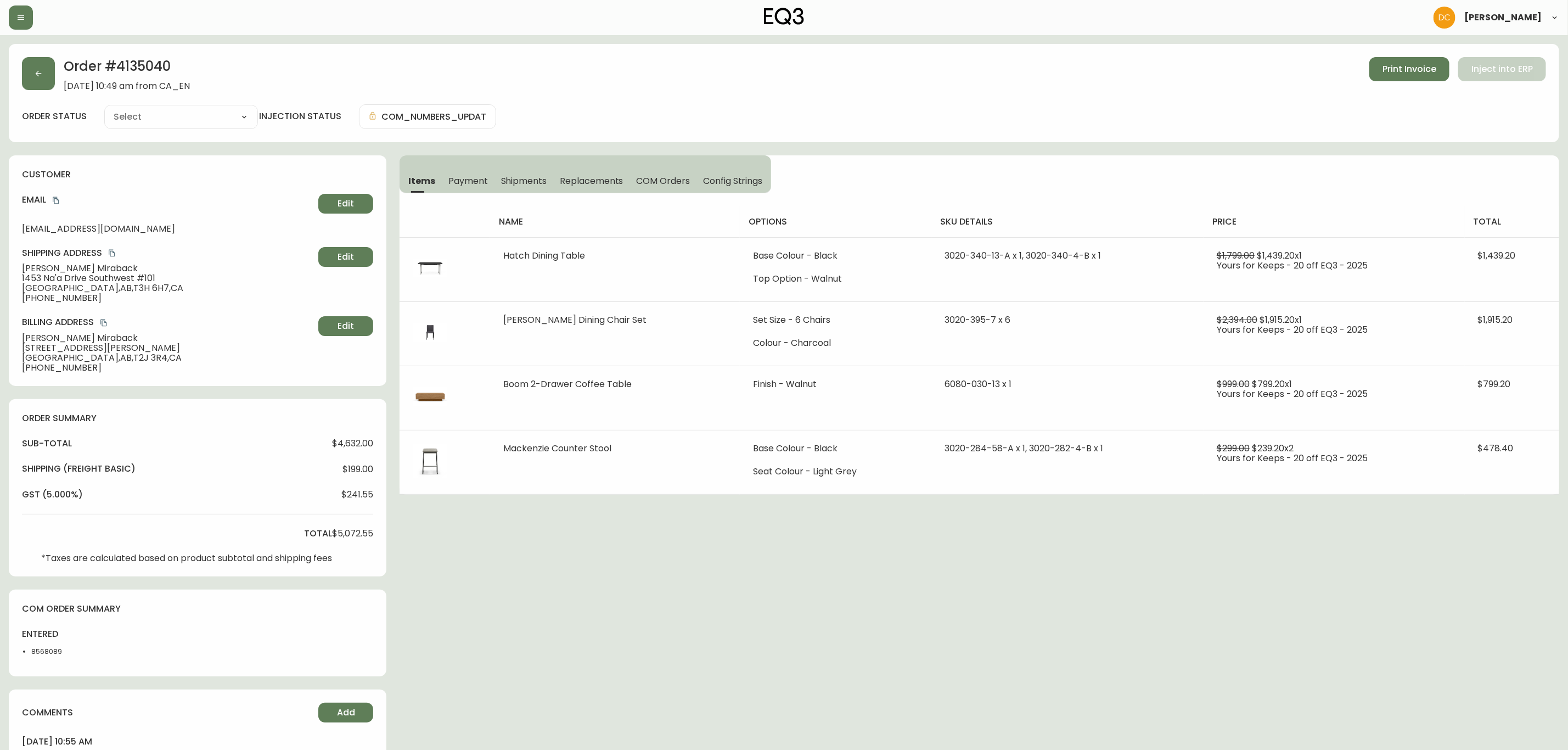
type input "Processing"
select select "PROCESSING"
